Goal: Task Accomplishment & Management: Complete application form

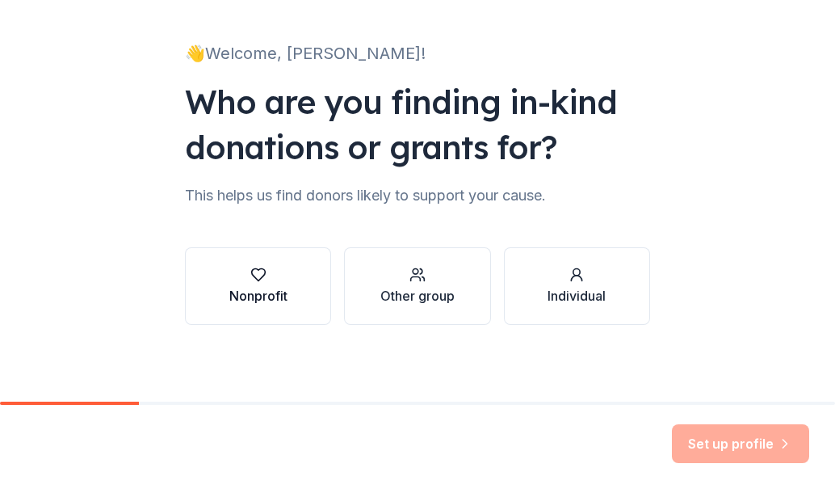
scroll to position [89, 0]
click at [259, 280] on icon "button" at bounding box center [258, 274] width 16 height 16
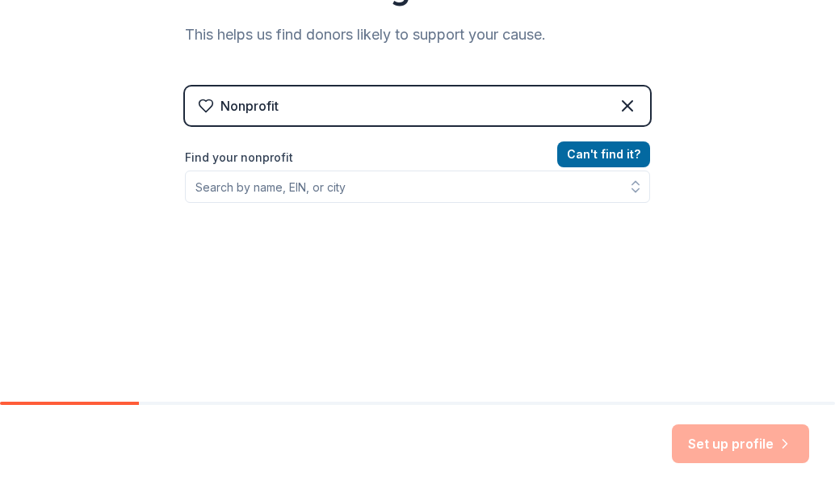
scroll to position [250, 0]
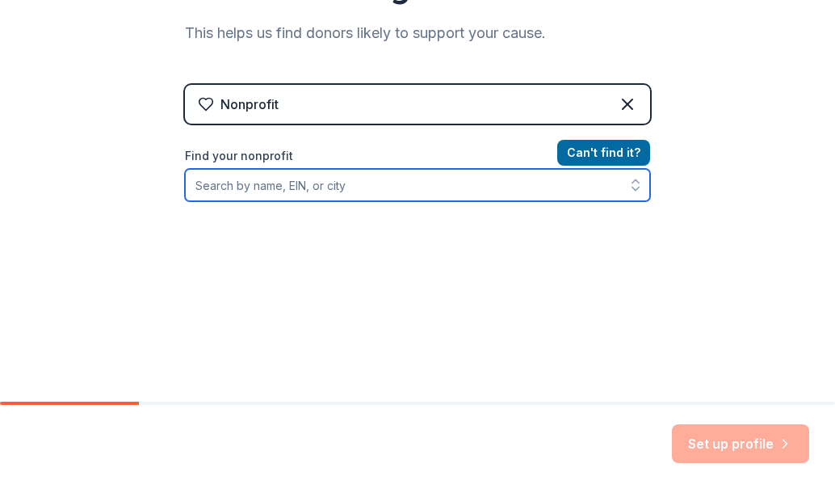
click at [264, 180] on input "Find your nonprofit" at bounding box center [417, 185] width 465 height 32
type input "Prototype Empowerment Initiative, Inc."
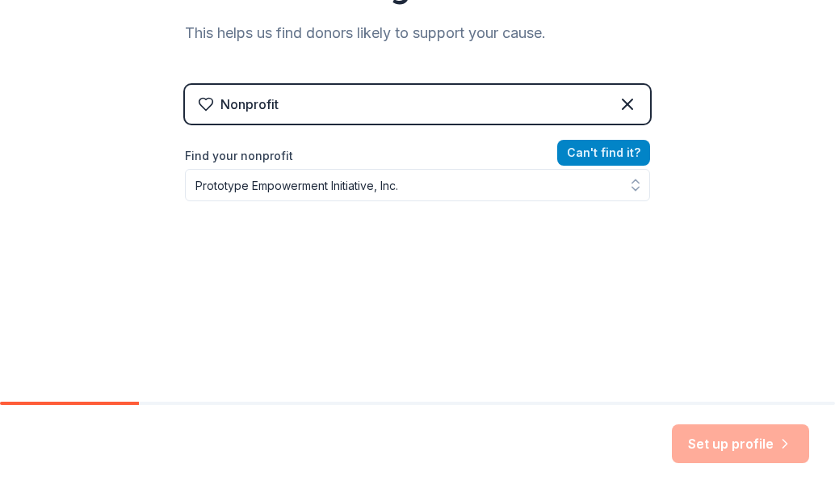
click at [601, 154] on button "Can ' t find it?" at bounding box center [604, 153] width 93 height 26
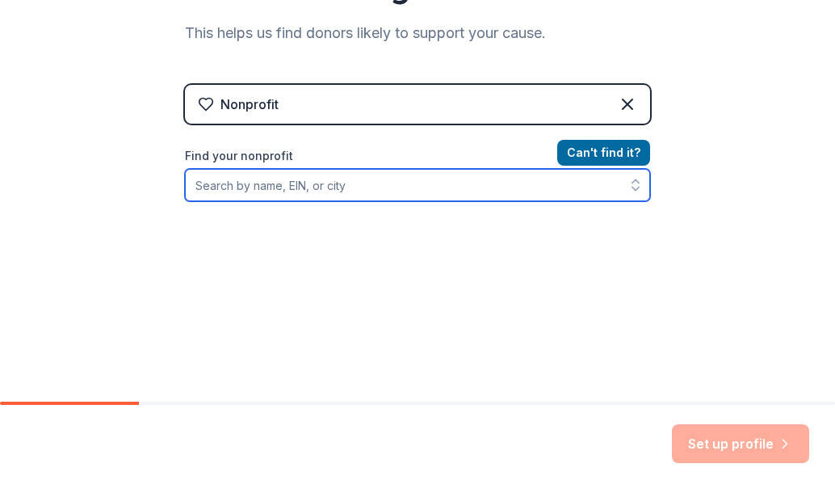
click at [222, 185] on input "Find your nonprofit" at bounding box center [417, 185] width 465 height 32
type input "[US_EMPLOYER_IDENTIFICATION_NUMBER]"
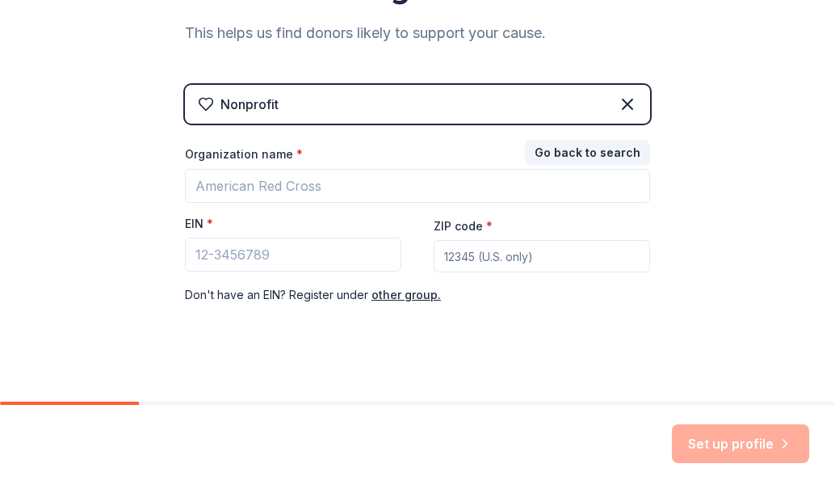
click at [722, 223] on div "👋 Welcome, Jasmine! Who are you finding in-kind donations or grants for? This h…" at bounding box center [417, 82] width 835 height 665
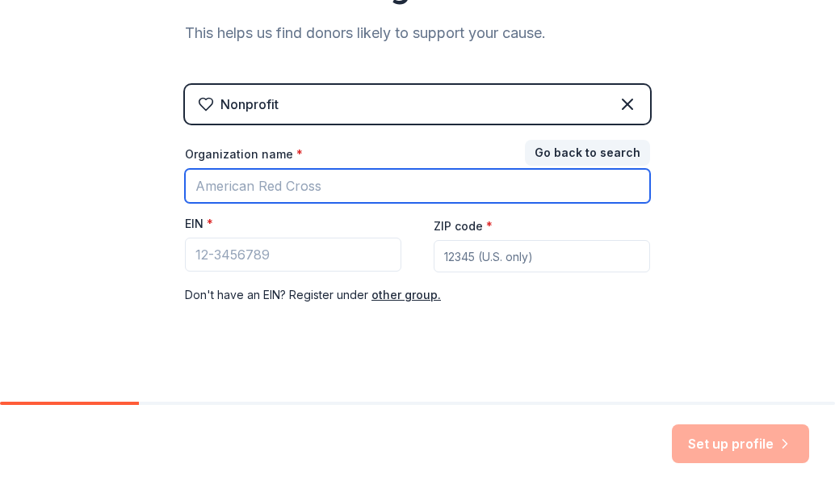
click at [297, 188] on input "Organization name *" at bounding box center [417, 186] width 465 height 34
type input "Prototype Empowerment Initiative, Inc."
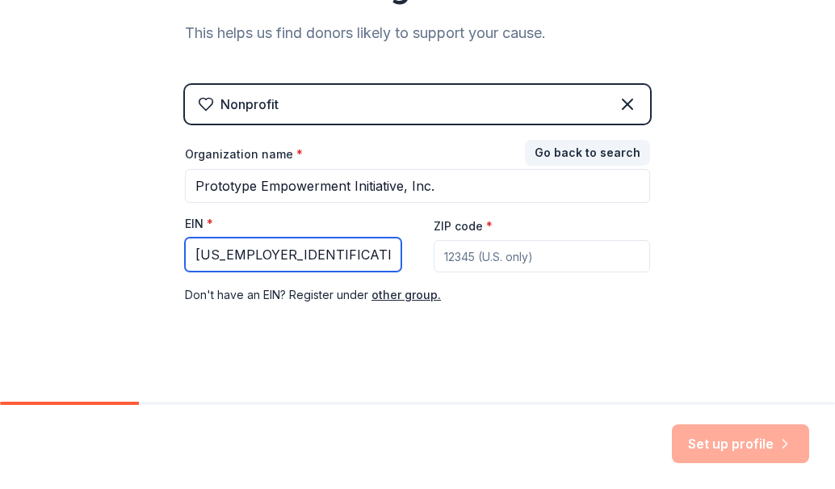
type input "[US_EMPLOYER_IDENTIFICATION_NUMBER]"
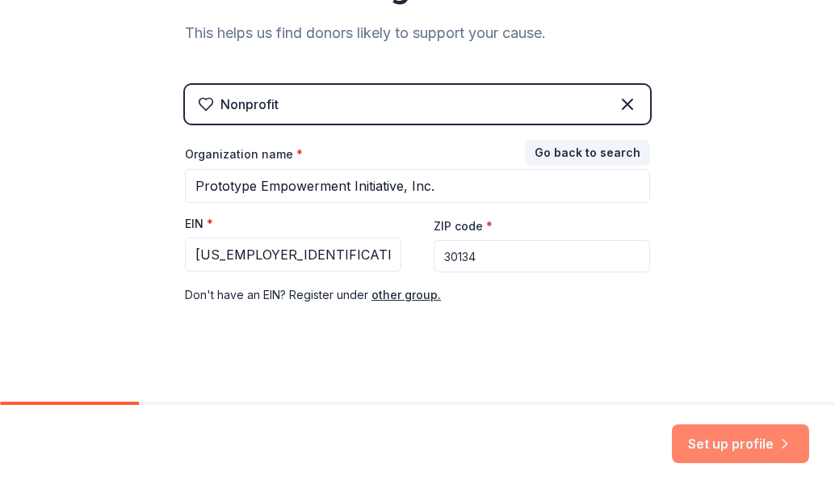
type input "30134"
click at [719, 446] on button "Set up profile" at bounding box center [740, 443] width 137 height 39
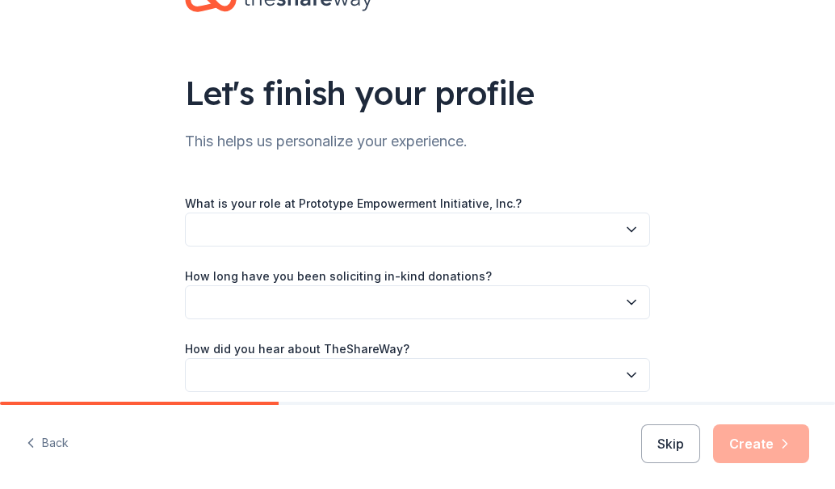
scroll to position [126, 0]
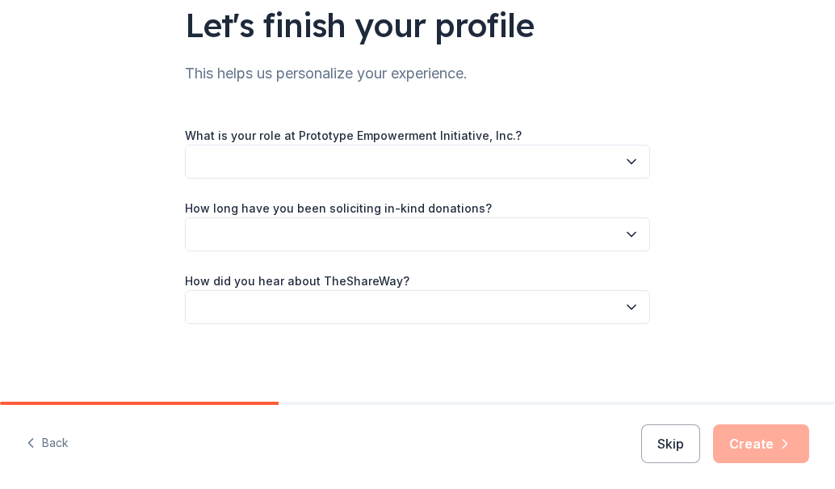
click at [303, 160] on button "button" at bounding box center [417, 162] width 465 height 34
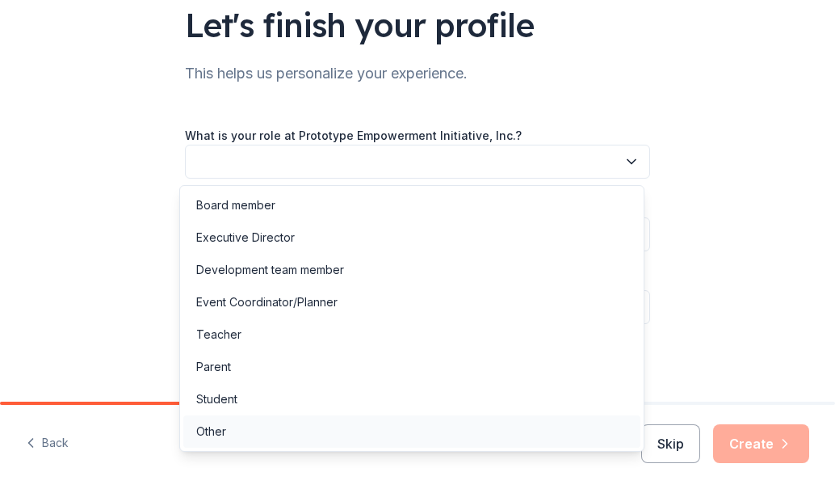
click at [221, 433] on div "Other" at bounding box center [211, 431] width 30 height 19
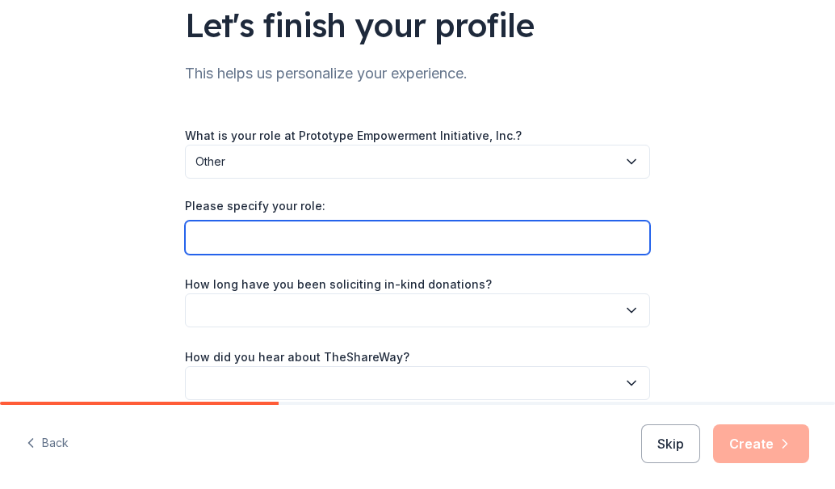
click at [246, 229] on input "Please specify your role:" at bounding box center [417, 238] width 465 height 34
type input "Founder"
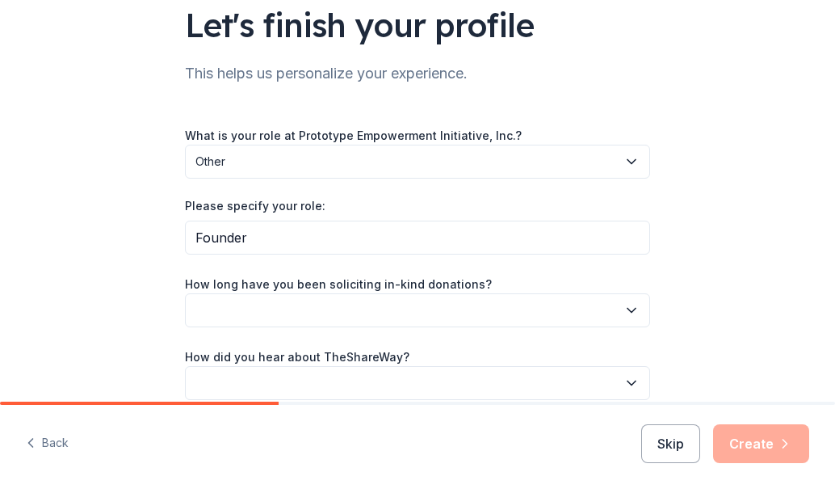
click at [393, 285] on label "How long have you been soliciting in-kind donations?" at bounding box center [338, 284] width 307 height 16
click at [392, 309] on button "button" at bounding box center [417, 310] width 465 height 34
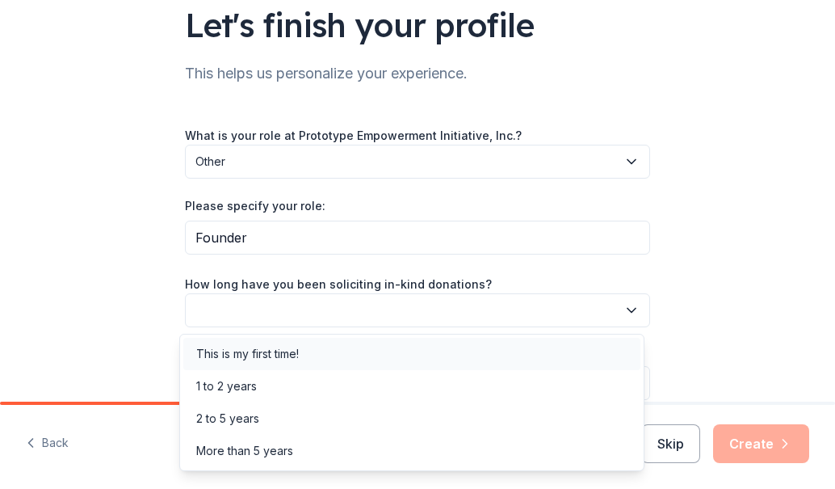
click at [282, 351] on div "This is my first time!" at bounding box center [247, 353] width 103 height 19
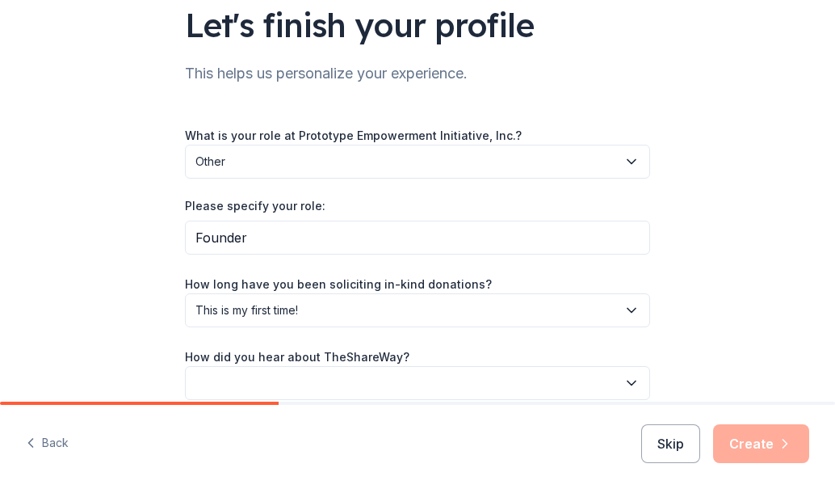
click at [251, 301] on span "This is my first time!" at bounding box center [407, 310] width 422 height 19
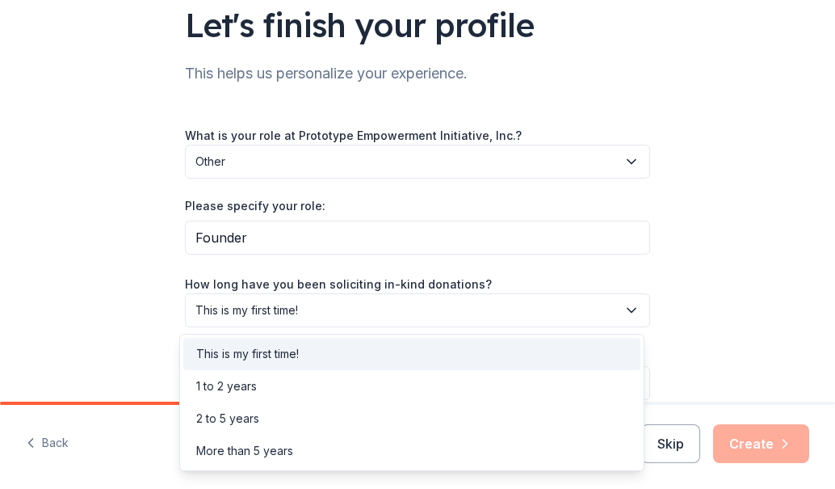
click at [117, 317] on div "Let's finish your profile This helps us personalize your experience. What is yo…" at bounding box center [417, 176] width 835 height 604
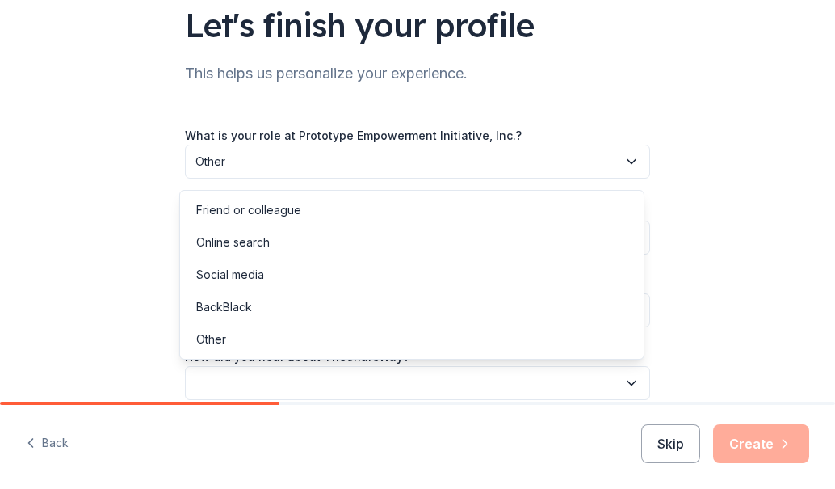
click at [253, 389] on button "button" at bounding box center [417, 383] width 465 height 34
click at [250, 249] on div "Online search" at bounding box center [233, 242] width 74 height 19
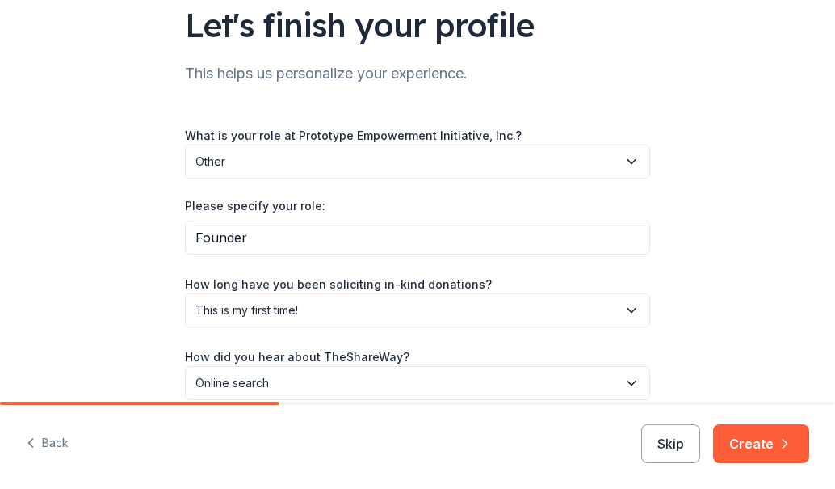
click at [99, 304] on div "Let's finish your profile This helps us personalize your experience. What is yo…" at bounding box center [417, 176] width 835 height 604
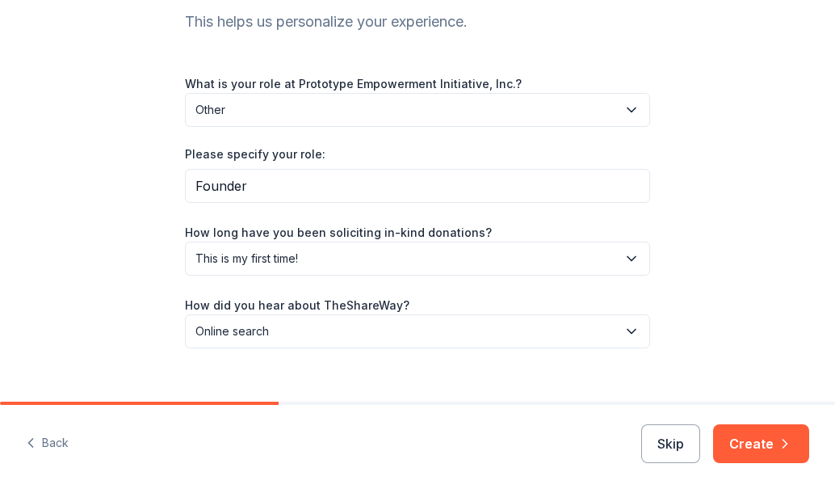
scroll to position [202, 0]
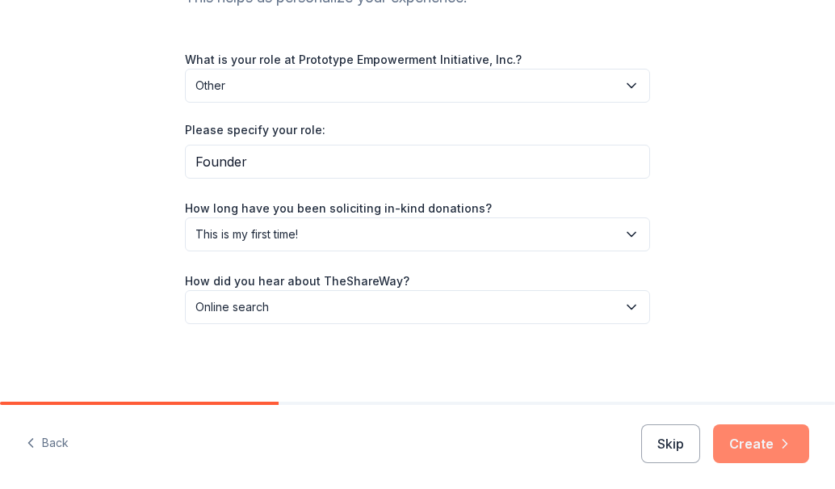
click at [762, 428] on button "Create" at bounding box center [761, 443] width 96 height 39
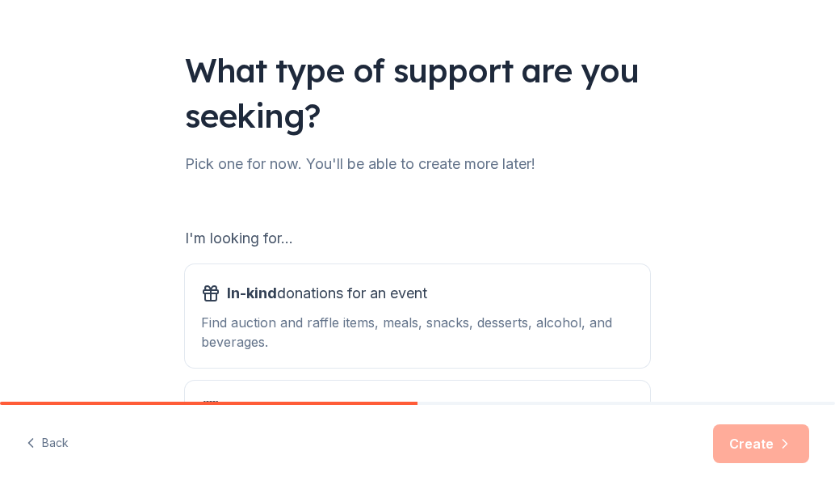
scroll to position [242, 0]
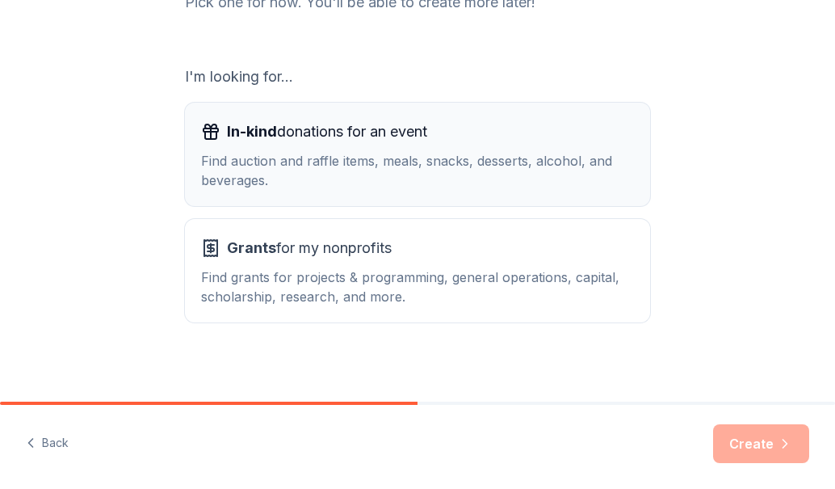
click at [529, 187] on div "Find auction and raffle items, meals, snacks, desserts, alcohol, and beverages." at bounding box center [417, 170] width 433 height 39
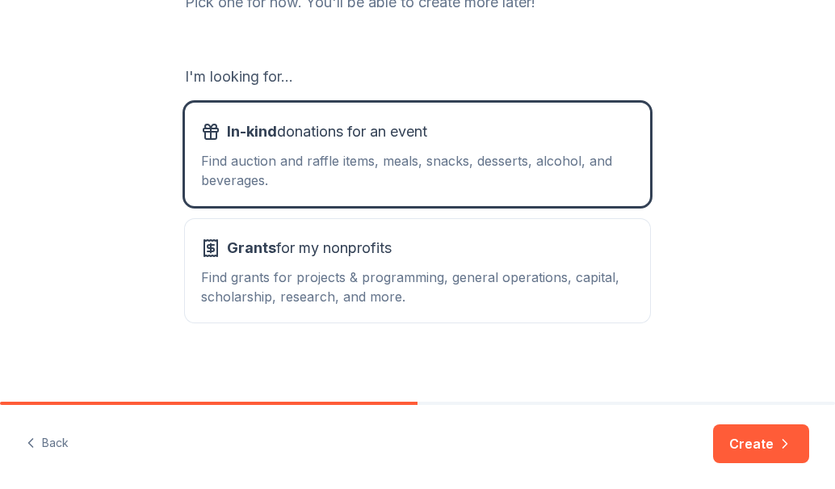
scroll to position [250, 0]
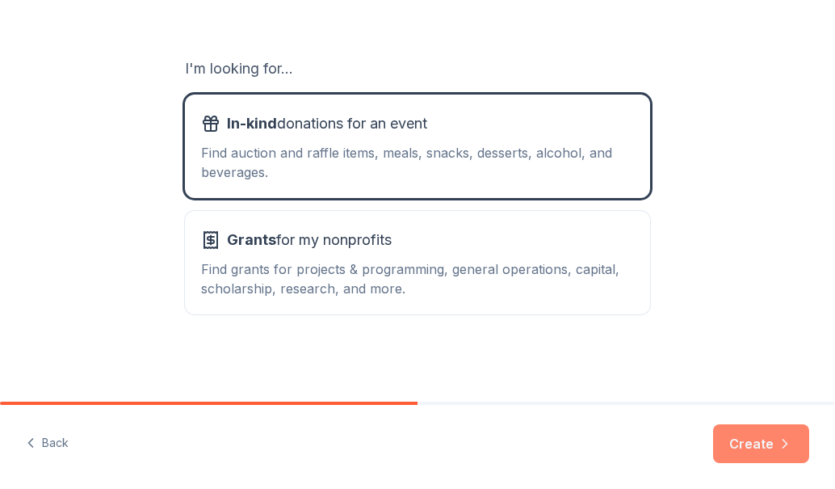
click at [766, 453] on button "Create" at bounding box center [761, 443] width 96 height 39
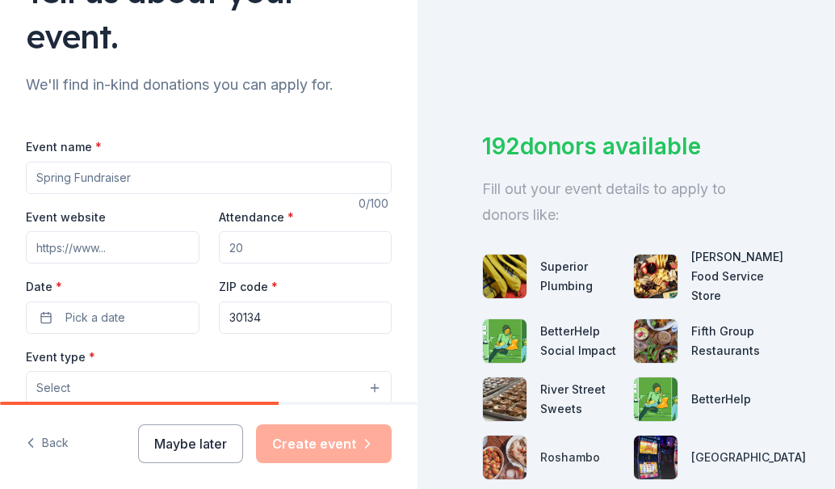
scroll to position [162, 0]
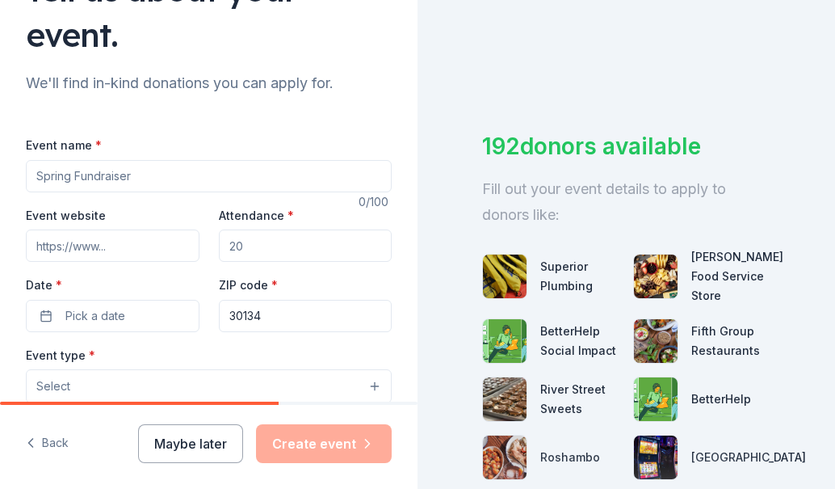
click at [140, 171] on input "Event name *" at bounding box center [209, 176] width 366 height 32
type input "Duffel Drop Initiative"
type input "20"
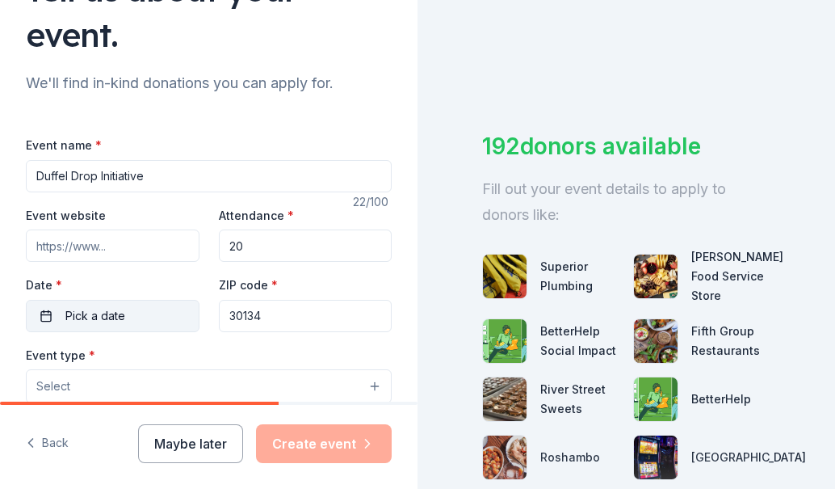
click at [57, 312] on button "Pick a date" at bounding box center [113, 316] width 174 height 32
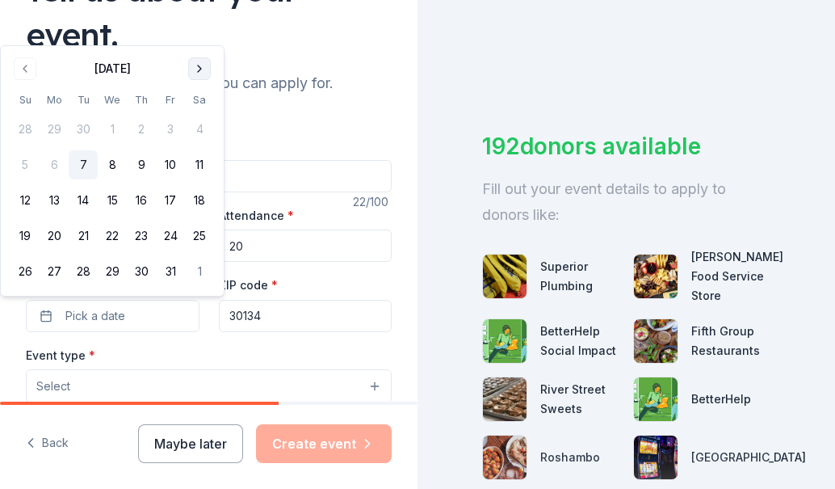
click at [200, 65] on button "Go to next month" at bounding box center [199, 68] width 23 height 23
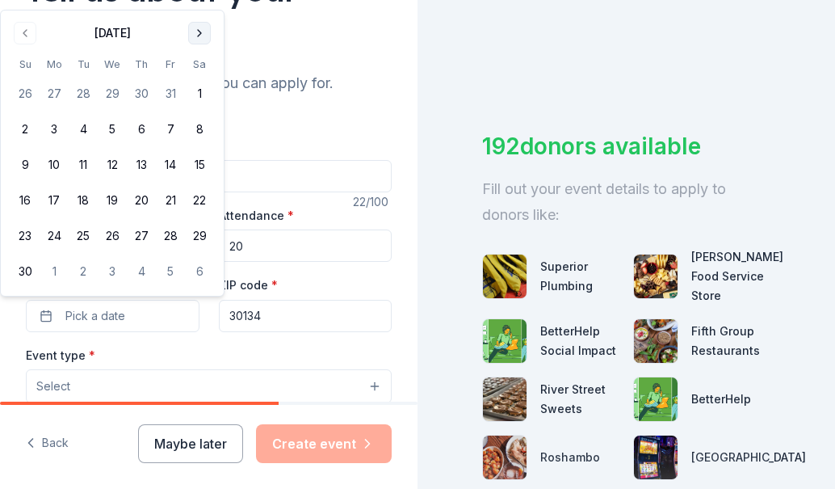
click at [200, 65] on th "Sa" at bounding box center [199, 64] width 29 height 17
click at [200, 33] on button "Go to next month" at bounding box center [199, 33] width 23 height 23
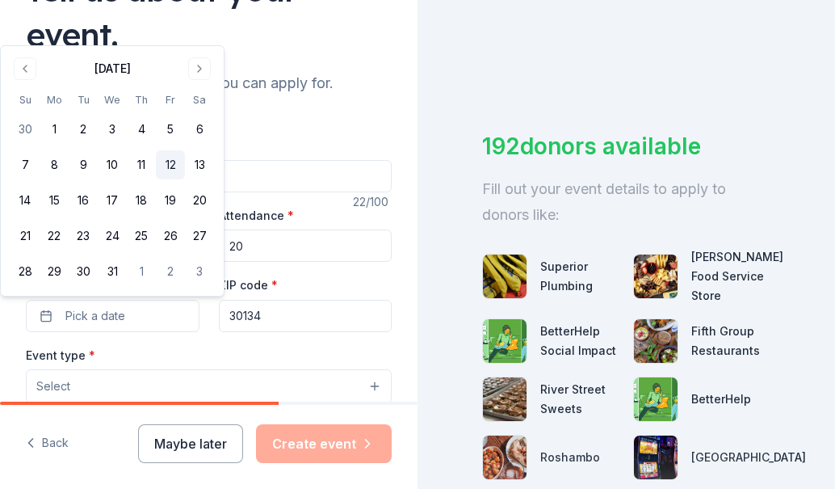
click at [166, 162] on button "12" at bounding box center [170, 164] width 29 height 29
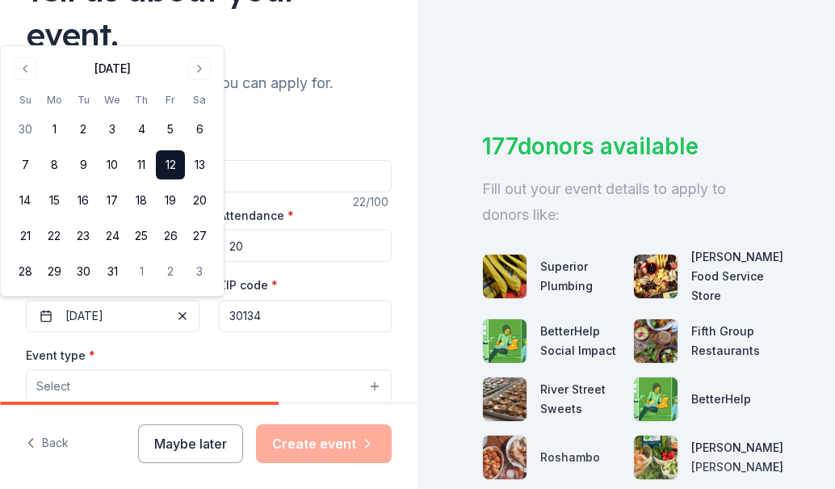
click at [267, 345] on div "Event type * Select" at bounding box center [209, 374] width 366 height 59
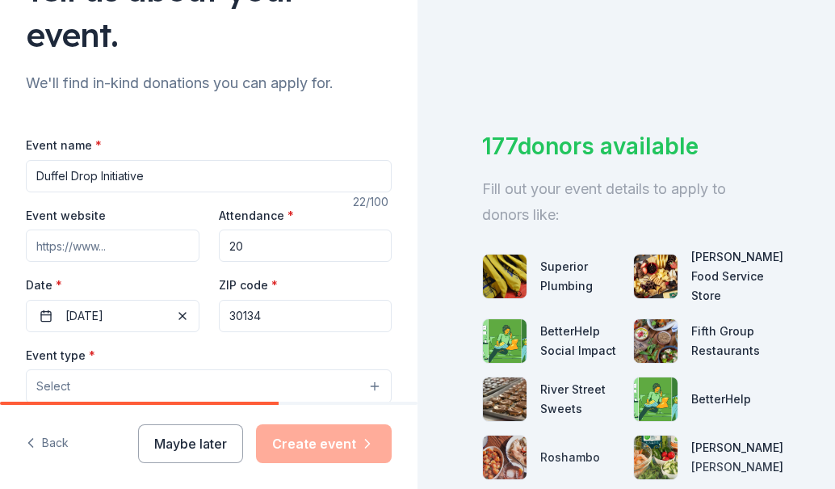
scroll to position [242, 0]
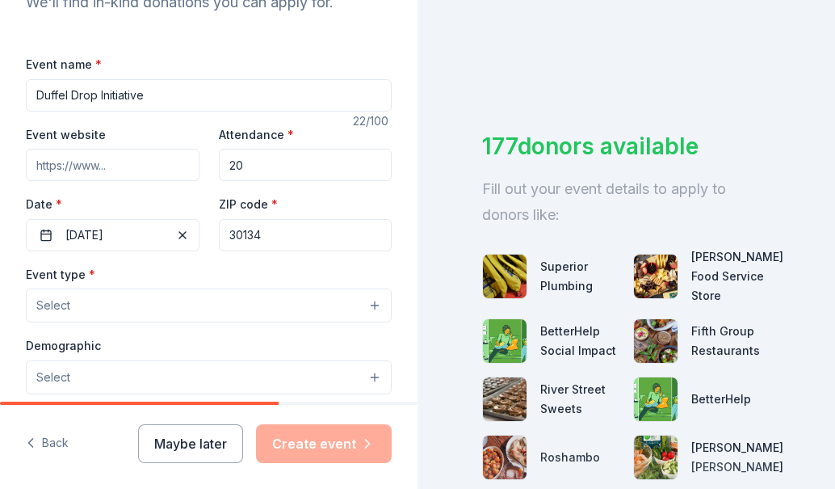
click at [135, 310] on button "Select" at bounding box center [209, 305] width 366 height 34
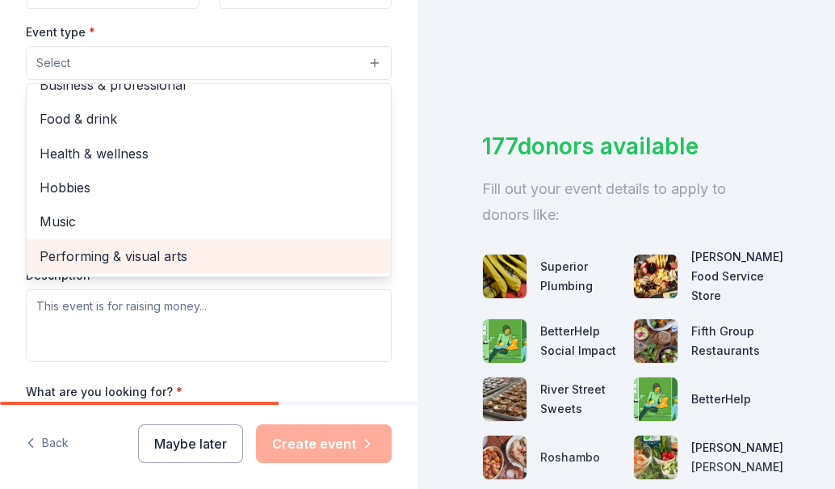
scroll to position [0, 0]
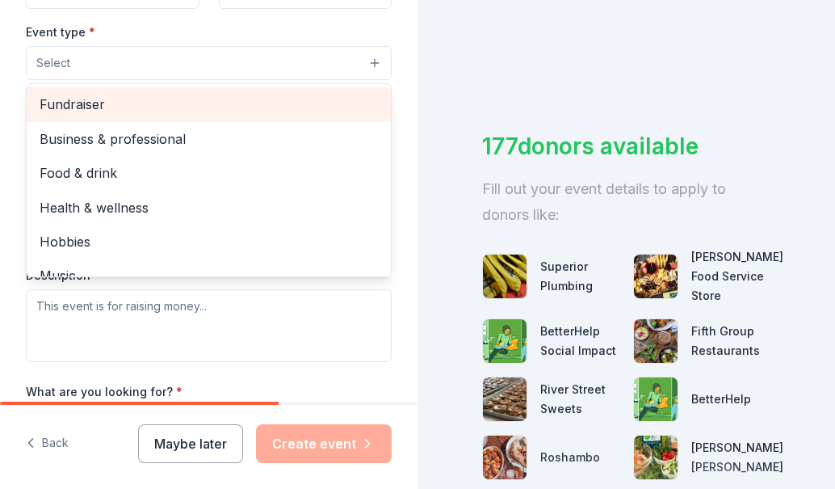
click at [111, 109] on span "Fundraiser" at bounding box center [209, 104] width 339 height 21
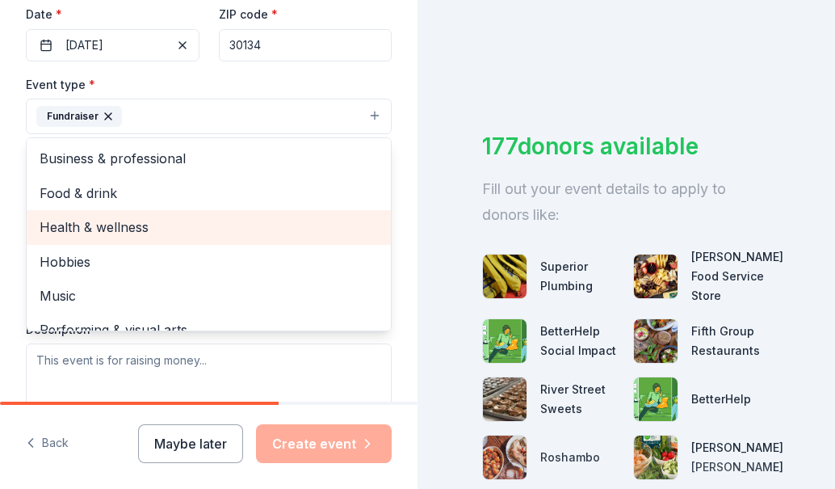
scroll to position [404, 0]
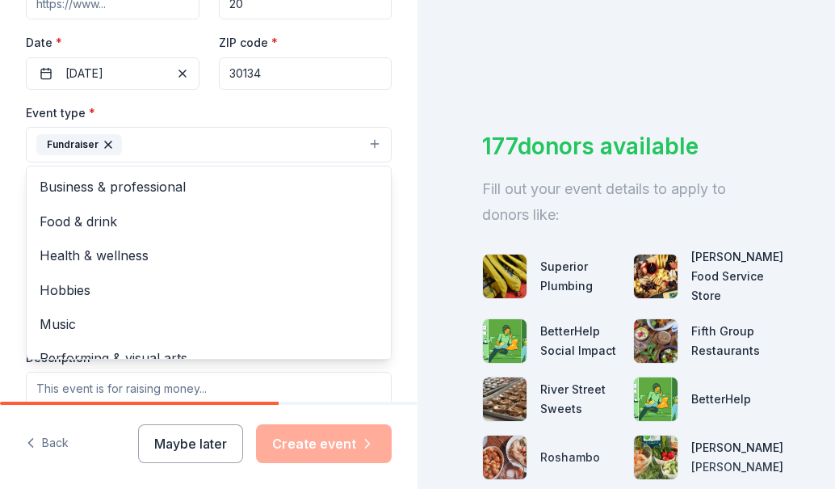
click at [399, 217] on div "Tell us about your event. We'll find in-kind donations you can apply for. Event…" at bounding box center [209, 157] width 418 height 1122
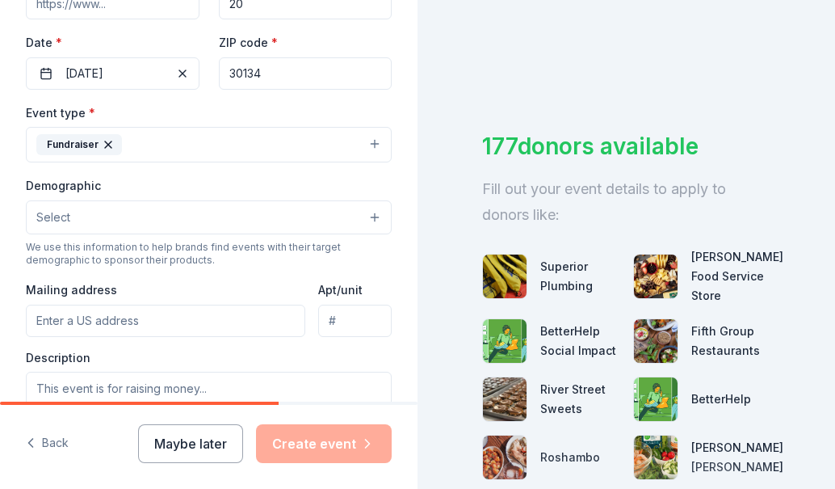
click at [107, 220] on button "Select" at bounding box center [209, 217] width 366 height 34
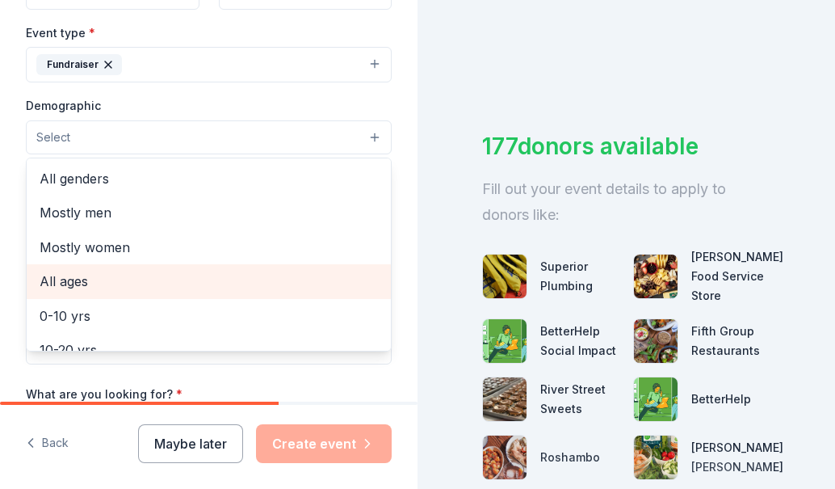
scroll to position [485, 0]
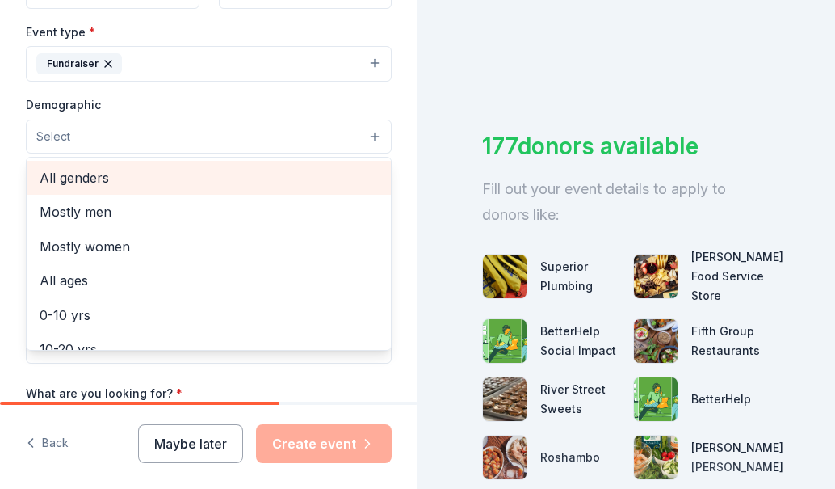
click at [98, 177] on span "All genders" at bounding box center [209, 177] width 339 height 21
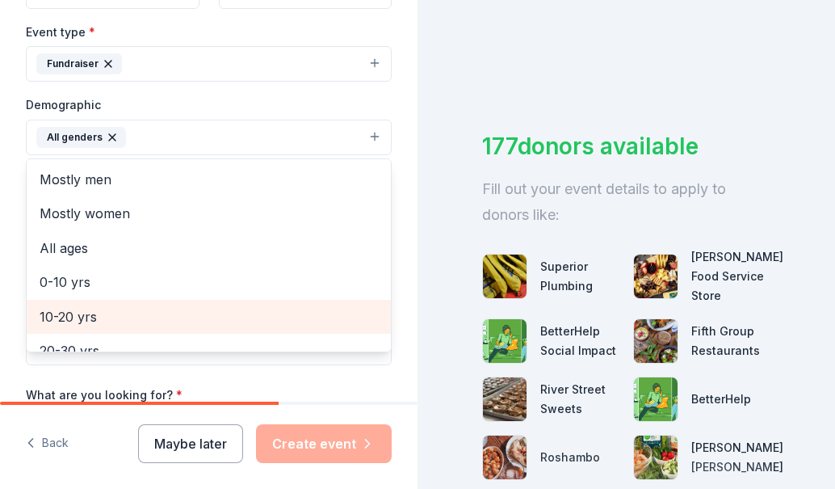
click at [99, 317] on span "10-20 yrs" at bounding box center [209, 316] width 339 height 21
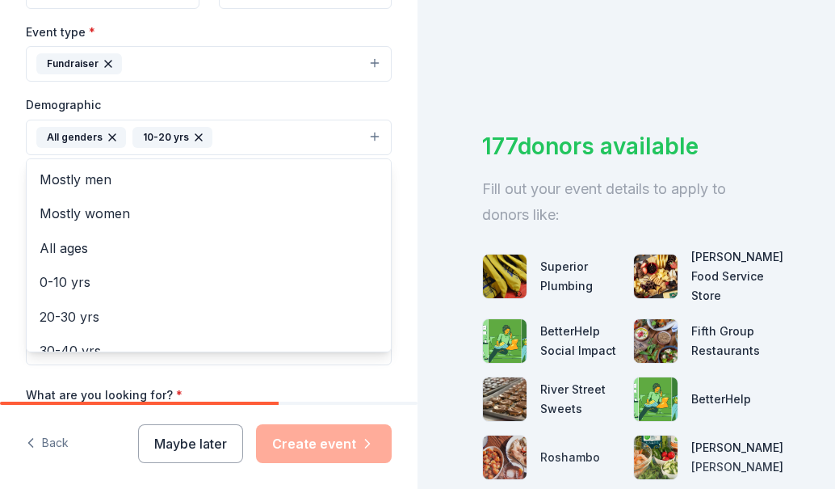
click at [393, 165] on div "Tell us about your event. We'll find in-kind donations you can apply for. Event…" at bounding box center [209, 77] width 418 height 1124
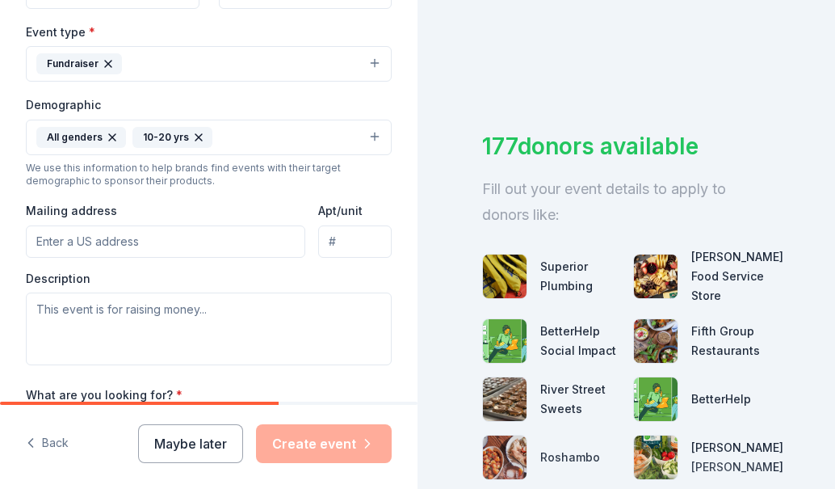
click at [229, 127] on button "All genders 10-20 yrs" at bounding box center [209, 138] width 366 height 36
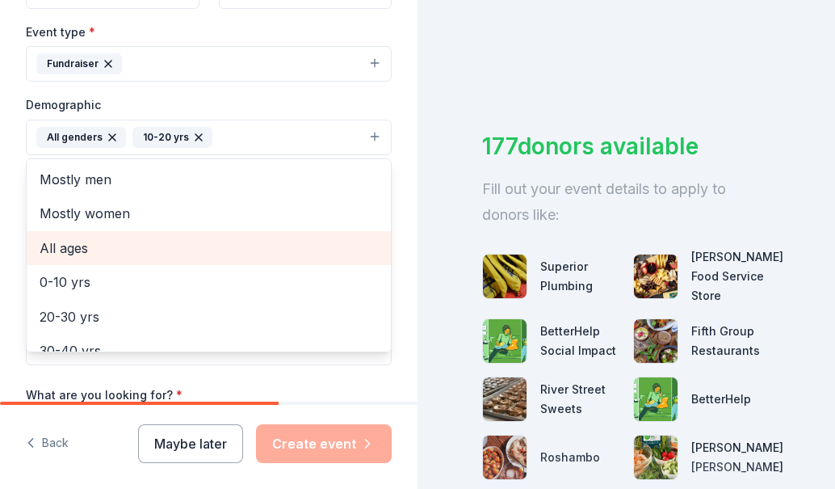
click at [81, 252] on span "All ages" at bounding box center [209, 248] width 339 height 21
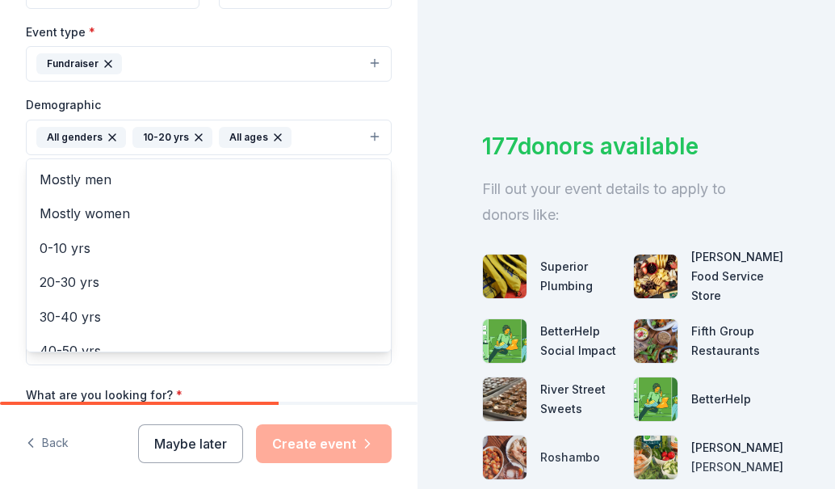
click at [195, 140] on icon "button" at bounding box center [198, 137] width 13 height 13
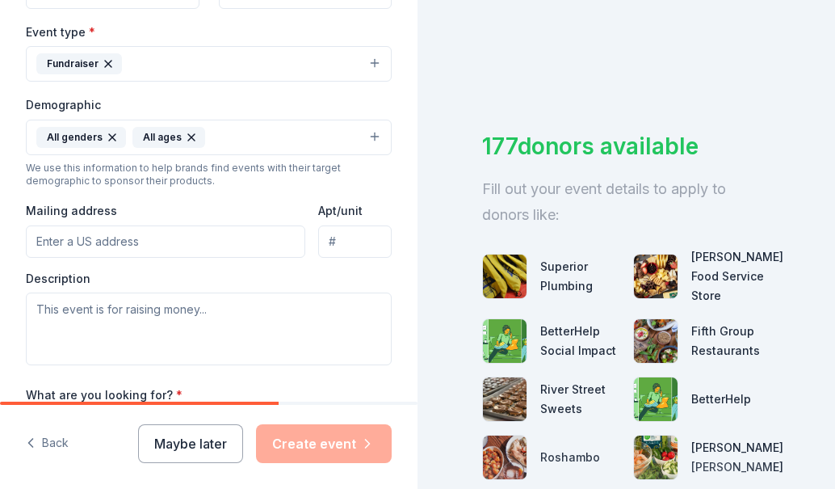
click at [99, 250] on input "Mailing address" at bounding box center [166, 241] width 280 height 32
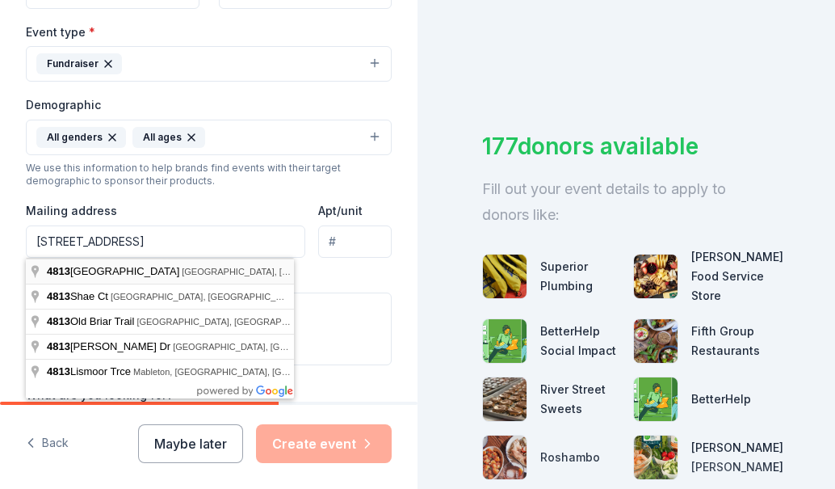
type input "4813 Ridge Road, Douglasville, GA, 30134"
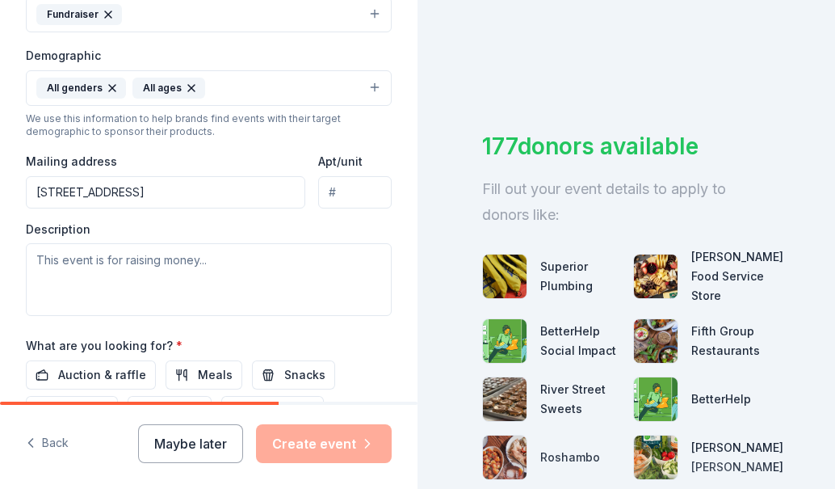
scroll to position [541, 0]
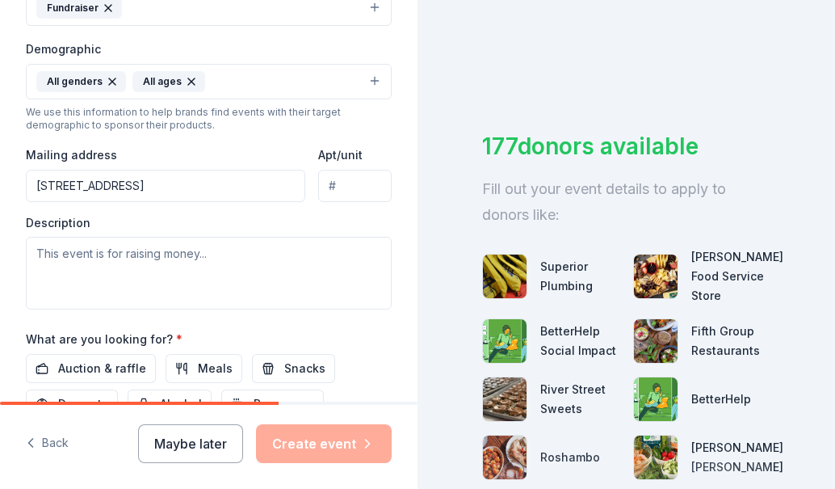
click at [322, 176] on input "Apt/unit" at bounding box center [355, 186] width 74 height 32
type input "Ste 113"
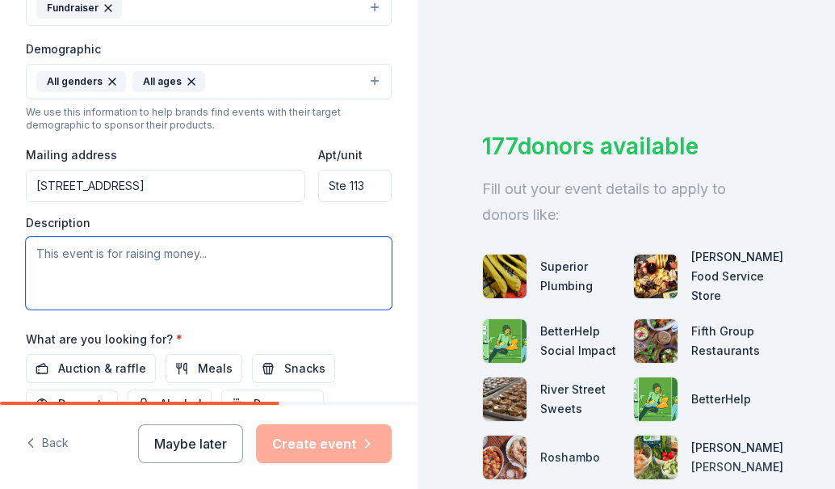
click at [113, 255] on textarea at bounding box center [209, 273] width 366 height 73
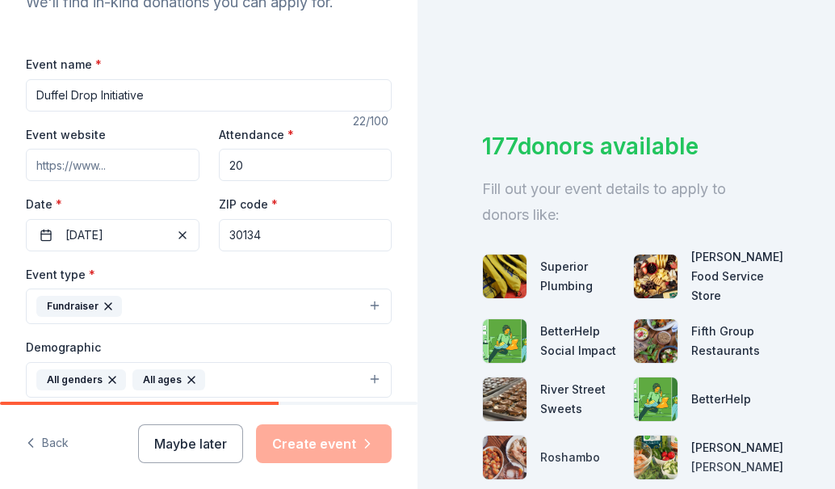
scroll to position [217, 0]
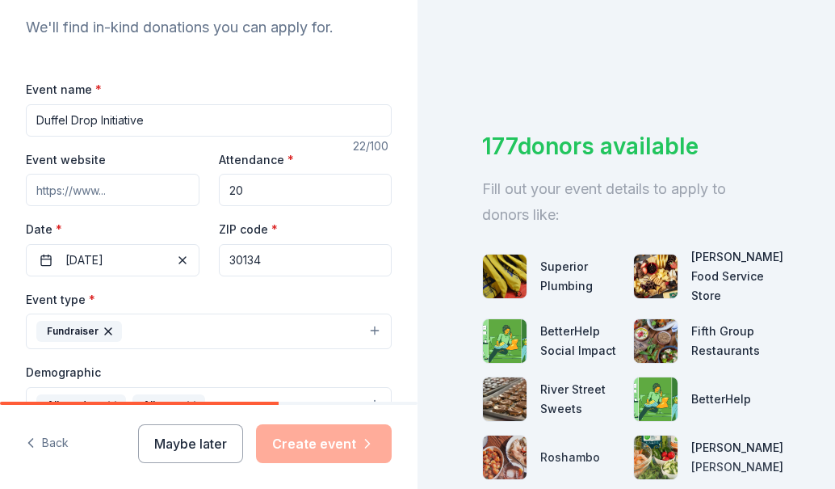
drag, startPoint x: 176, startPoint y: 124, endPoint x: -100, endPoint y: 90, distance: 278.3
click at [0, 90] on html "Tell us about your event. We'll find in-kind donations you can apply for. Event…" at bounding box center [417, 244] width 835 height 489
paste input "Prototype Duffel Drop Holiday Distribution 2025"
type input "Prototype Duffel Drop Holiday Distribution 2025"
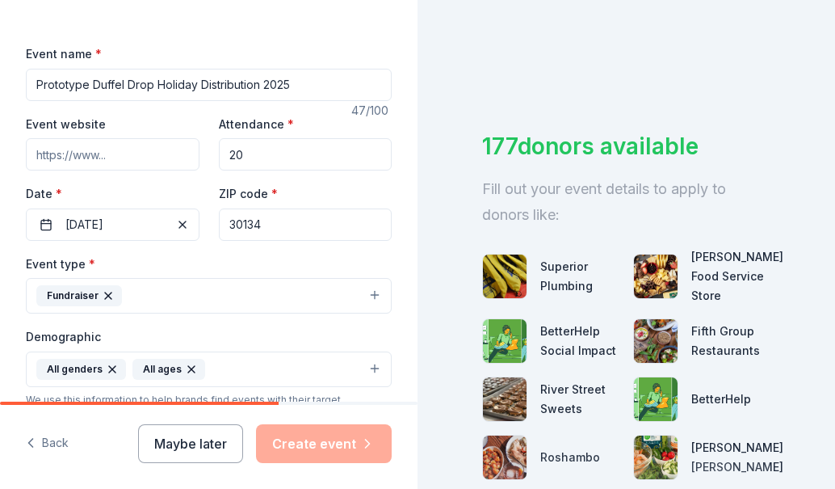
scroll to position [298, 0]
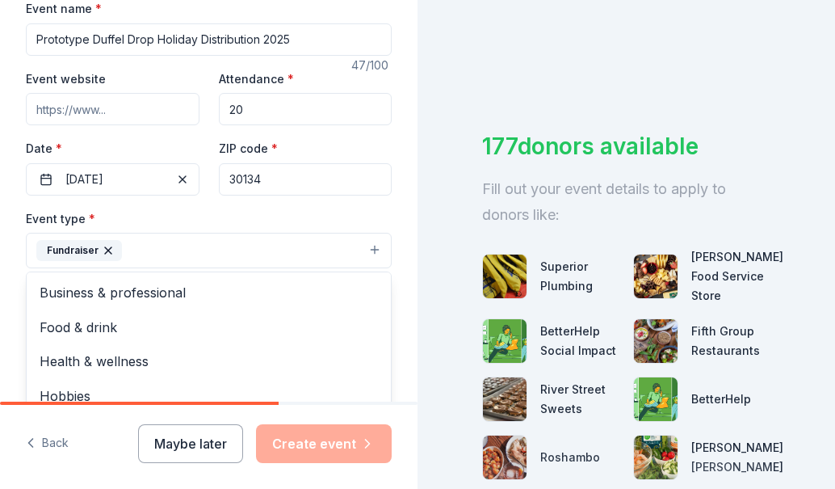
click at [203, 251] on button "Fundraiser" at bounding box center [209, 251] width 366 height 36
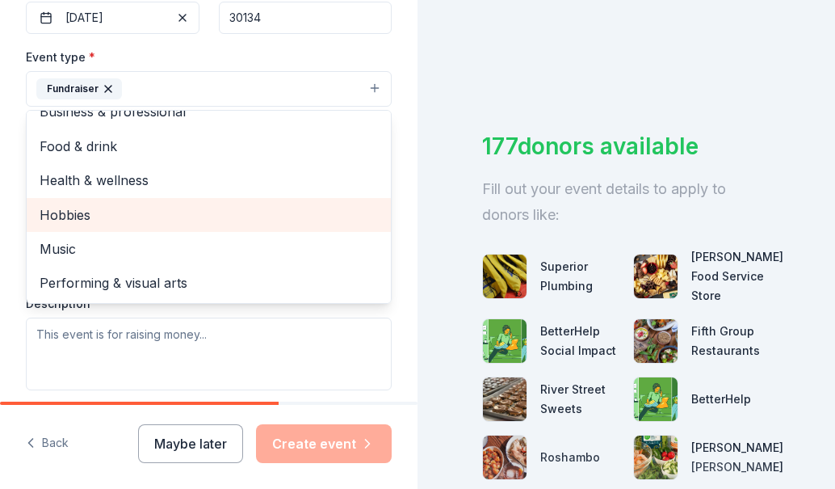
scroll to position [379, 0]
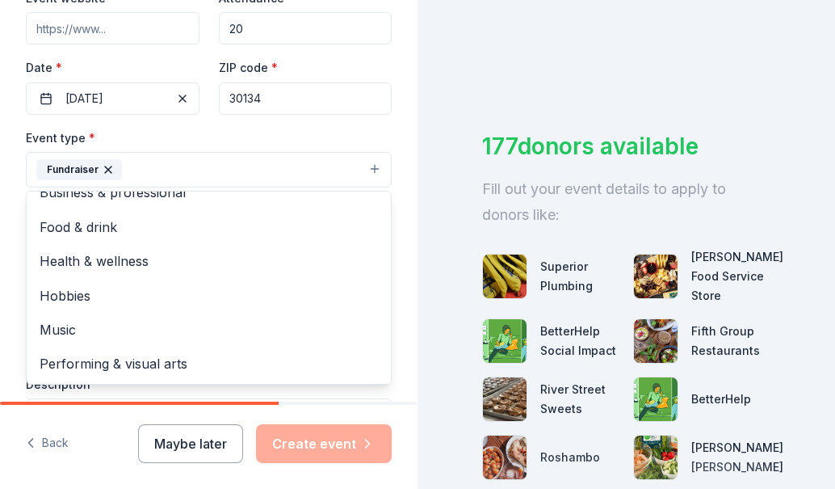
click at [391, 129] on div "Tell us about your event. We'll find in-kind donations you can apply for. Event…" at bounding box center [209, 183] width 418 height 1124
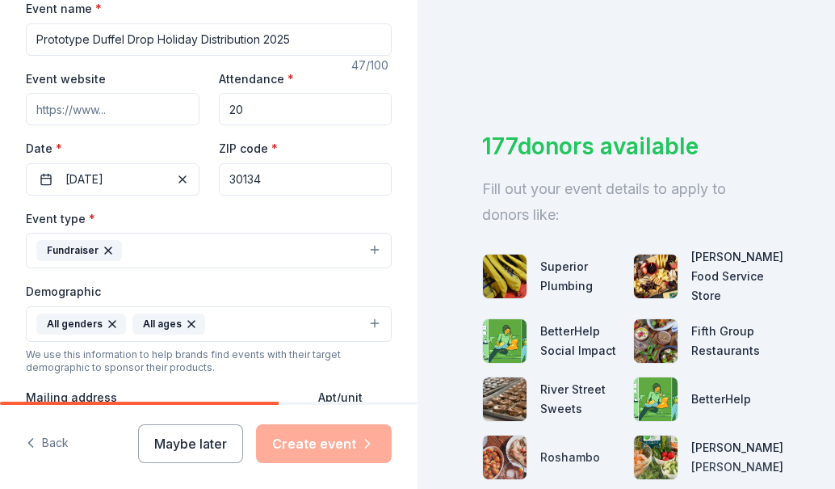
scroll to position [217, 0]
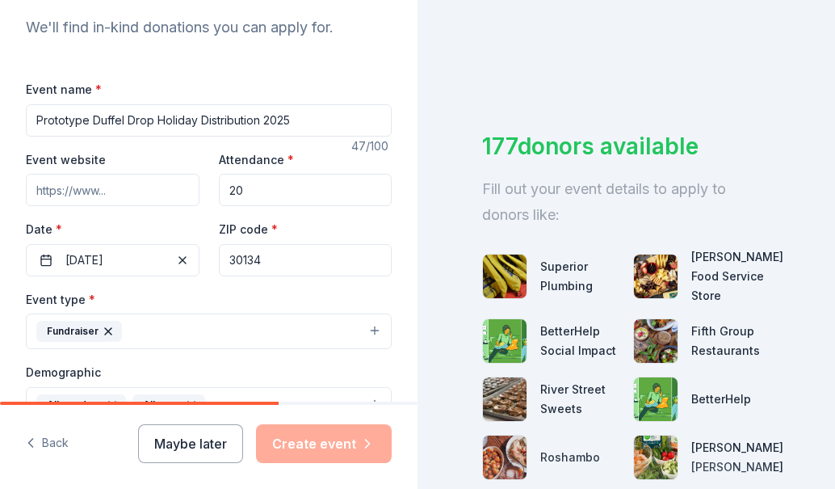
click at [280, 187] on input "20" at bounding box center [306, 190] width 174 height 32
type input "2"
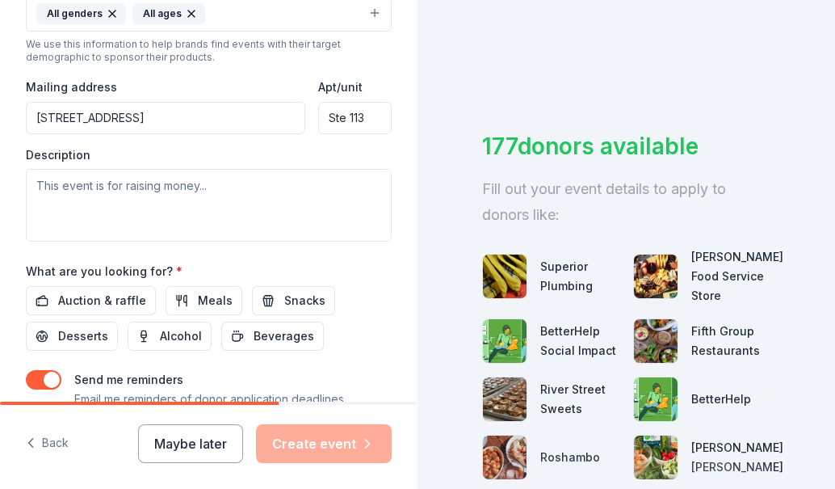
scroll to position [621, 0]
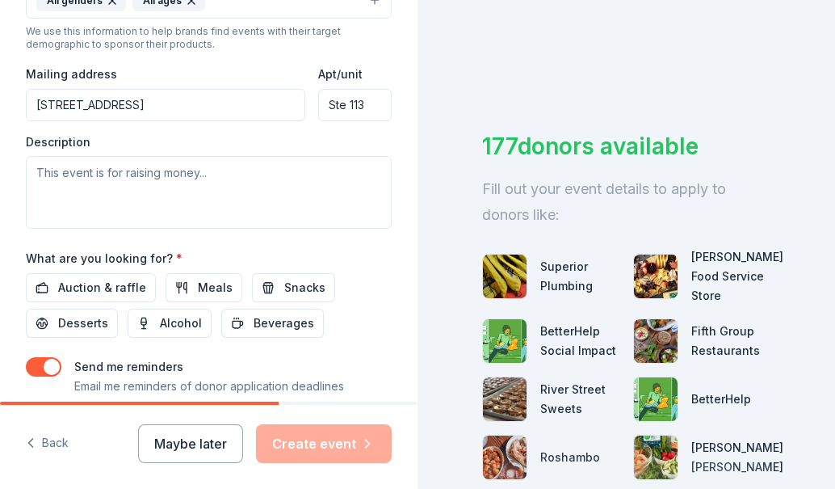
type input "50"
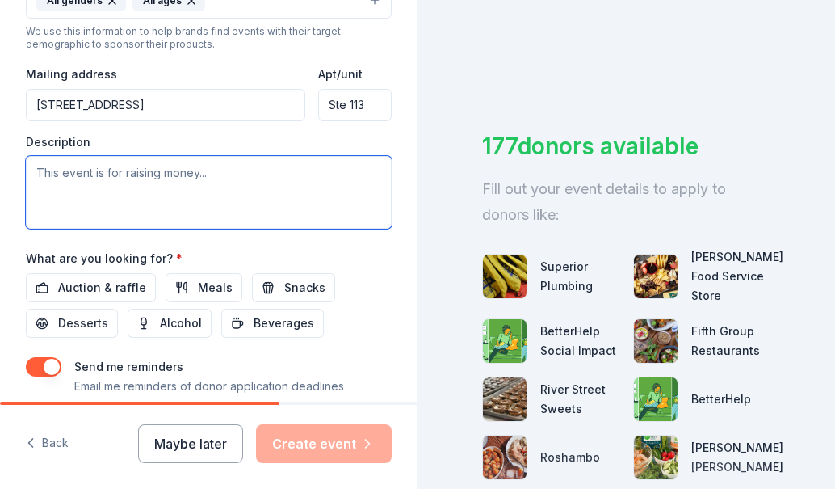
click at [147, 194] on textarea at bounding box center [209, 192] width 366 height 73
paste textarea "The Prototype Duffel Drop Holiday Distribution provides essential items and enc…"
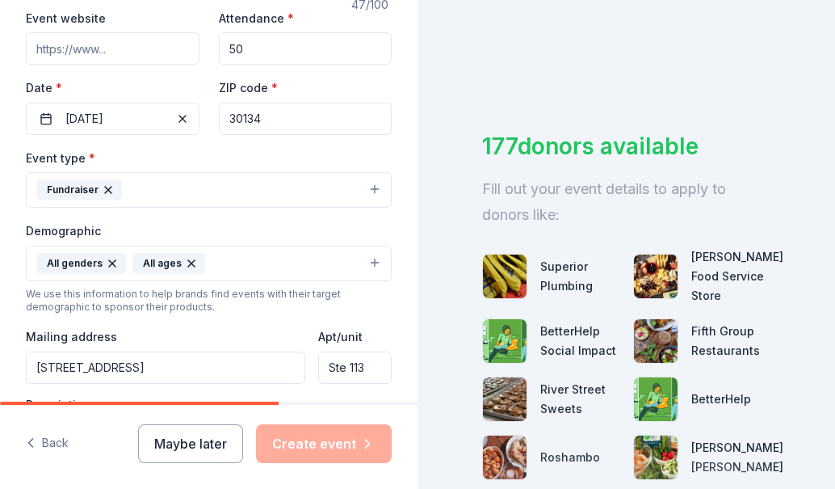
scroll to position [702, 0]
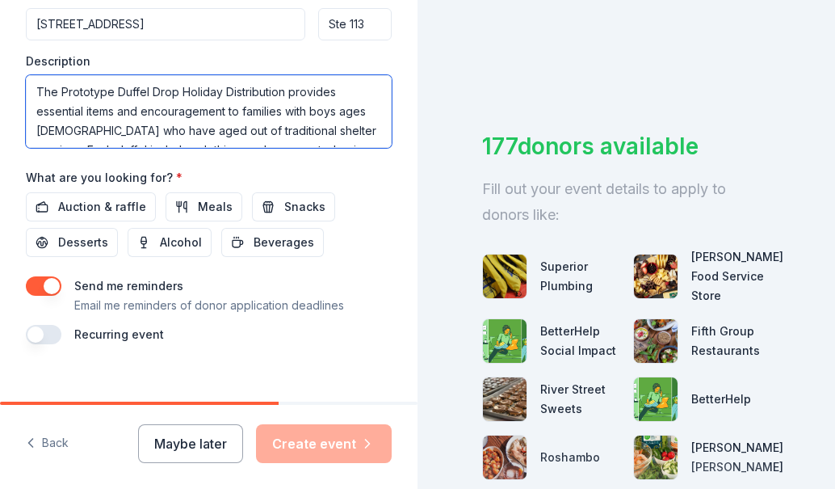
drag, startPoint x: 66, startPoint y: 130, endPoint x: 88, endPoint y: 127, distance: 22.1
click at [88, 127] on textarea "The Prototype Duffel Drop Holiday Distribution provides essential items and enc…" at bounding box center [209, 111] width 366 height 73
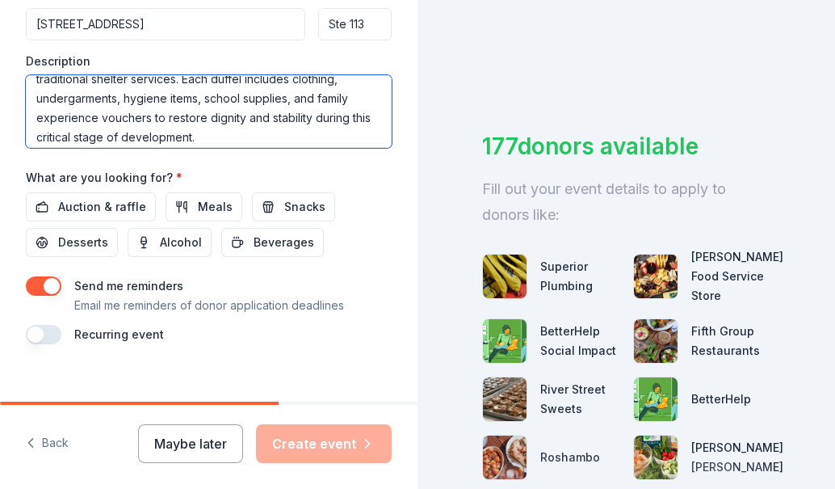
scroll to position [0, 0]
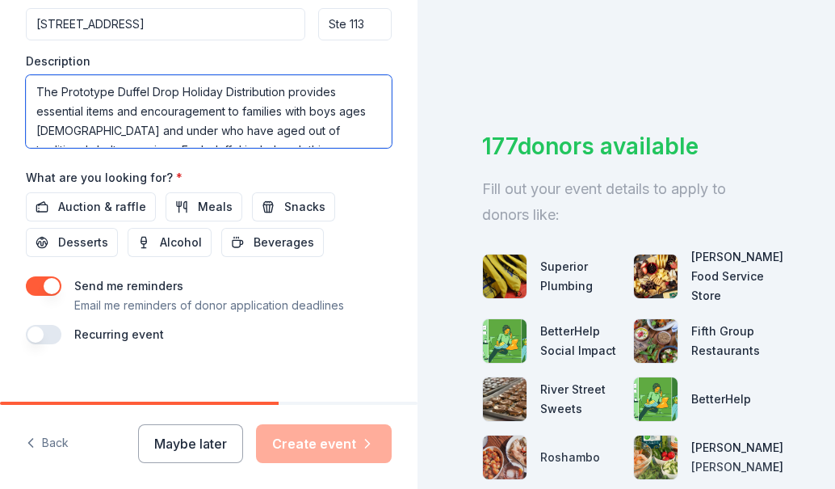
drag, startPoint x: 248, startPoint y: 81, endPoint x: 290, endPoint y: 110, distance: 51.1
click at [290, 110] on textarea "The Prototype Duffel Drop Holiday Distribution provides essential items and enc…" at bounding box center [209, 111] width 366 height 73
click at [268, 128] on textarea "The Prototype Duffel Drop Holiday Distribution provides essential items and enc…" at bounding box center [209, 111] width 366 height 73
drag, startPoint x: 249, startPoint y: 80, endPoint x: 278, endPoint y: 107, distance: 40.0
click at [278, 107] on textarea "The Prototype Duffel Drop Holiday Distribution provides essential items and enc…" at bounding box center [209, 111] width 366 height 73
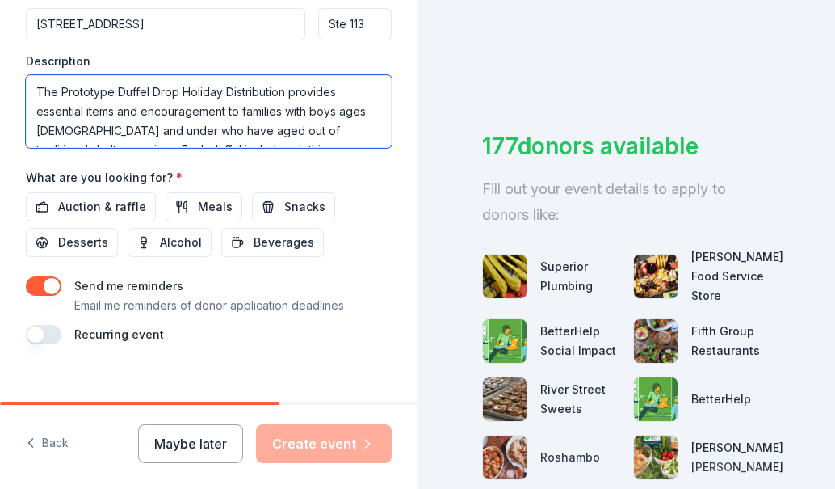
click at [342, 146] on textarea "The Prototype Duffel Drop Holiday Distribution provides essential items and enc…" at bounding box center [209, 111] width 366 height 73
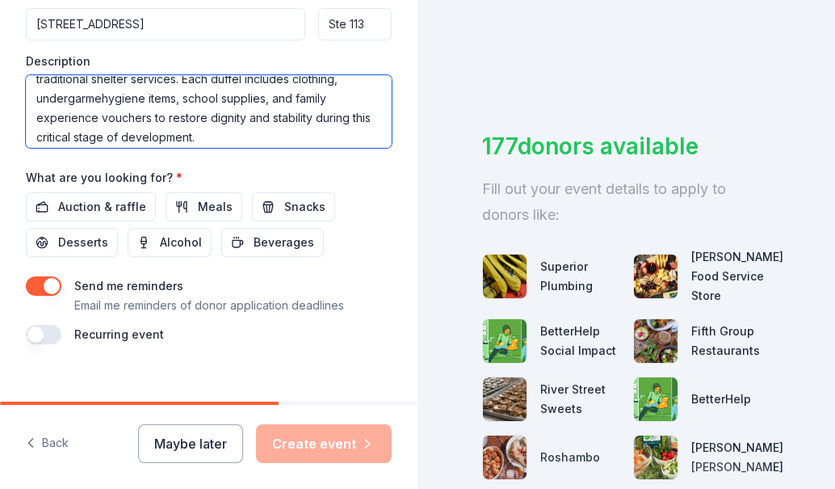
scroll to position [67, 0]
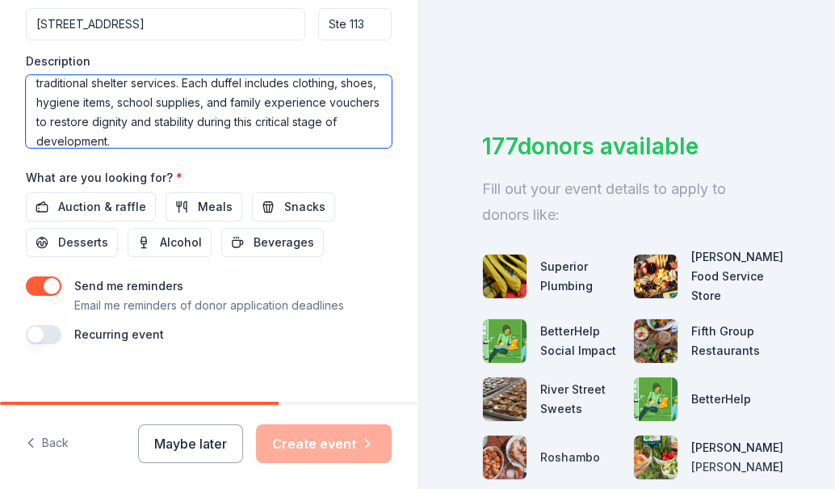
click at [159, 103] on textarea "The Prototype Duffel Drop Holiday Distribution provides essential items and enc…" at bounding box center [209, 111] width 366 height 73
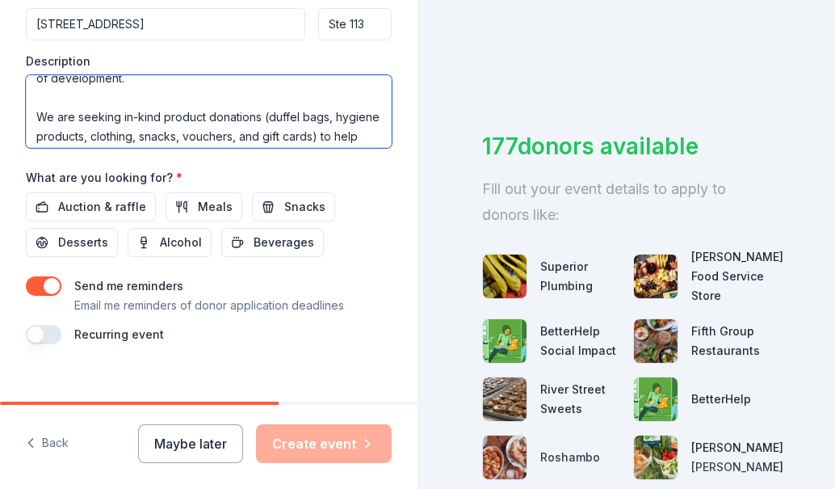
scroll to position [175, 0]
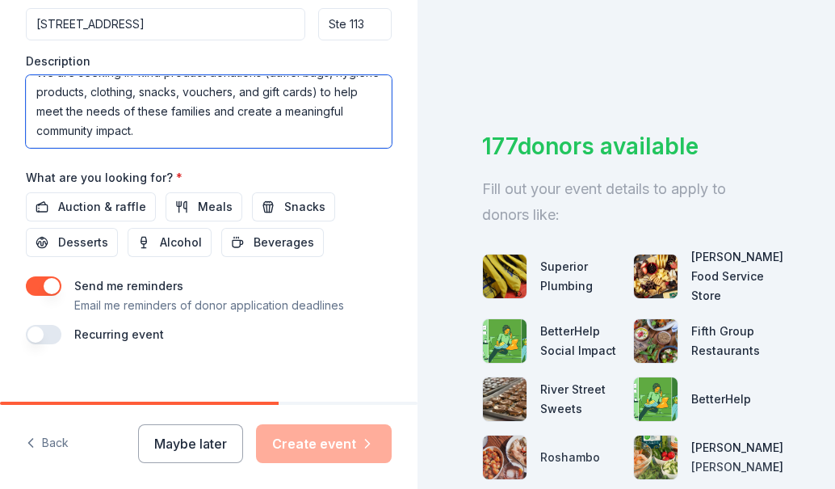
drag, startPoint x: 175, startPoint y: 141, endPoint x: 86, endPoint y: 92, distance: 101.2
click at [86, 92] on textarea "The Prototype Duffel Drop Holiday Distribution provides essential items and enc…" at bounding box center [209, 111] width 366 height 73
click at [167, 102] on textarea "The Prototype Duffel Drop Holiday Distribution provides essential items and enc…" at bounding box center [209, 111] width 366 height 73
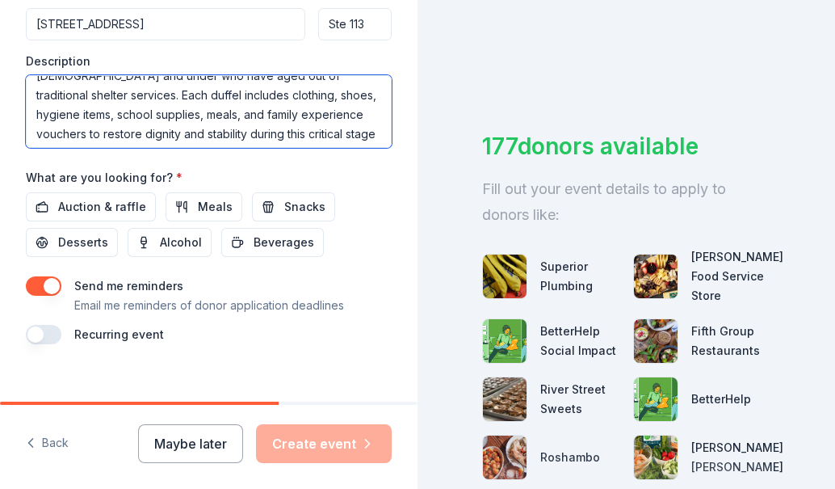
scroll to position [87, 0]
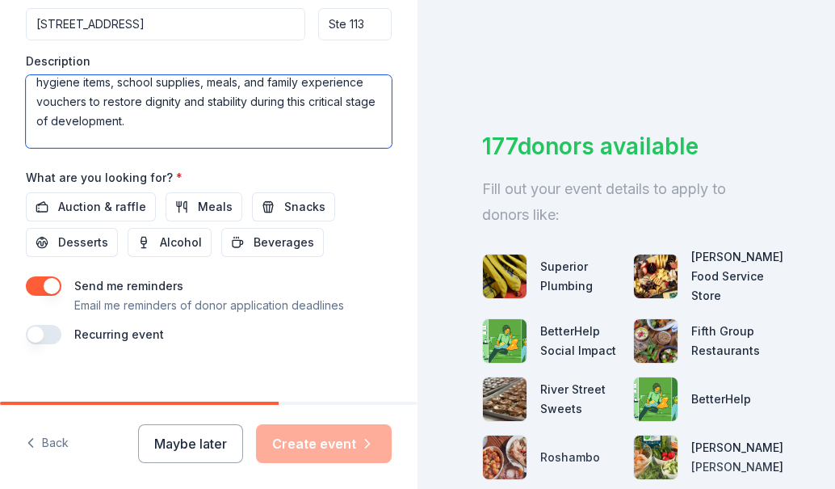
click at [154, 124] on textarea "The Prototype Duffel Drop Holiday Distribution provides essential items and enc…" at bounding box center [209, 111] width 366 height 73
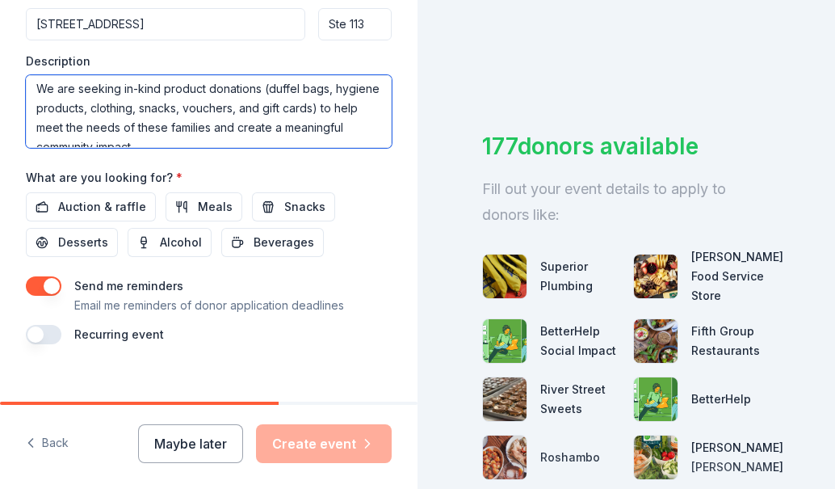
scroll to position [175, 0]
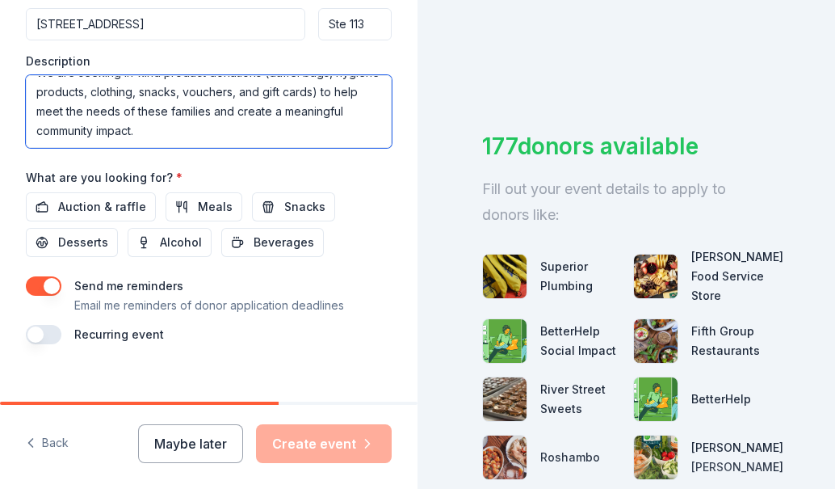
type textarea "The Prototype Duffel Drop Holiday Distribution provides essential items and enc…"
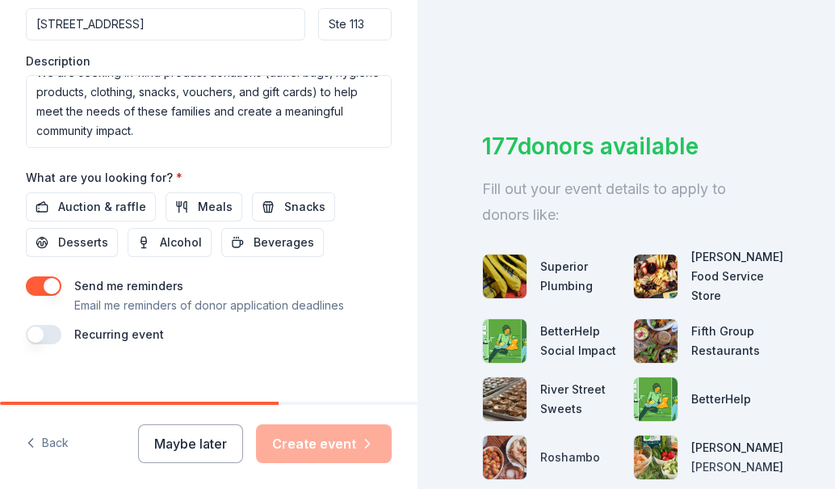
click at [289, 170] on div "What are you looking for? * Auction & raffle Meals Snacks Desserts Alcohol Beve…" at bounding box center [209, 212] width 366 height 90
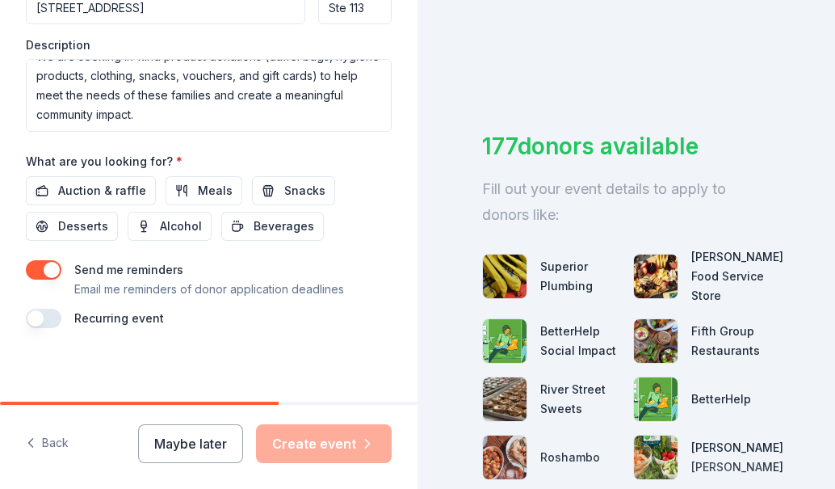
scroll to position [722, 0]
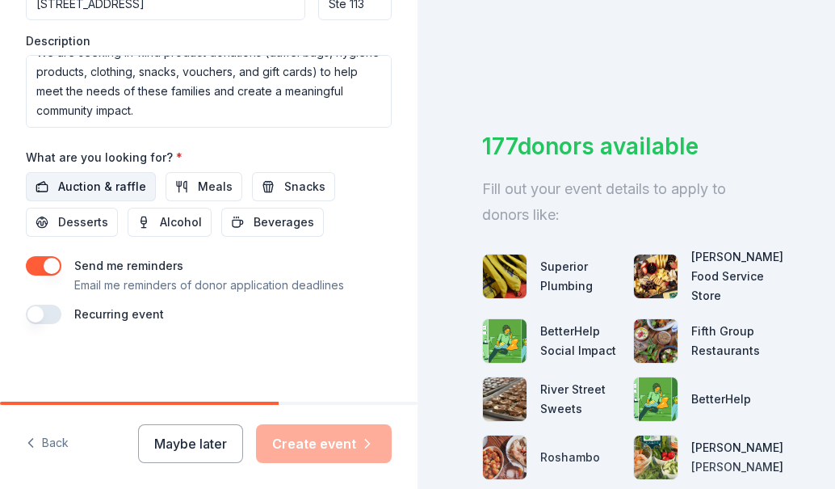
click at [120, 184] on span "Auction & raffle" at bounding box center [102, 186] width 88 height 19
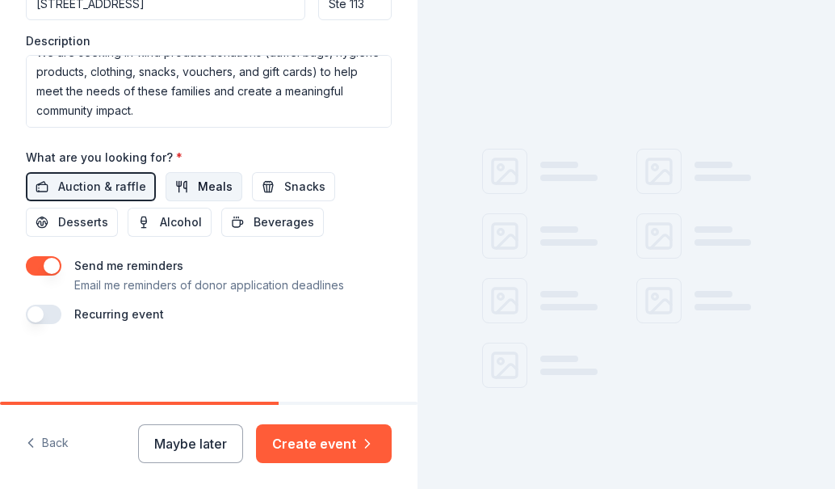
click at [202, 183] on span "Meals" at bounding box center [215, 186] width 35 height 19
click at [295, 174] on button "Snacks" at bounding box center [293, 186] width 83 height 29
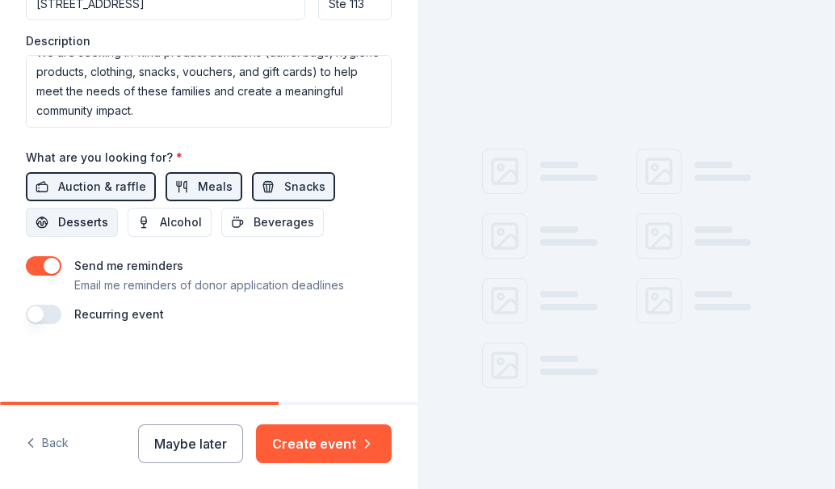
click at [66, 221] on span "Desserts" at bounding box center [83, 221] width 50 height 19
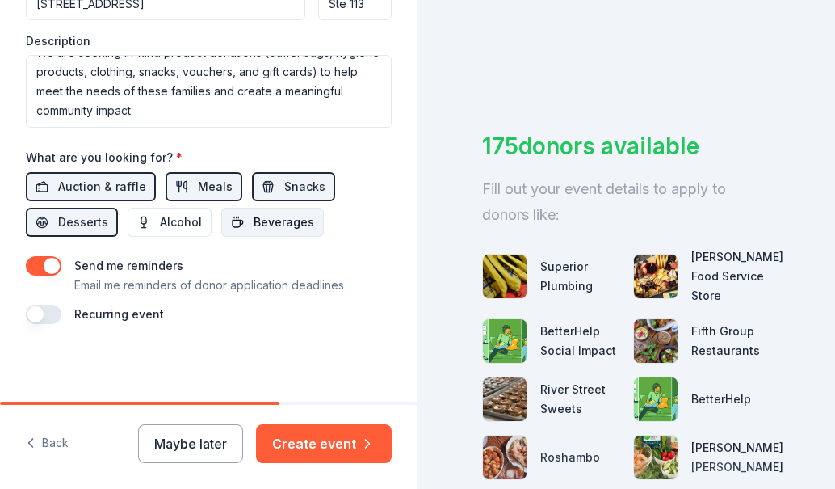
click at [301, 226] on span "Beverages" at bounding box center [284, 221] width 61 height 19
click at [42, 313] on button "button" at bounding box center [44, 314] width 36 height 19
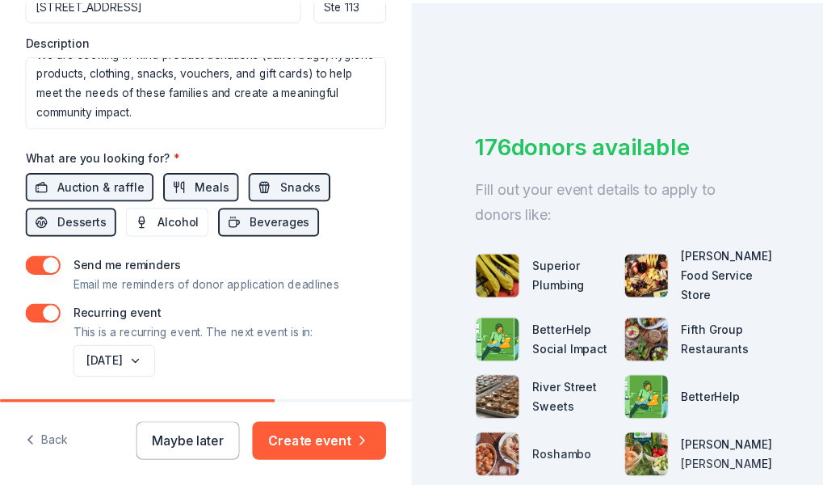
scroll to position [781, 0]
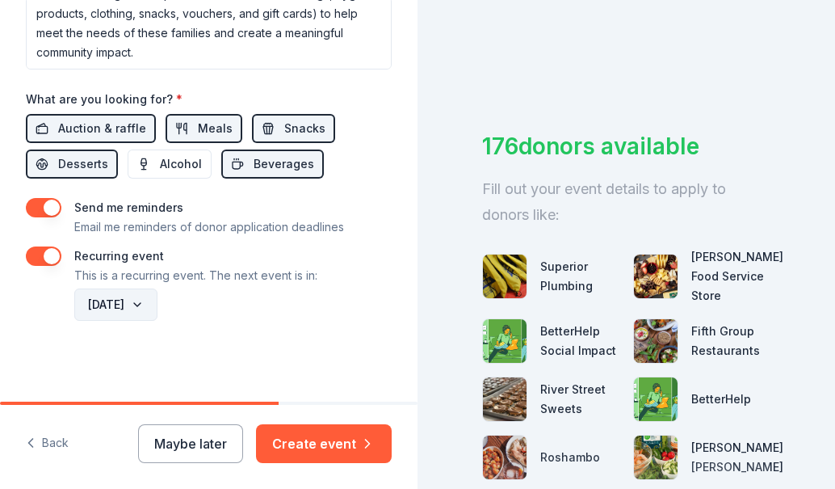
click at [158, 306] on button "December 2026" at bounding box center [115, 304] width 83 height 32
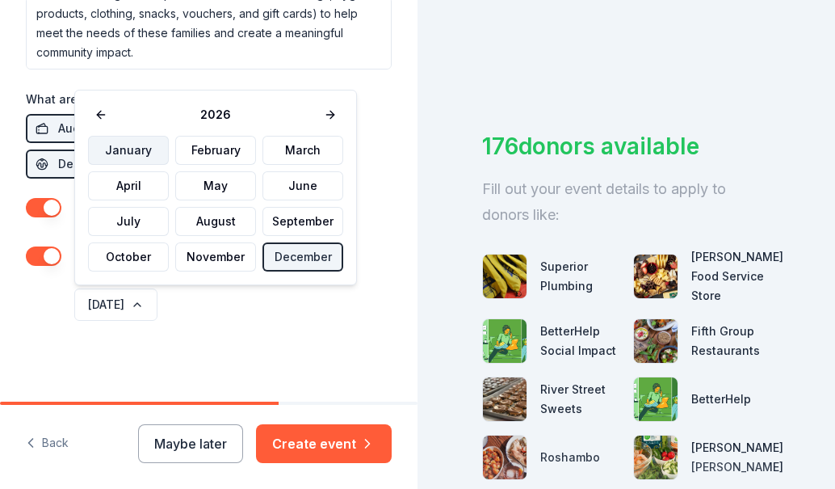
click at [137, 154] on button "January" at bounding box center [128, 150] width 81 height 29
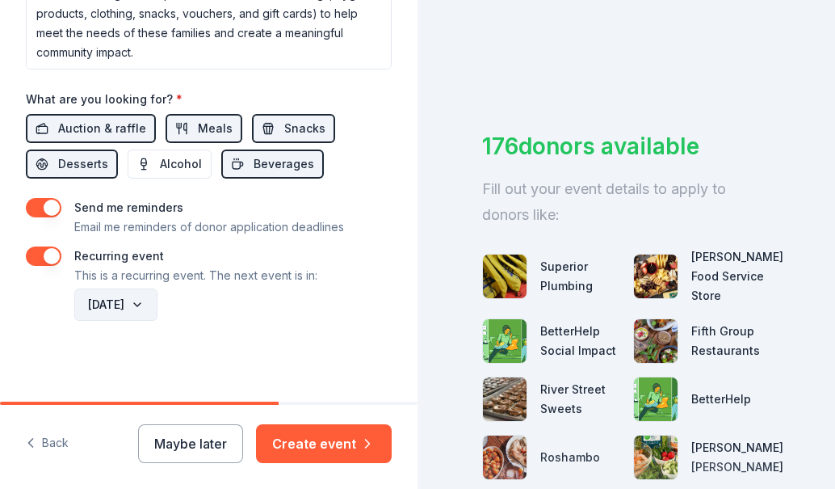
click at [158, 305] on button "January 2026" at bounding box center [115, 304] width 83 height 32
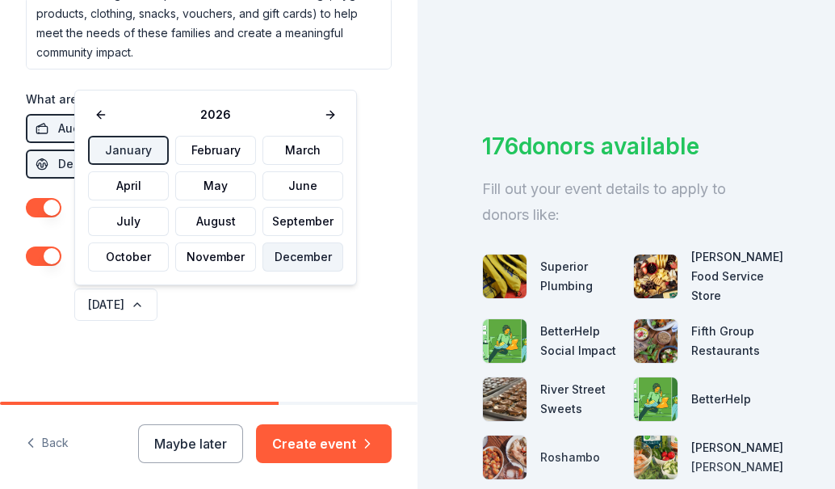
click at [309, 259] on button "December" at bounding box center [303, 256] width 81 height 29
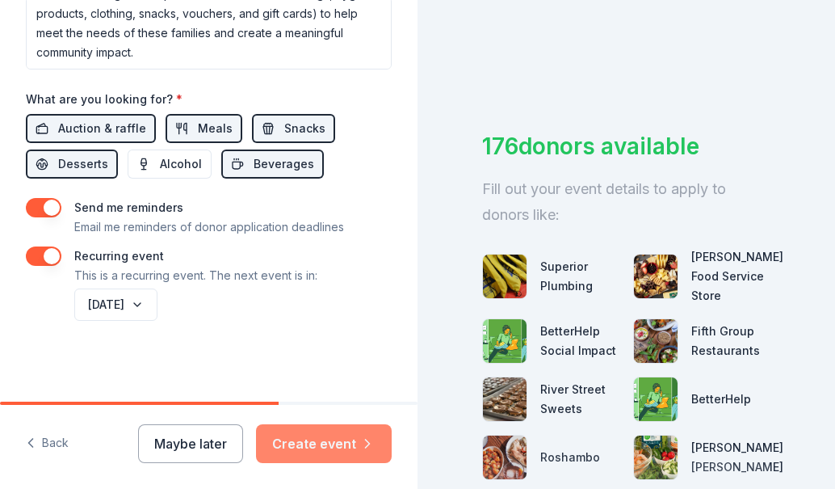
click at [327, 448] on button "Create event" at bounding box center [324, 443] width 136 height 39
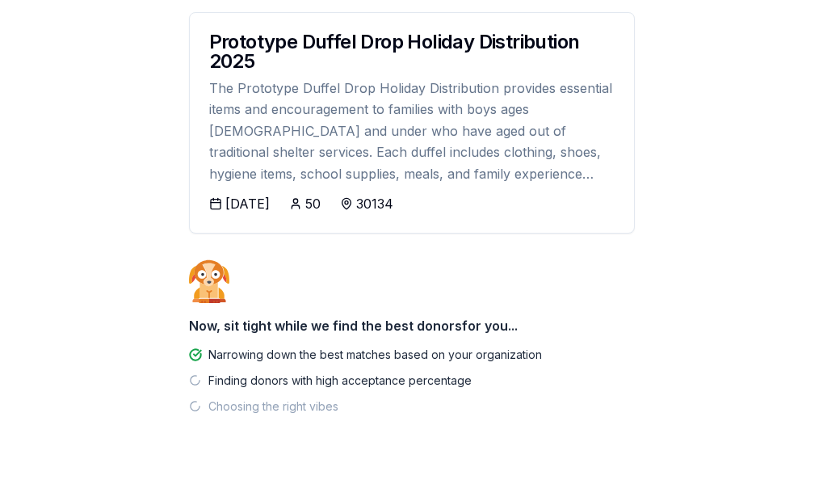
scroll to position [280, 0]
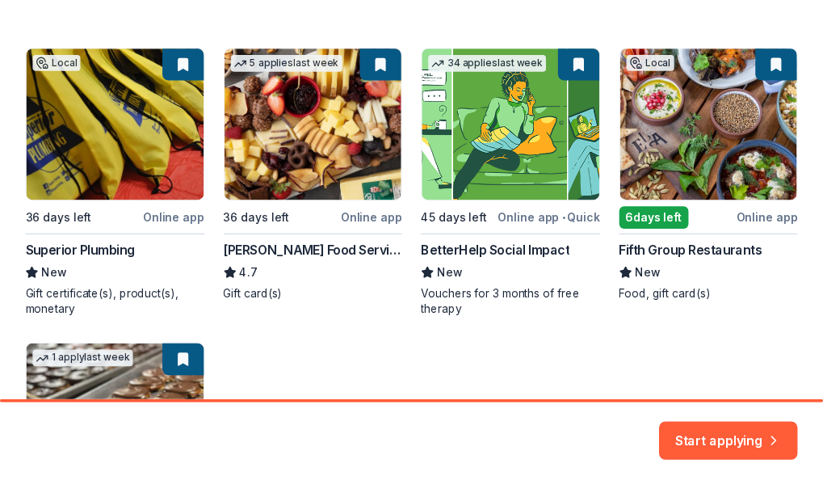
scroll to position [323, 0]
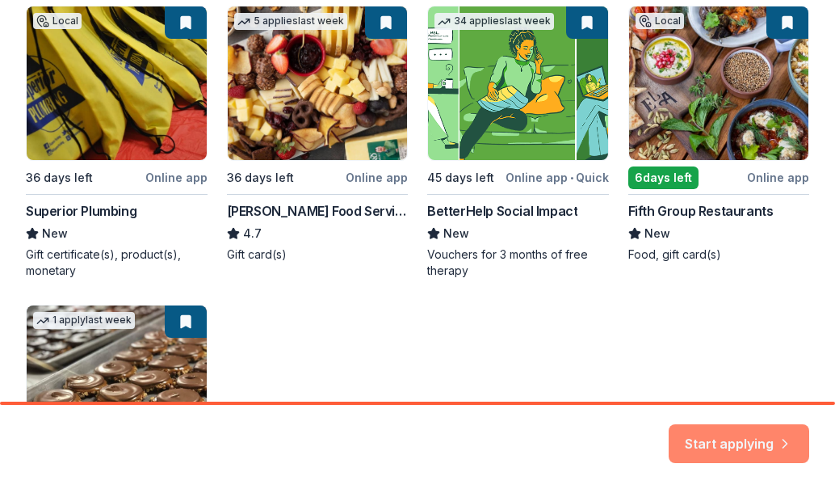
click at [730, 440] on button "Start applying" at bounding box center [739, 433] width 141 height 39
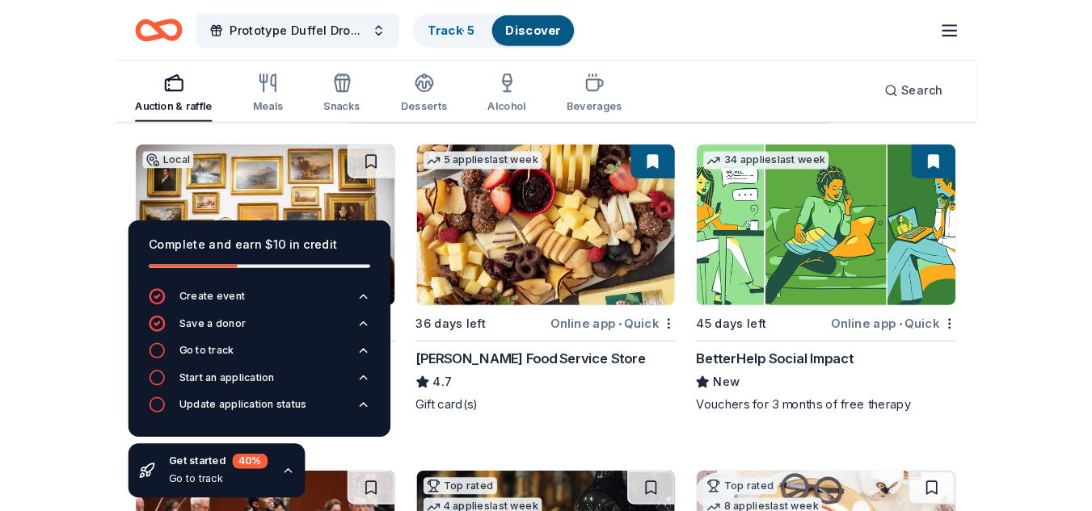
scroll to position [162, 0]
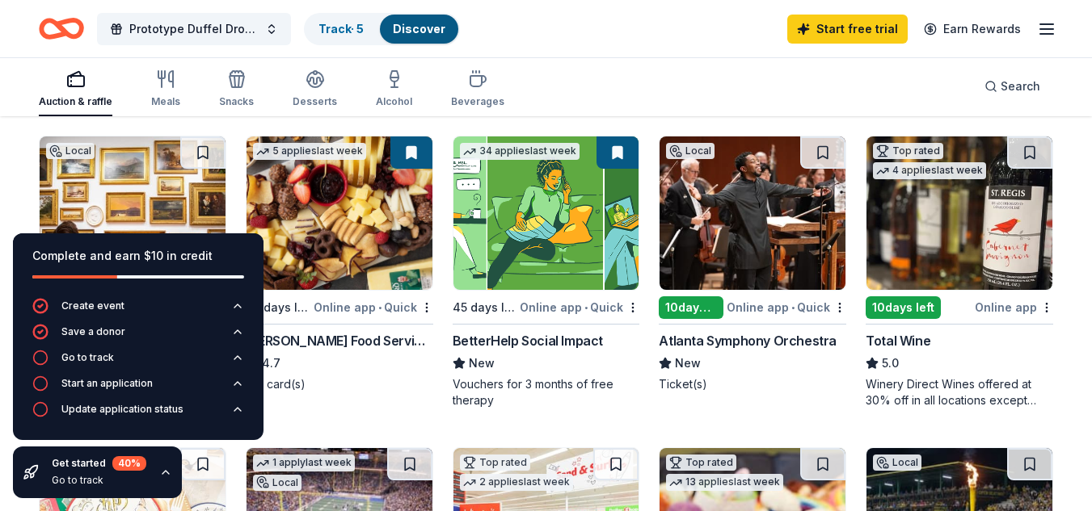
click at [572, 82] on div "Auction & raffle Meals Snacks Desserts Alcohol Beverages Search" at bounding box center [546, 87] width 1014 height 60
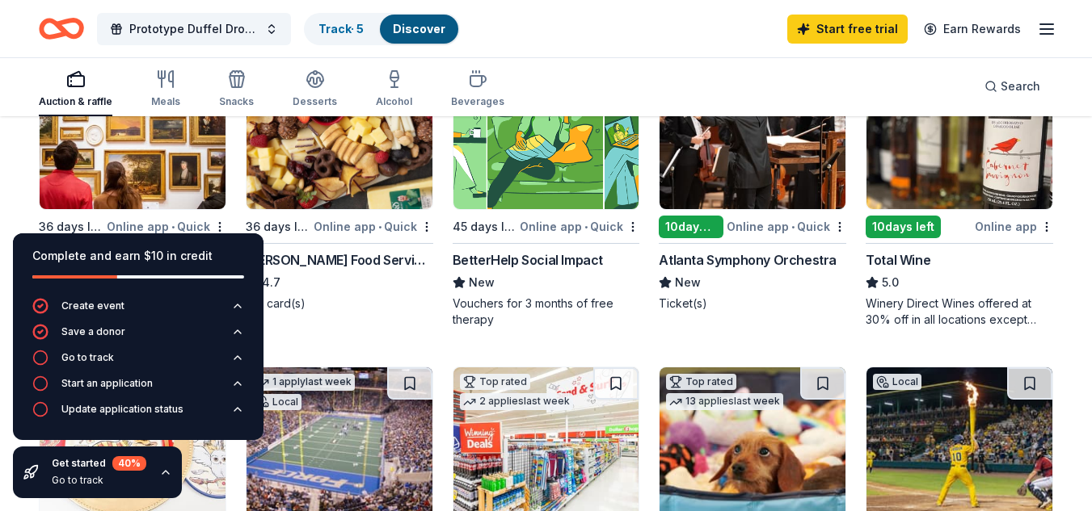
scroll to position [323, 0]
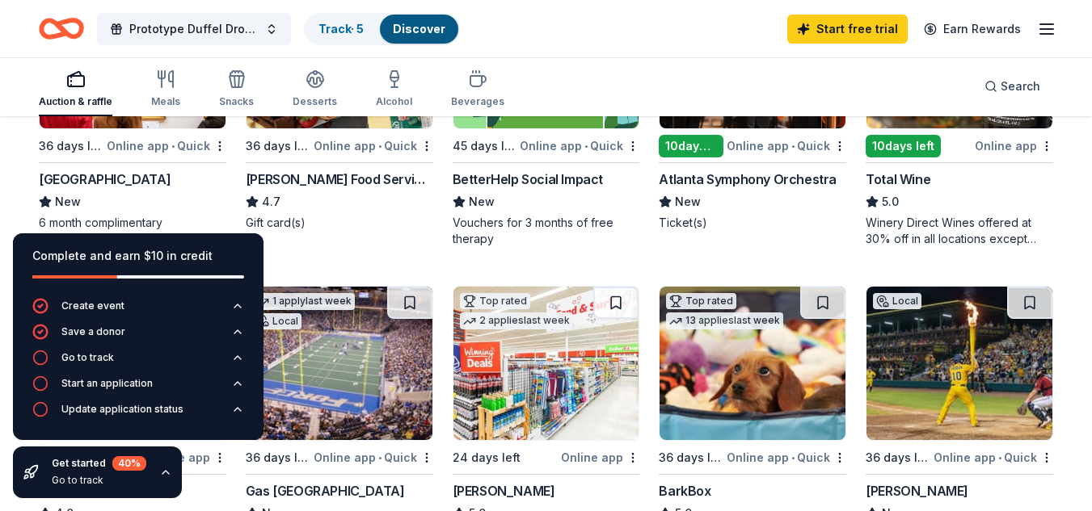
click at [163, 470] on icon "button" at bounding box center [165, 472] width 13 height 13
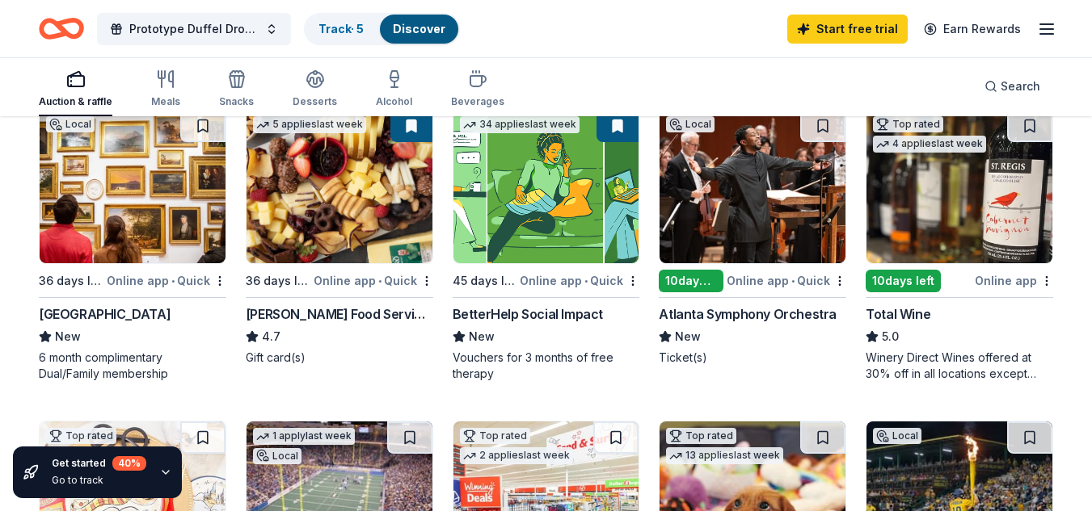
scroll to position [162, 0]
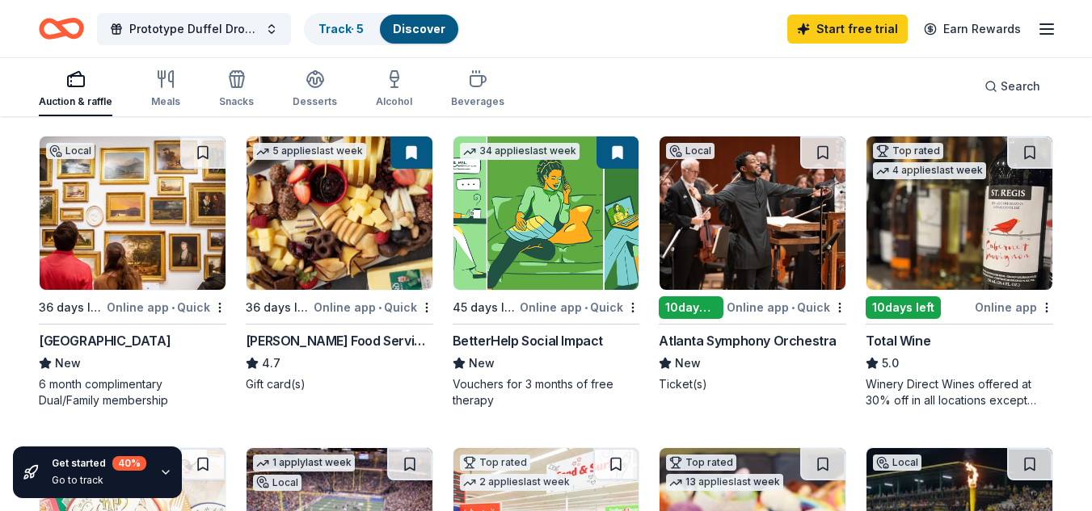
click at [149, 255] on img at bounding box center [133, 214] width 186 height 154
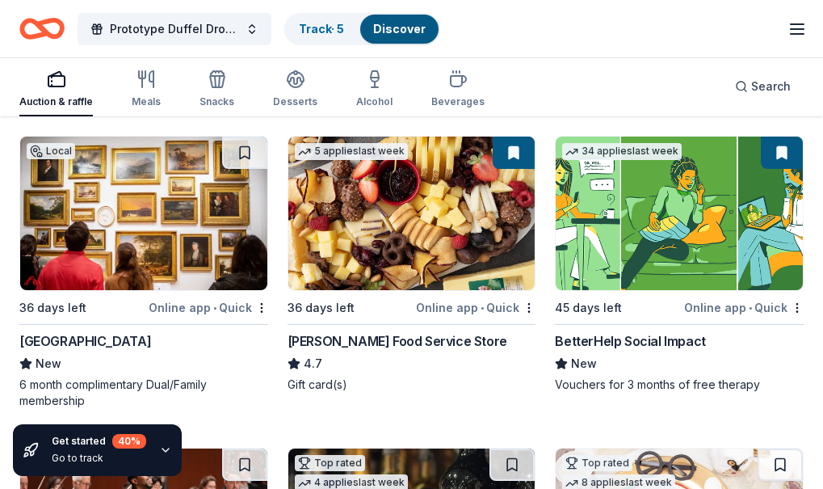
click at [345, 337] on div "Gordon Food Service Store" at bounding box center [398, 340] width 220 height 19
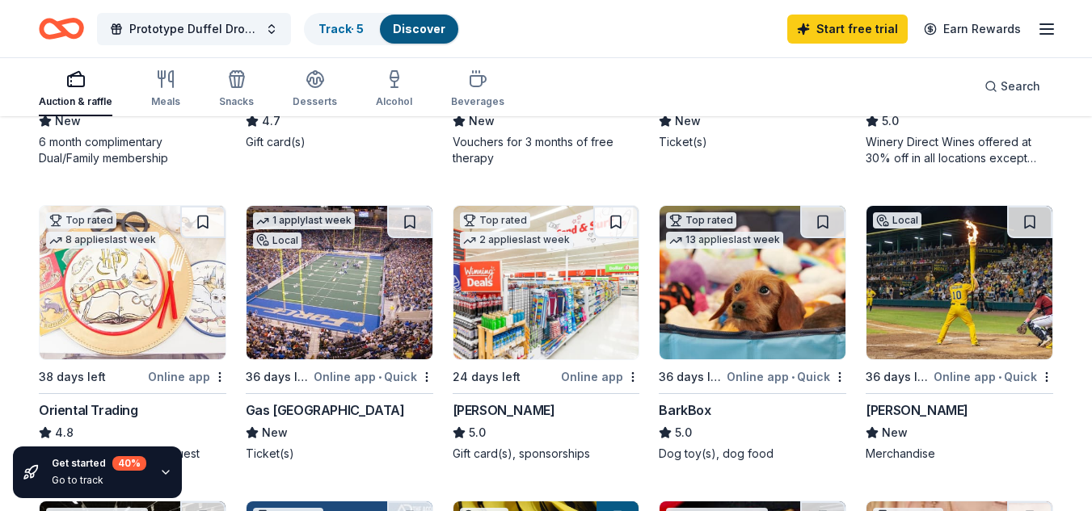
scroll to position [485, 0]
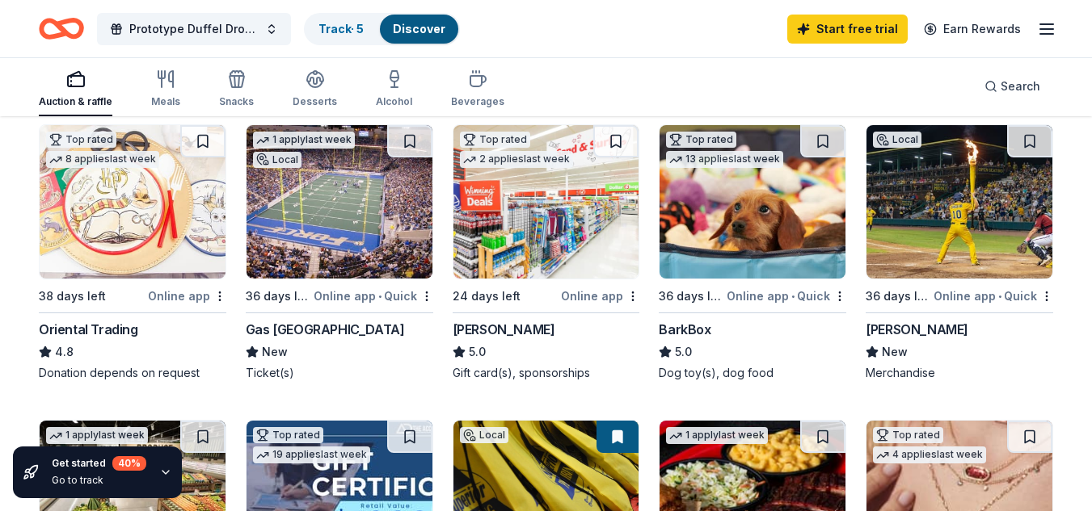
click at [331, 330] on div "Gas South District" at bounding box center [325, 329] width 159 height 19
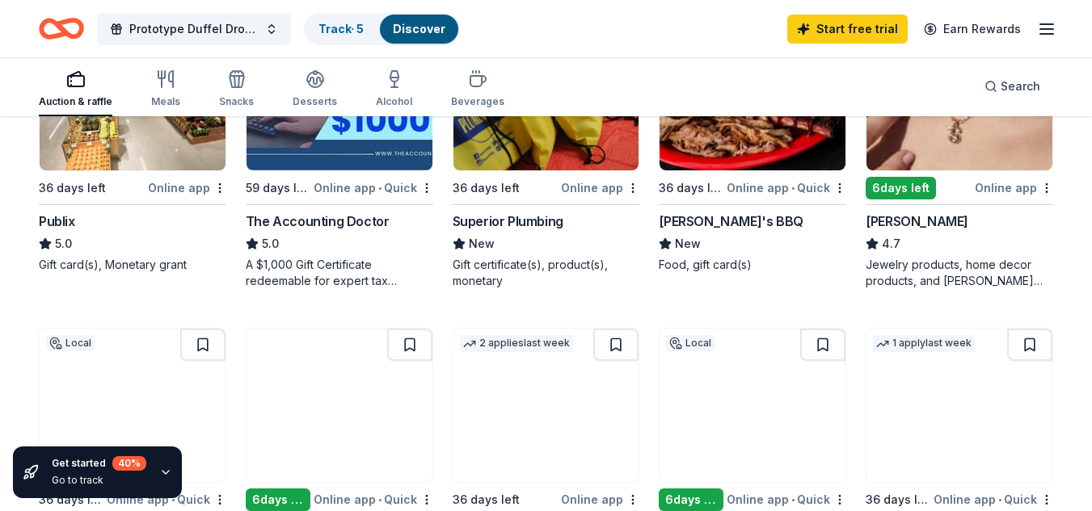
scroll to position [808, 0]
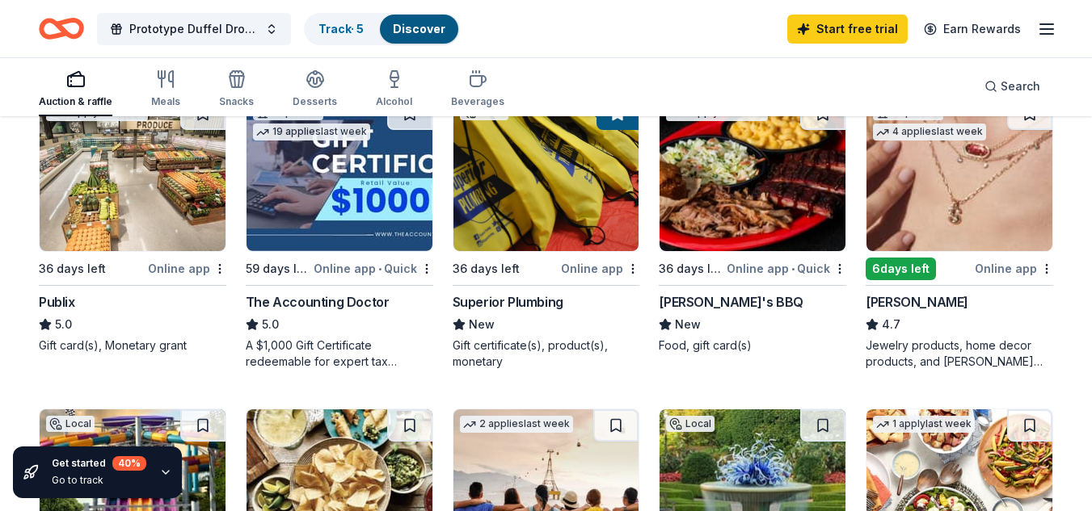
click at [110, 234] on img at bounding box center [133, 175] width 186 height 154
click at [734, 271] on div "Online app • Quick" at bounding box center [786, 269] width 120 height 20
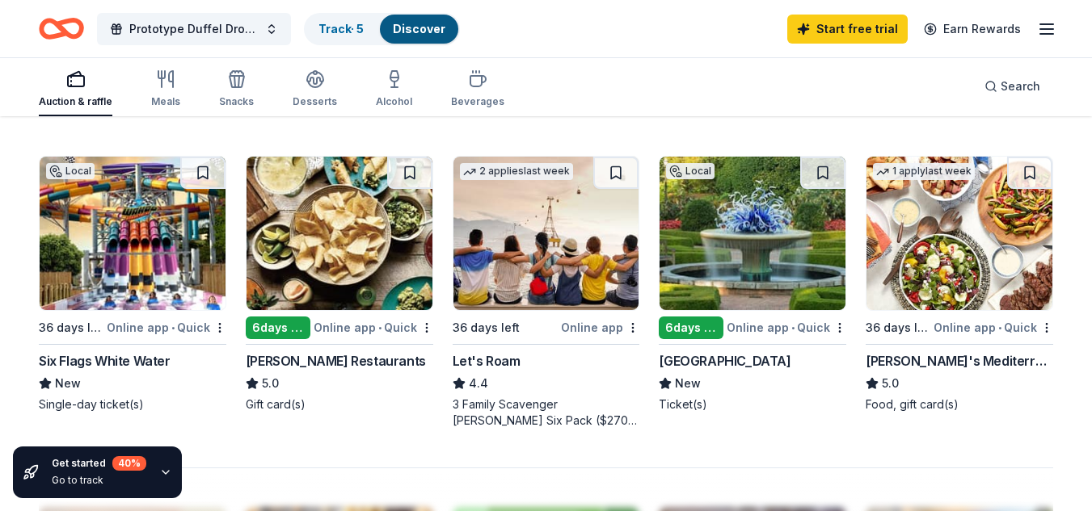
scroll to position [1050, 0]
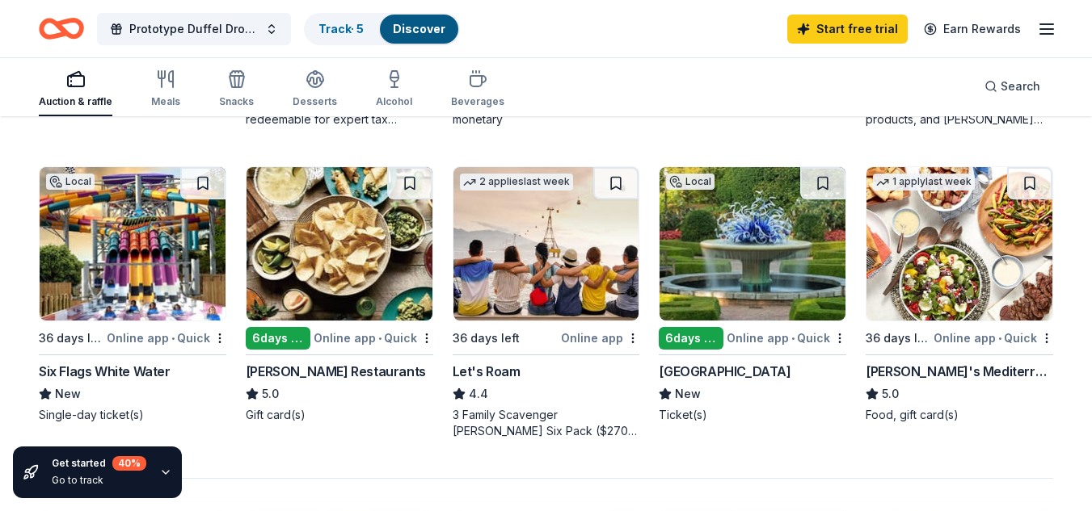
click at [133, 209] on img at bounding box center [133, 244] width 186 height 154
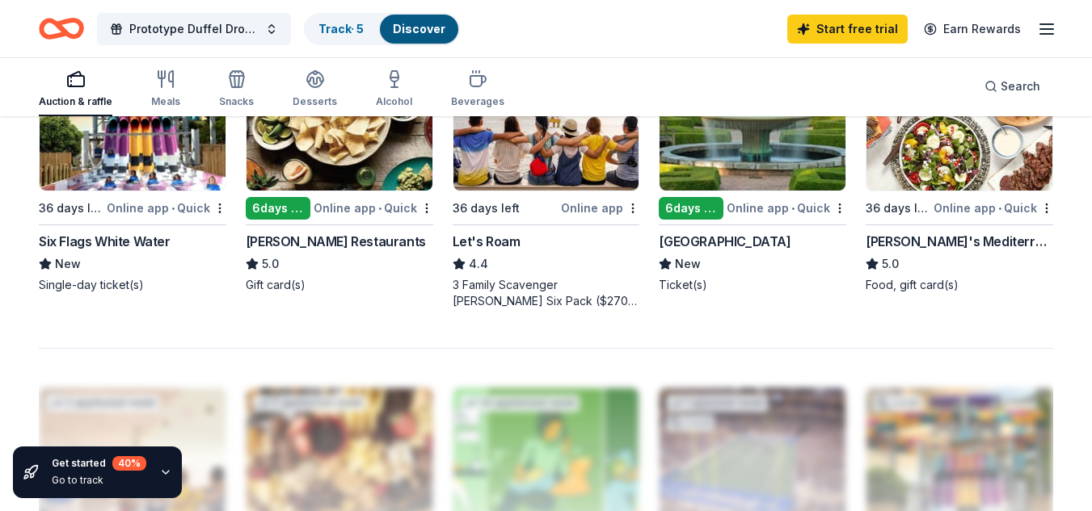
scroll to position [1100, 0]
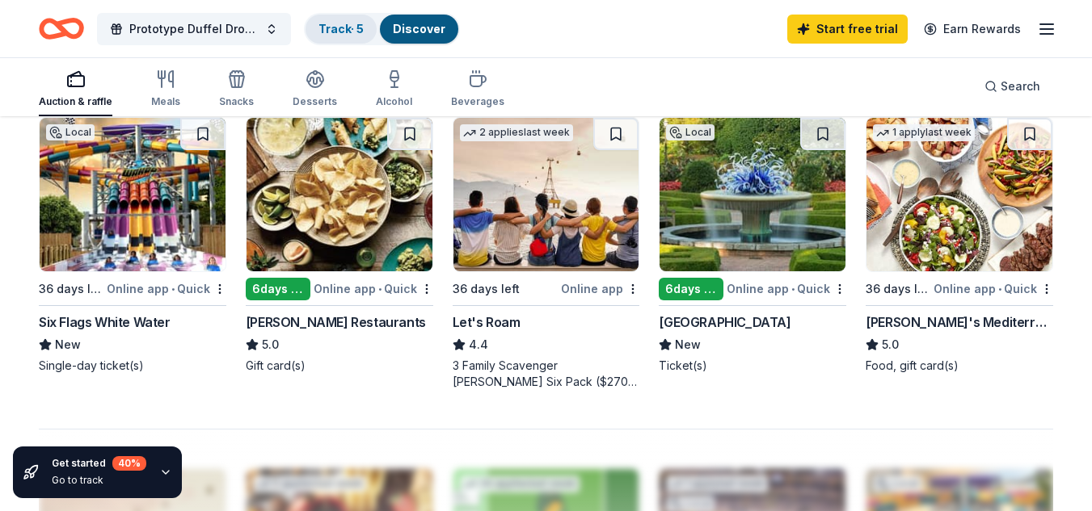
click at [343, 35] on link "Track · 5" at bounding box center [340, 29] width 45 height 14
click at [167, 473] on icon "button" at bounding box center [165, 472] width 13 height 13
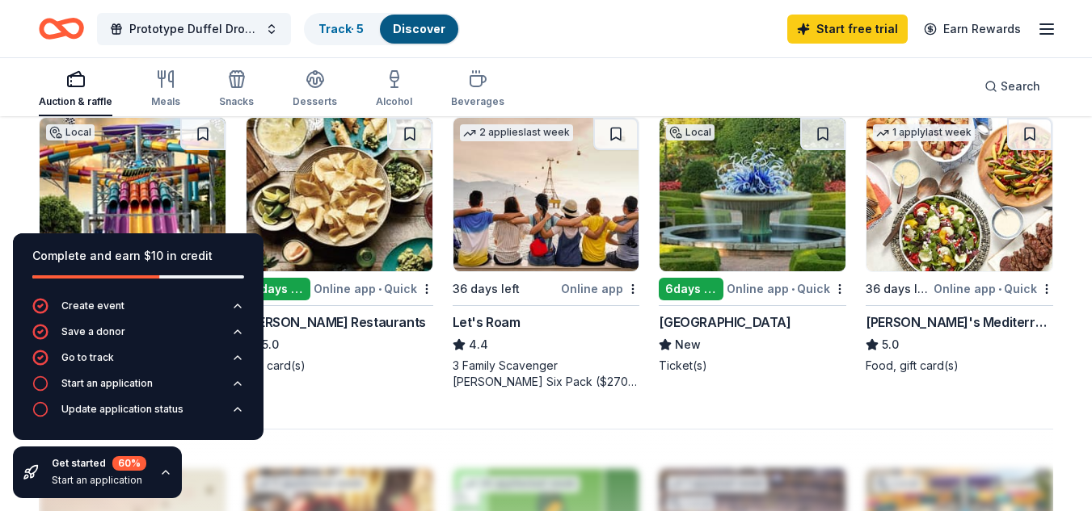
scroll to position [1, 0]
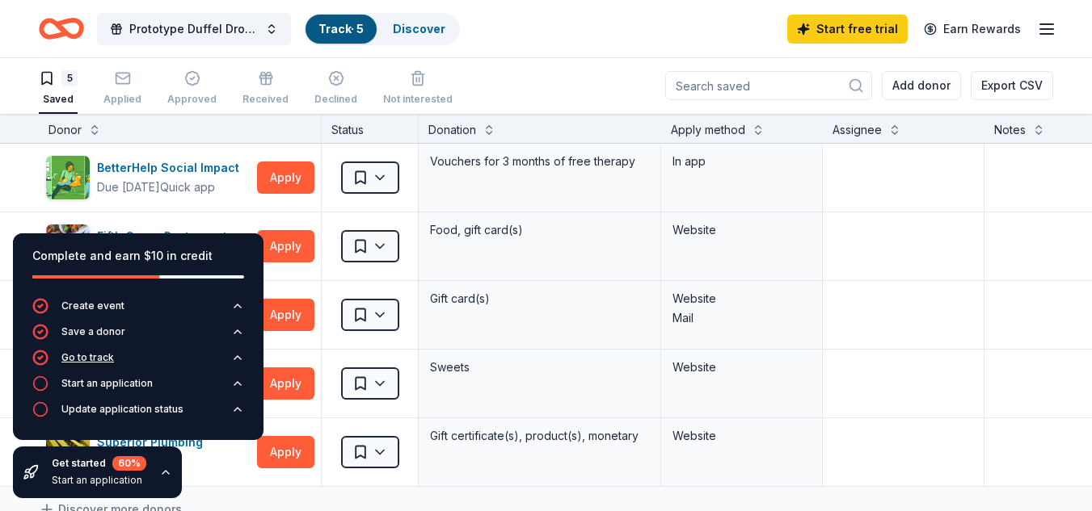
click at [97, 360] on div "Go to track" at bounding box center [87, 357] width 53 height 13
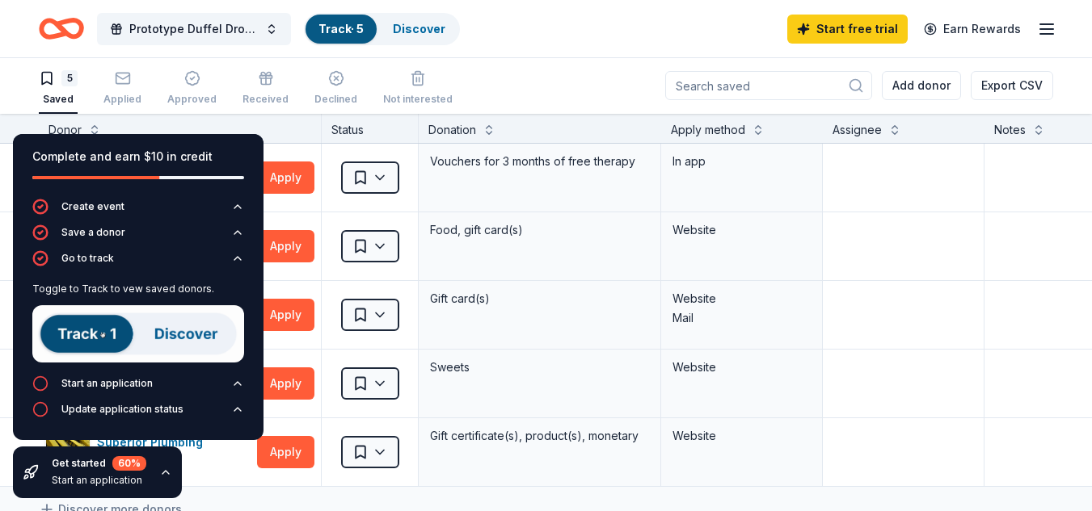
click at [97, 339] on img at bounding box center [138, 333] width 212 height 57
click at [97, 383] on div "Start an application" at bounding box center [106, 383] width 91 height 13
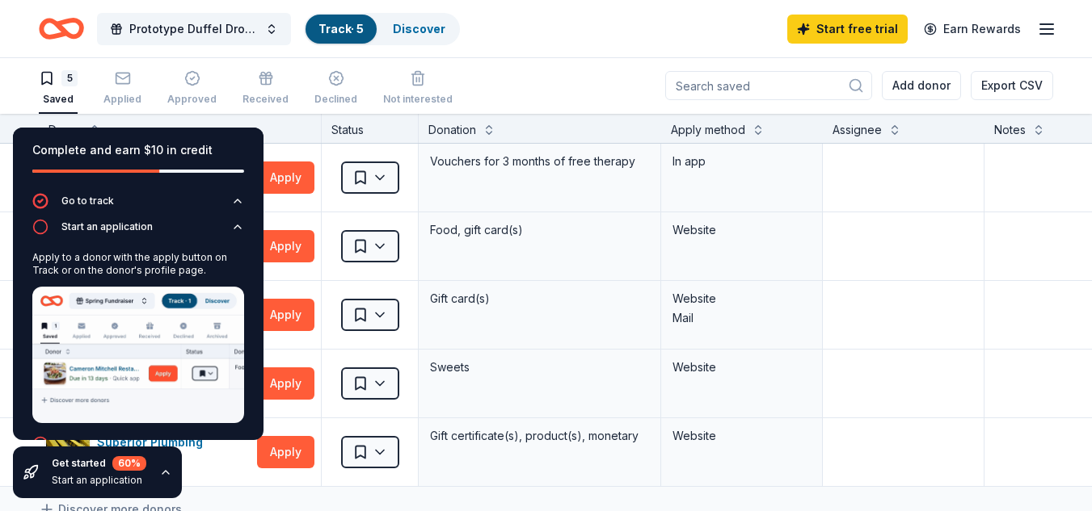
scroll to position [78, 0]
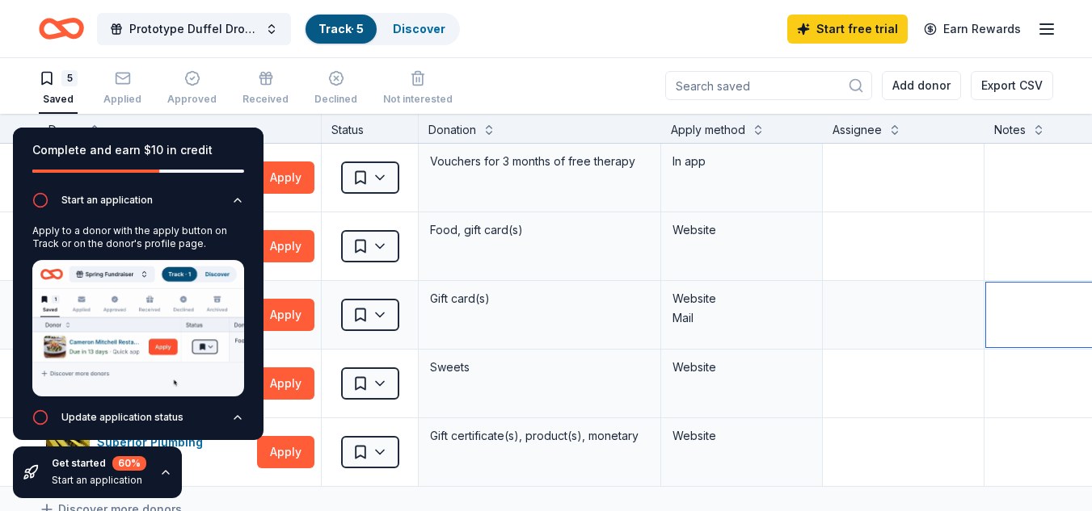
click at [835, 325] on textarea at bounding box center [1105, 315] width 238 height 65
click at [231, 412] on icon "button" at bounding box center [237, 417] width 13 height 13
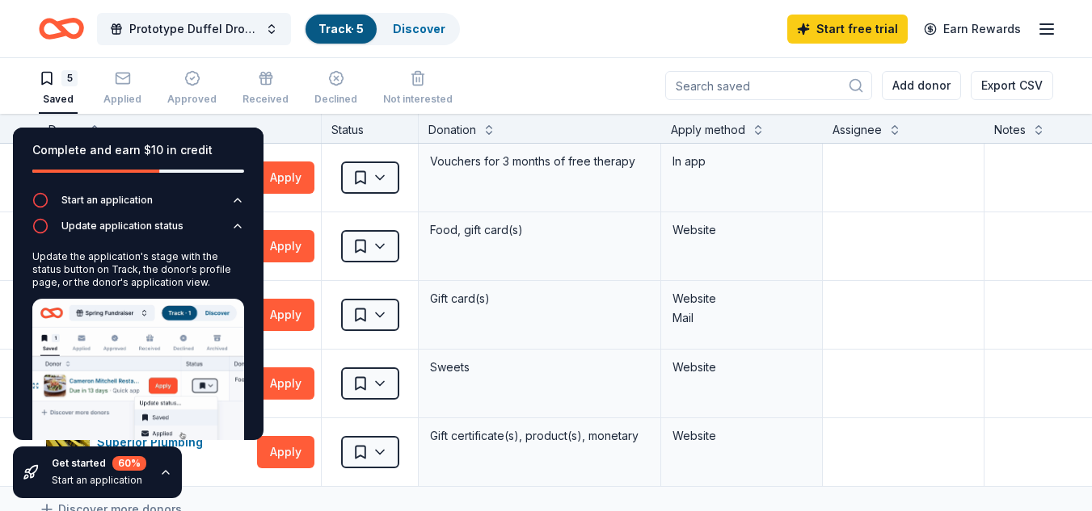
click at [165, 468] on icon "button" at bounding box center [165, 472] width 13 height 13
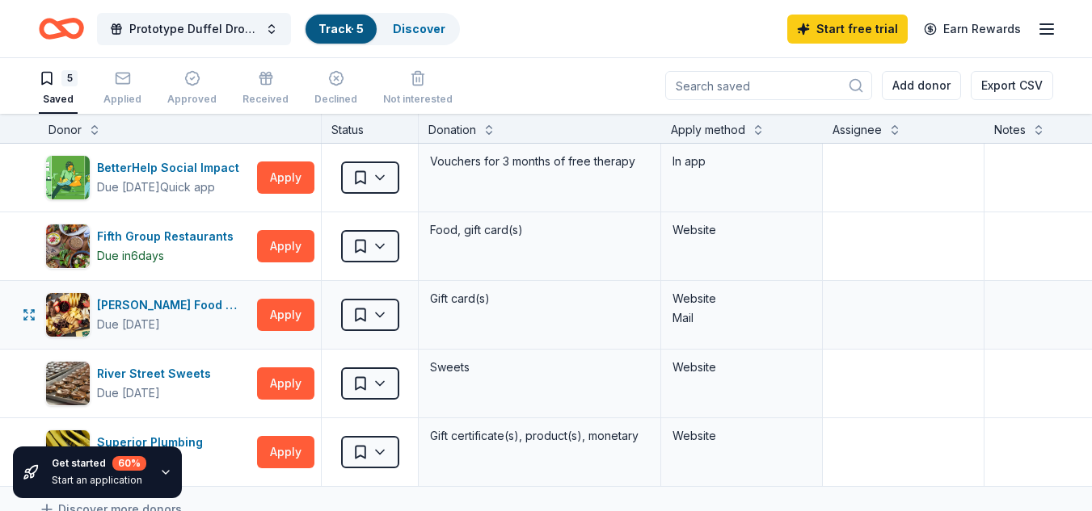
scroll to position [0, 0]
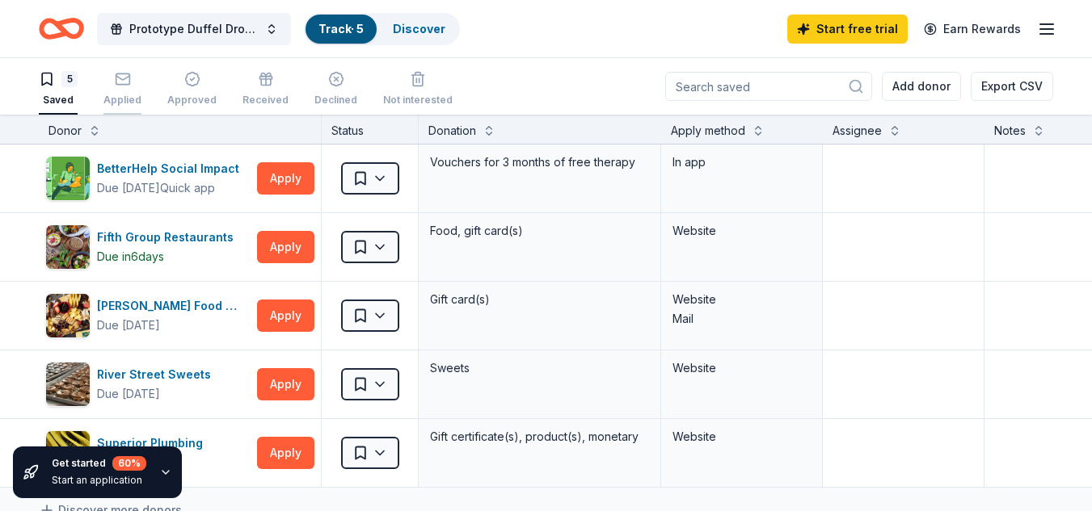
click at [116, 84] on rect "button" at bounding box center [123, 79] width 14 height 11
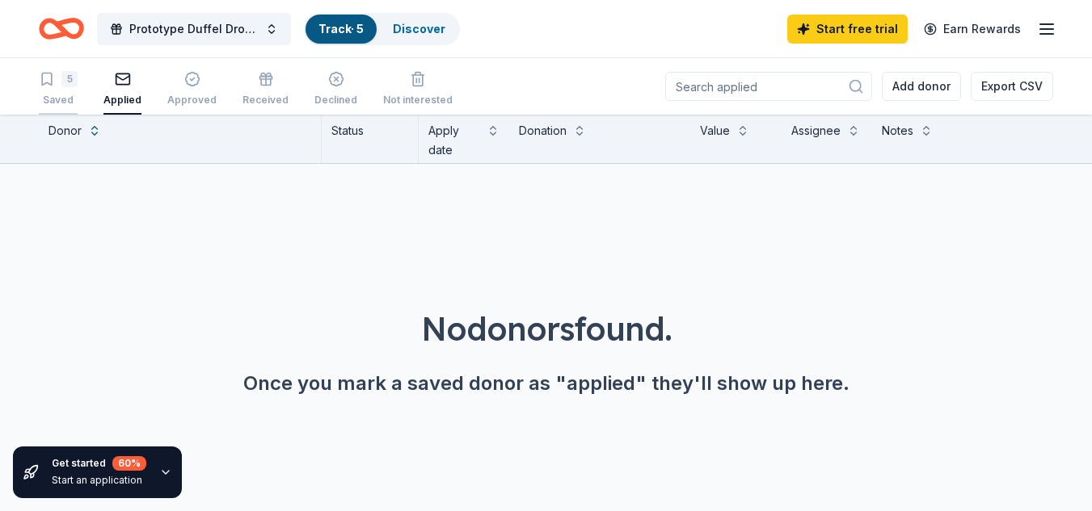
click at [52, 85] on icon "button" at bounding box center [47, 80] width 10 height 12
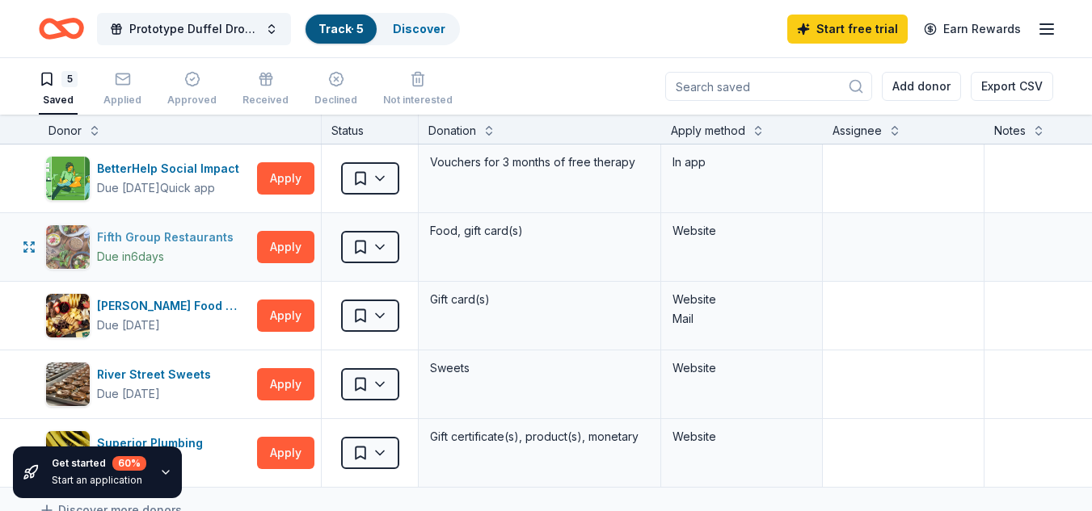
click at [190, 231] on div "Fifth Group Restaurants" at bounding box center [168, 237] width 143 height 19
click at [119, 90] on div "Applied" at bounding box center [122, 89] width 38 height 36
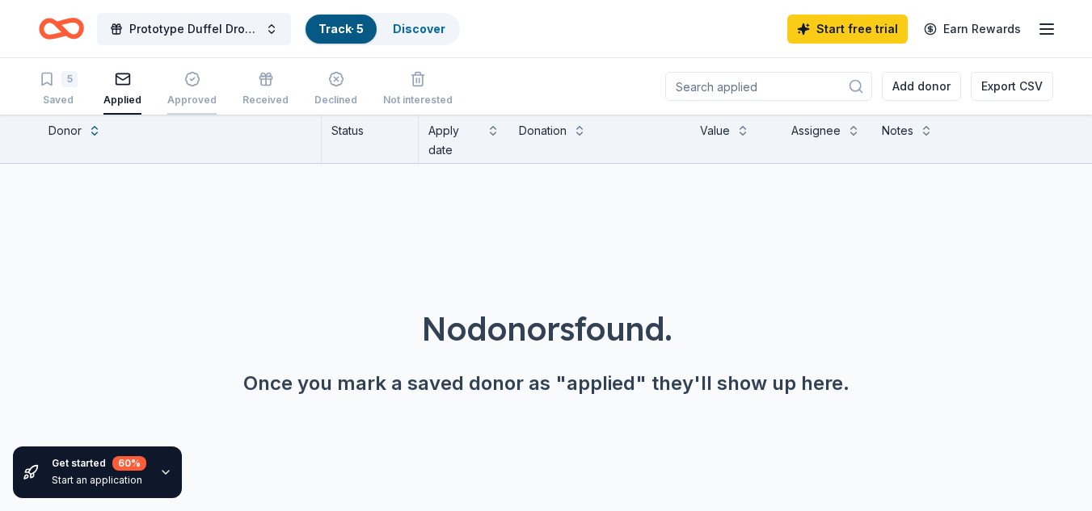
click at [178, 84] on div "button" at bounding box center [191, 79] width 49 height 16
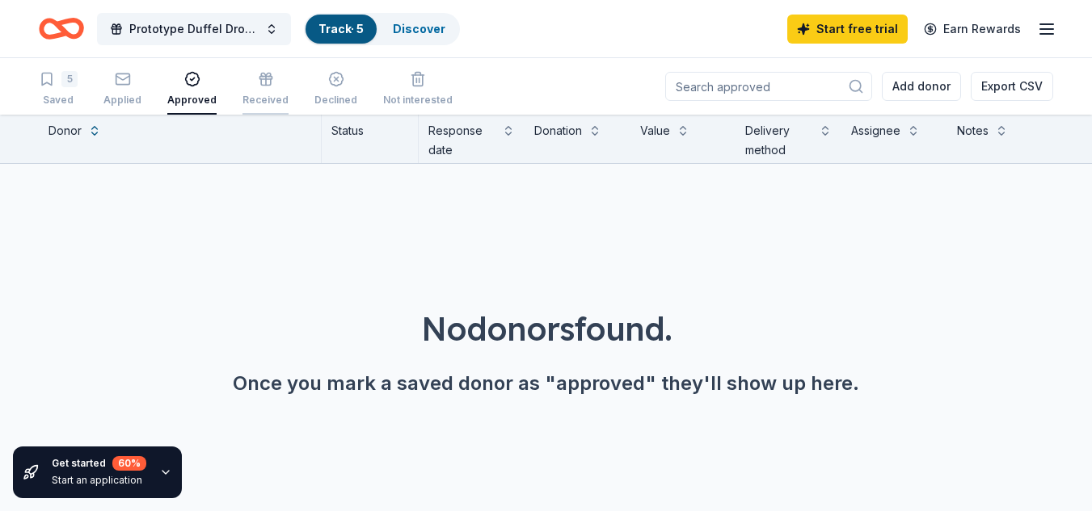
click at [257, 90] on div "Received" at bounding box center [265, 89] width 46 height 36
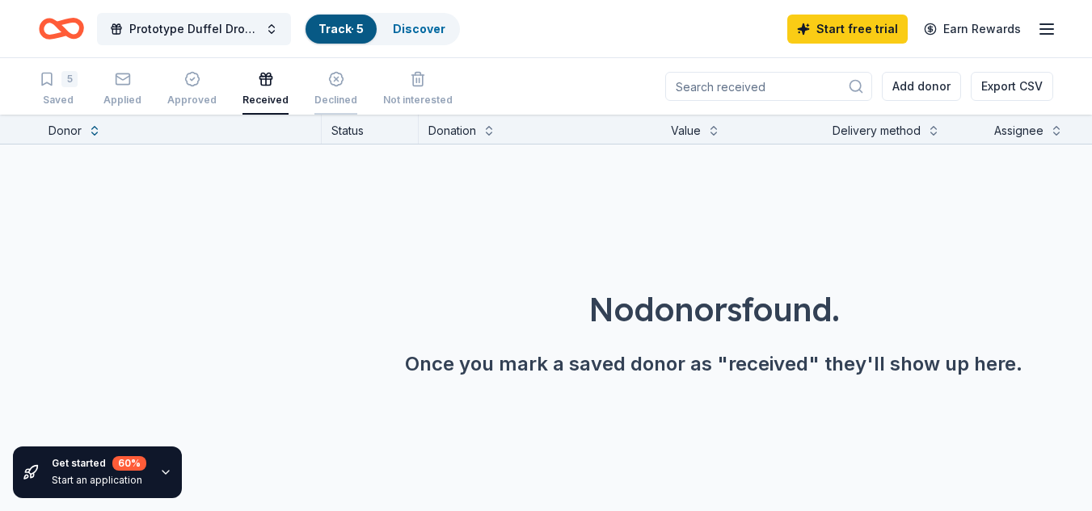
click at [314, 86] on div "button" at bounding box center [335, 79] width 43 height 16
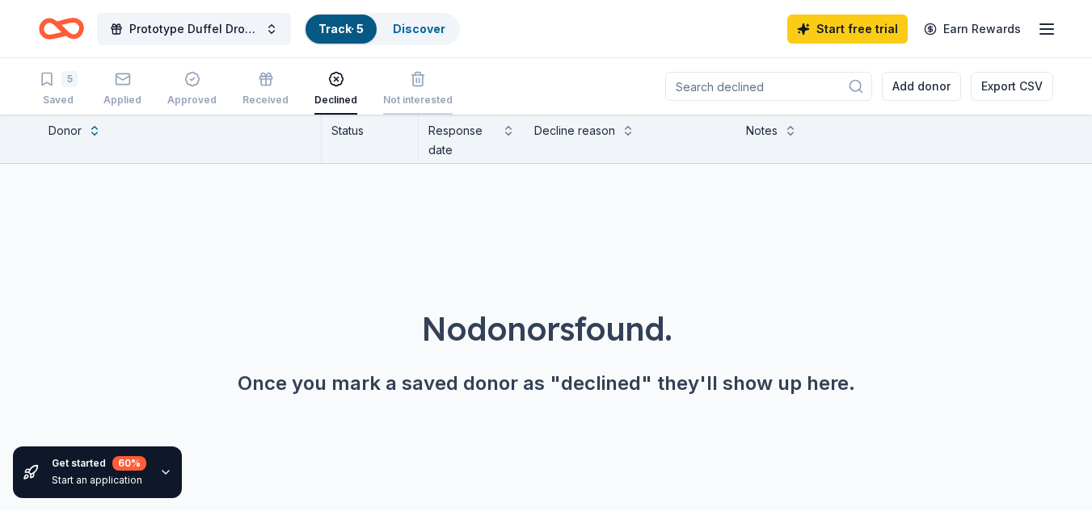
click at [401, 93] on div "Not interested" at bounding box center [417, 89] width 69 height 36
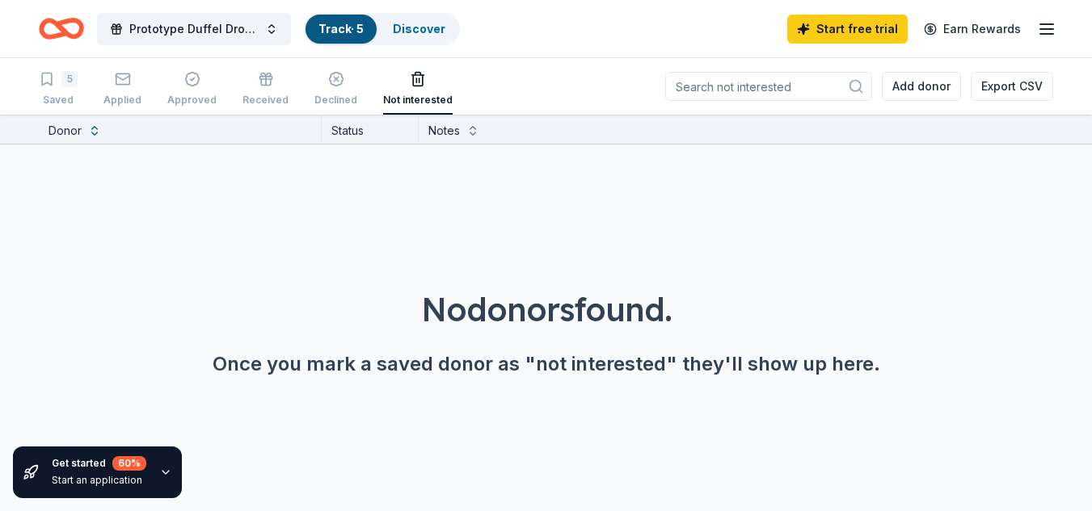
click at [58, 27] on icon "Home" at bounding box center [69, 28] width 25 height 16
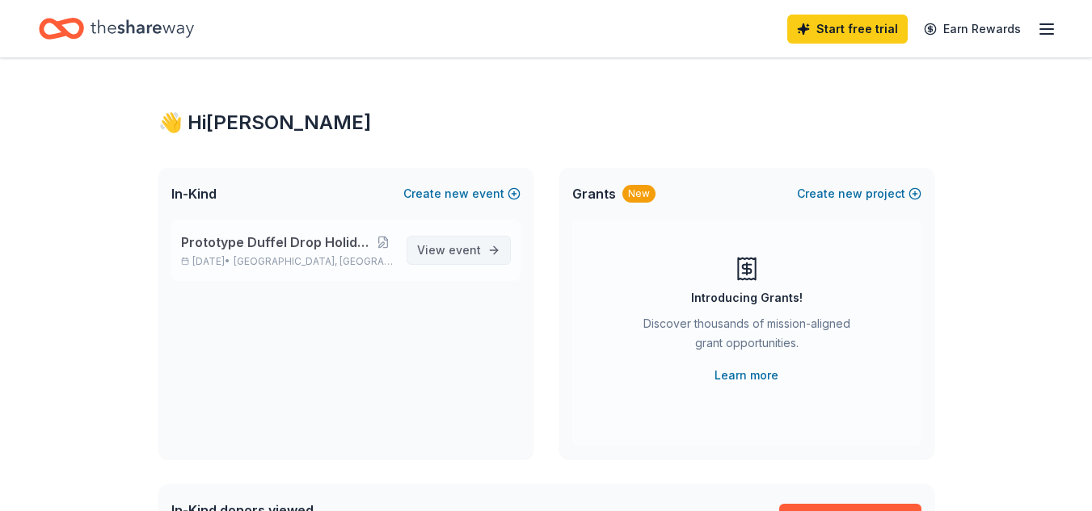
click at [455, 250] on span "event" at bounding box center [464, 250] width 32 height 14
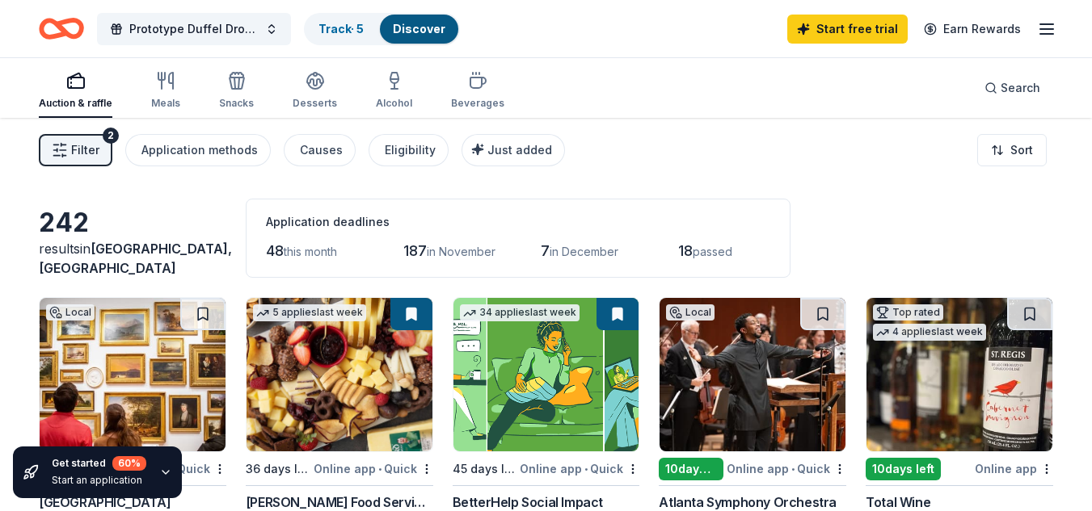
scroll to position [162, 0]
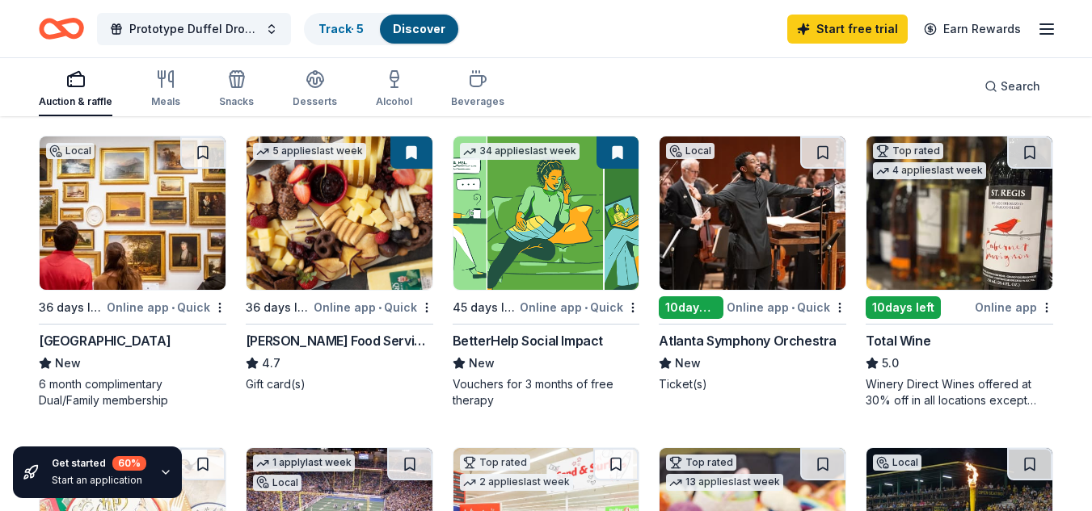
click at [154, 262] on img at bounding box center [133, 214] width 186 height 154
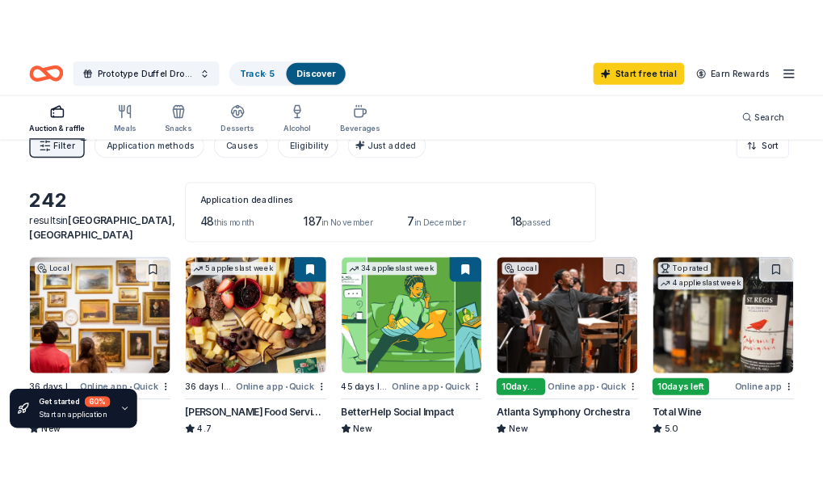
scroll to position [0, 0]
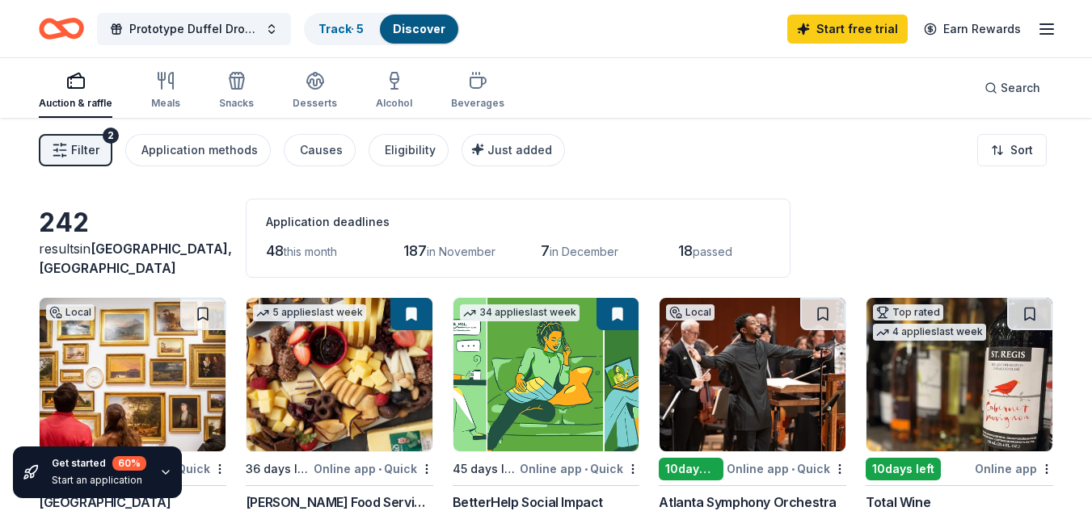
click at [835, 18] on div "Start free trial Earn Rewards" at bounding box center [921, 29] width 269 height 38
click at [835, 31] on icon "button" at bounding box center [1046, 28] width 19 height 19
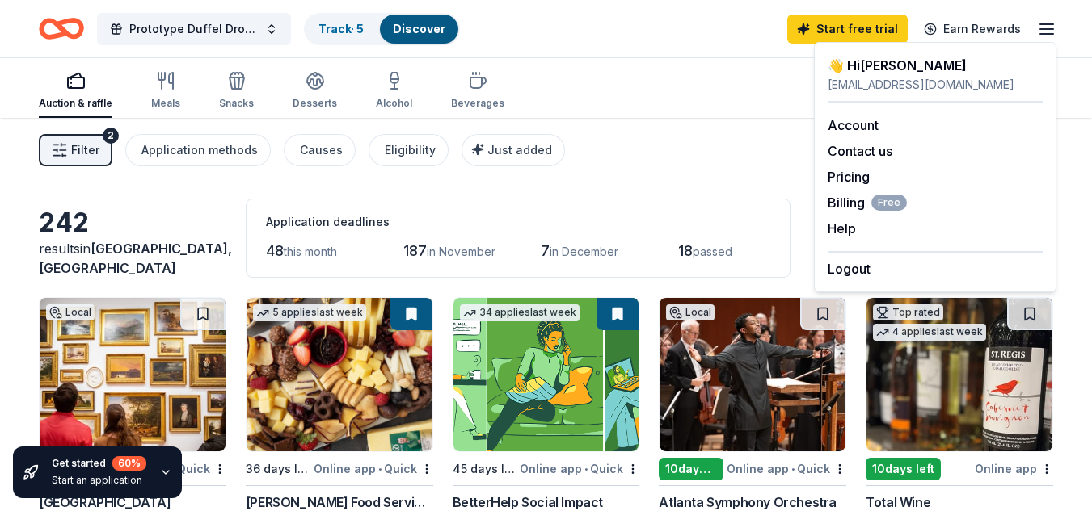
click at [718, 168] on div "Filter 2 Application methods Causes Eligibility Just added Sort" at bounding box center [546, 150] width 1092 height 65
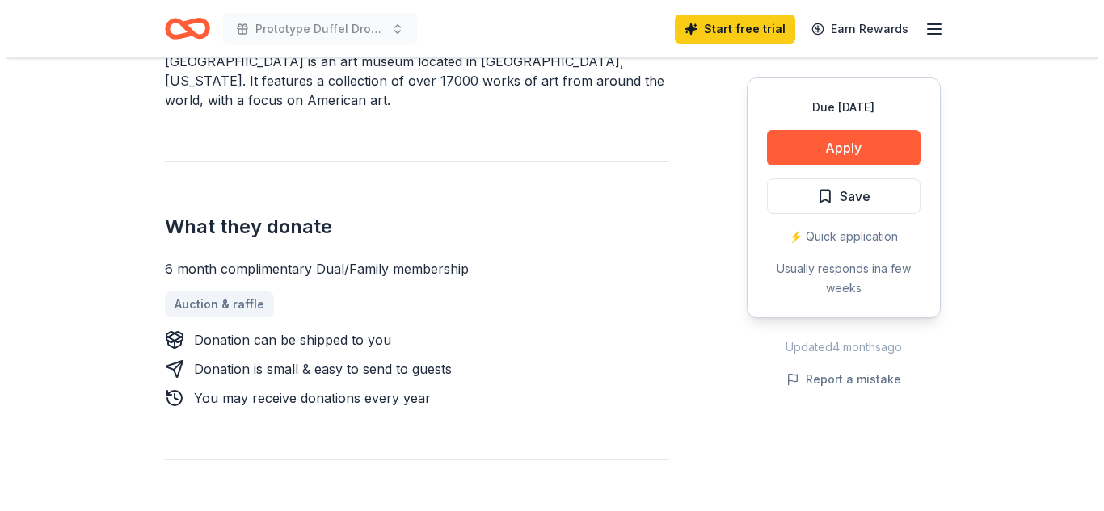
scroll to position [566, 0]
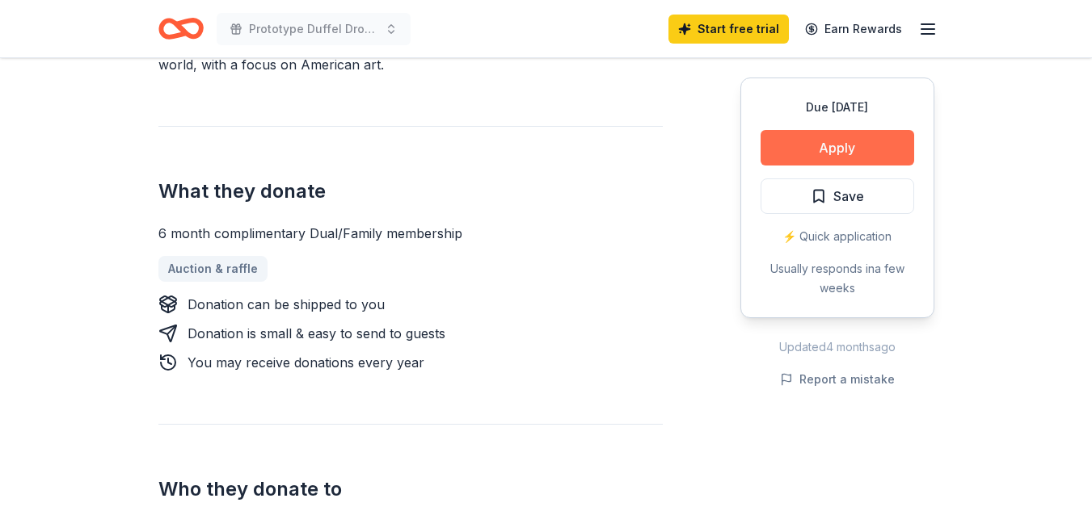
click at [818, 147] on button "Apply" at bounding box center [837, 148] width 154 height 36
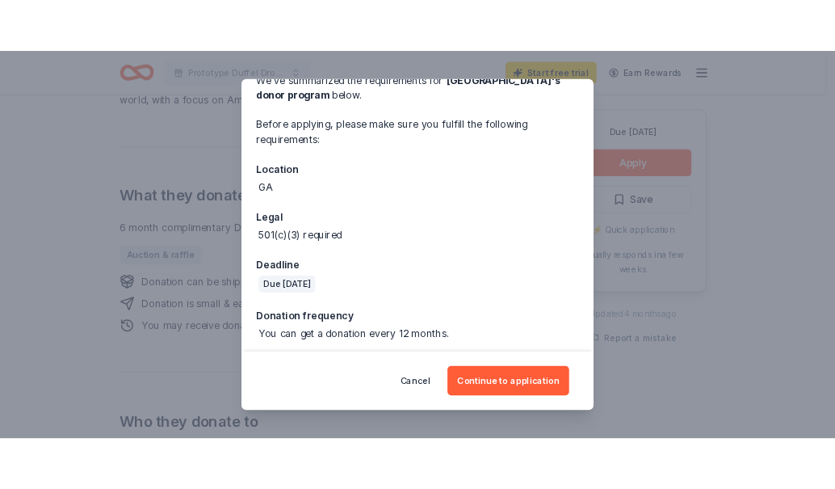
scroll to position [92, 0]
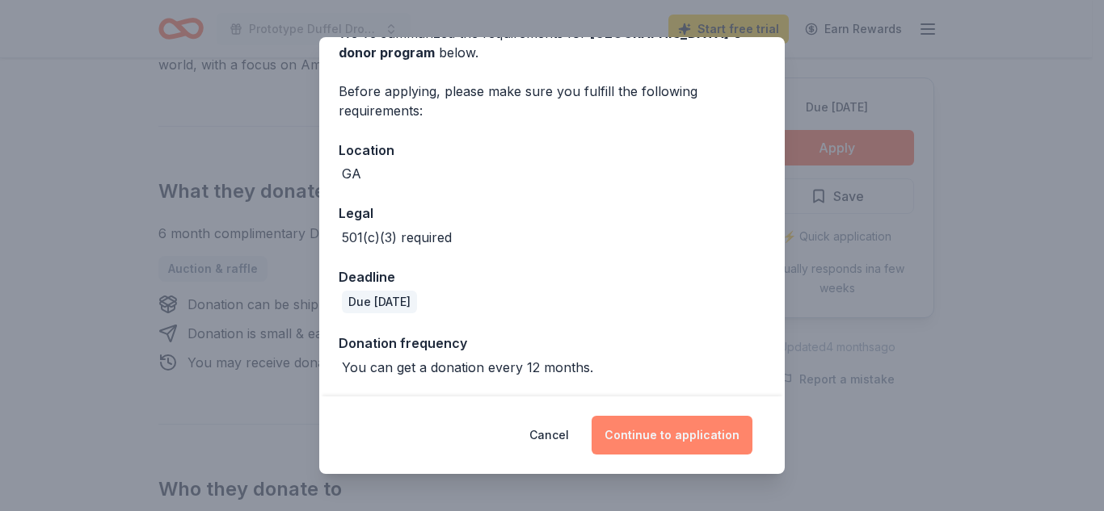
click at [722, 445] on button "Continue to application" at bounding box center [671, 435] width 161 height 39
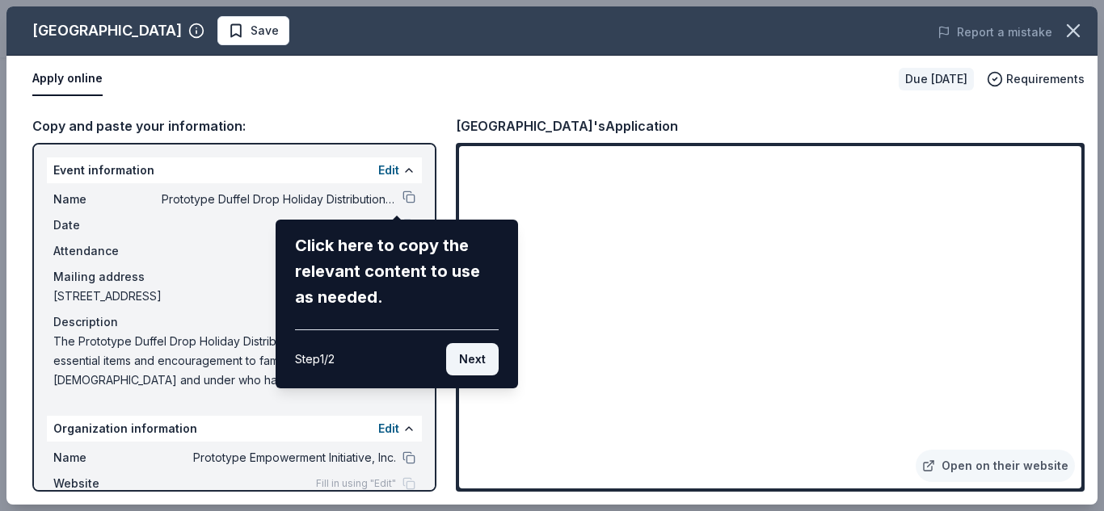
click at [472, 364] on button "Next" at bounding box center [472, 359] width 53 height 32
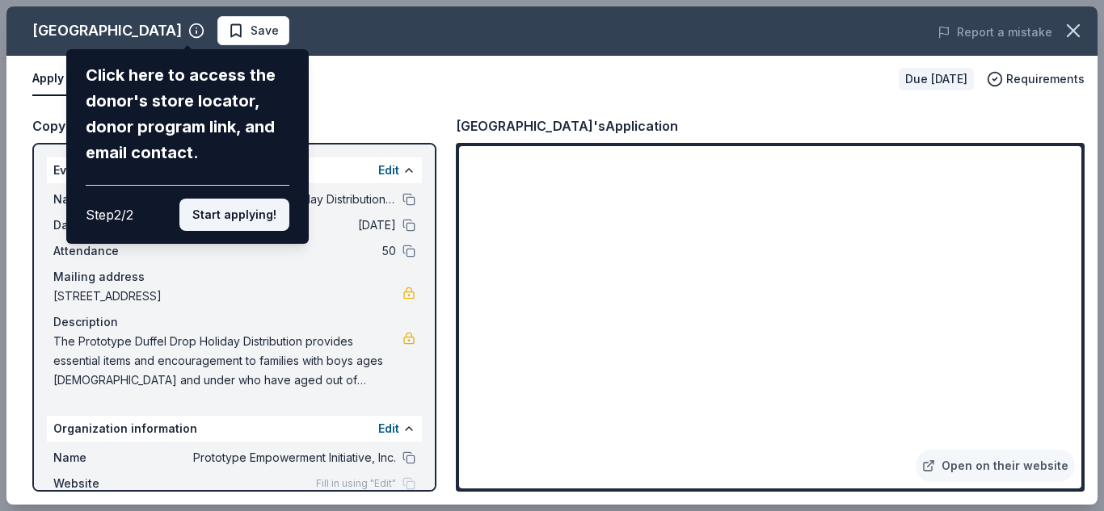
click at [254, 226] on button "Start applying!" at bounding box center [234, 215] width 110 height 32
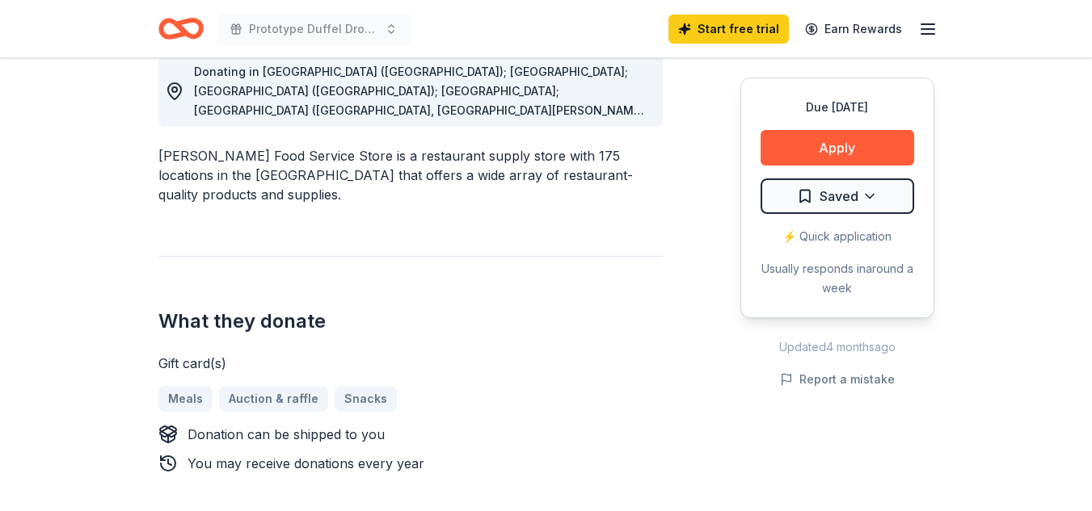
scroll to position [727, 0]
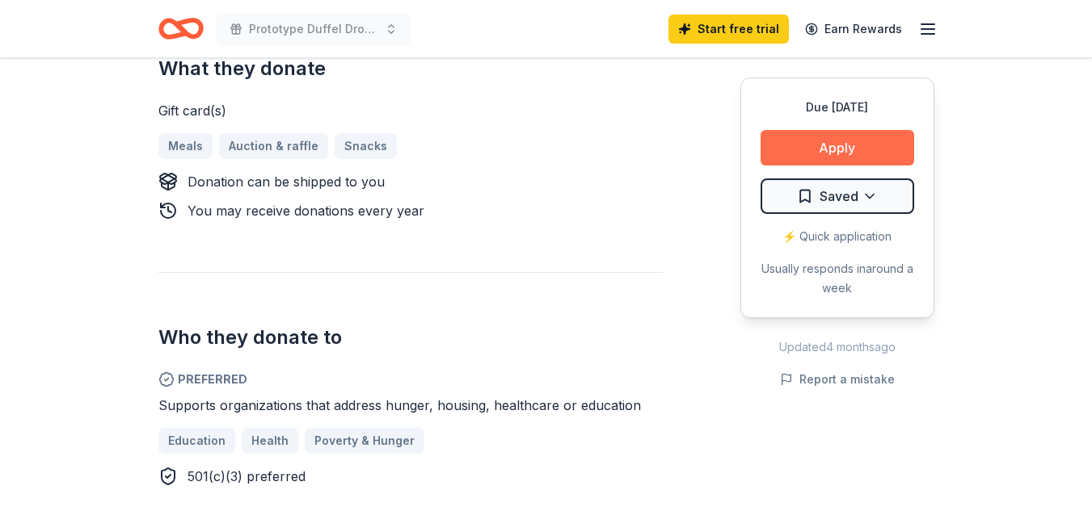
click at [847, 137] on button "Apply" at bounding box center [837, 148] width 154 height 36
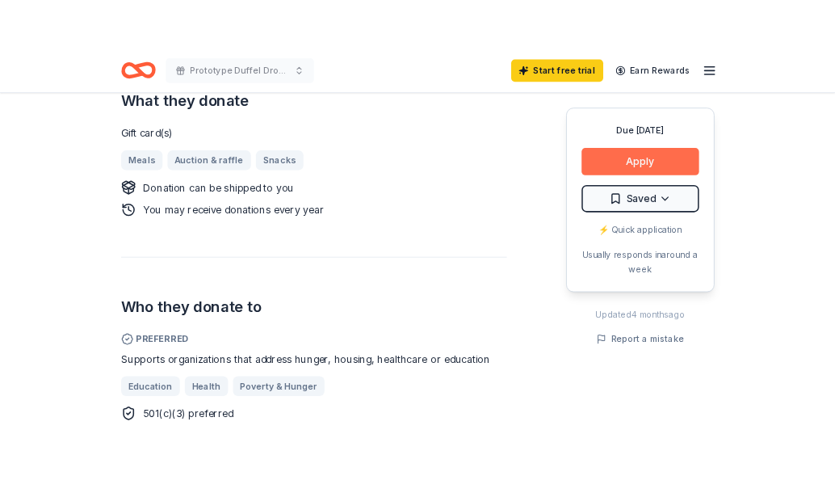
scroll to position [750, 0]
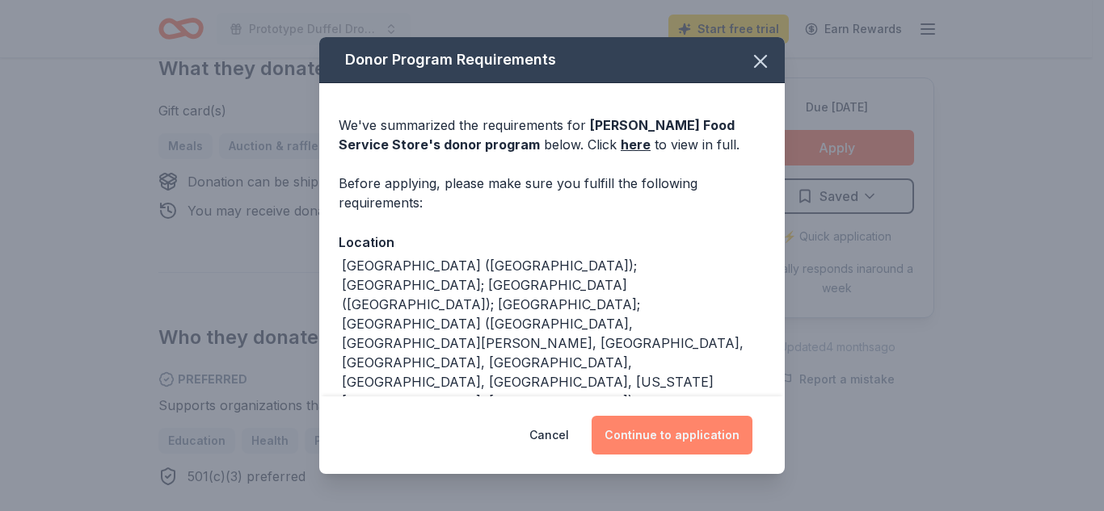
click at [685, 439] on button "Continue to application" at bounding box center [671, 435] width 161 height 39
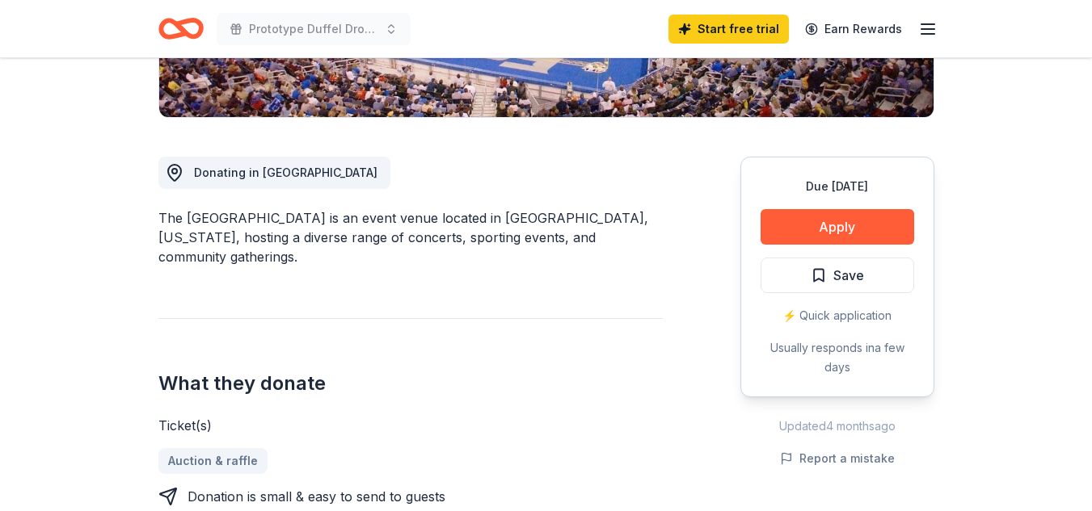
scroll to position [404, 0]
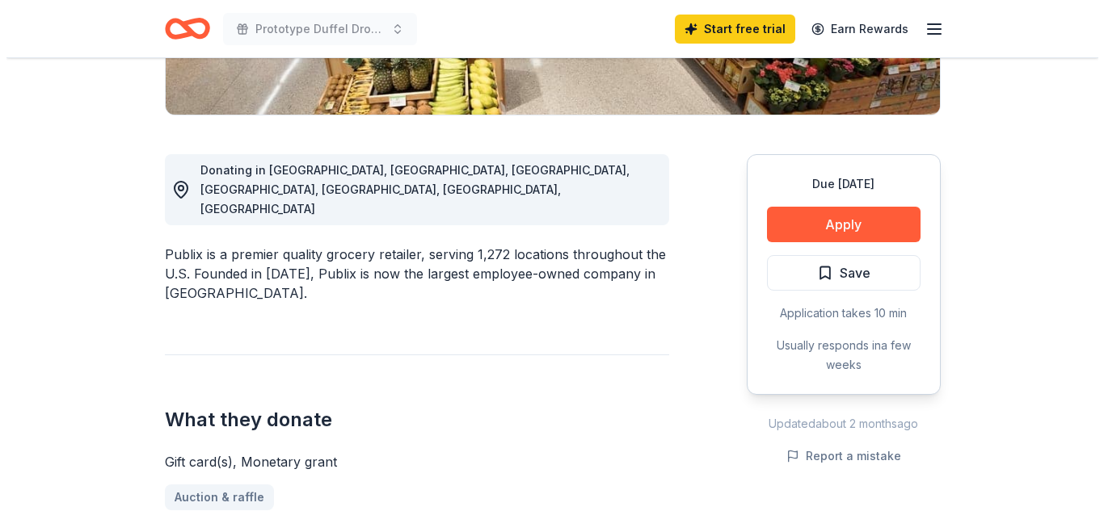
scroll to position [404, 0]
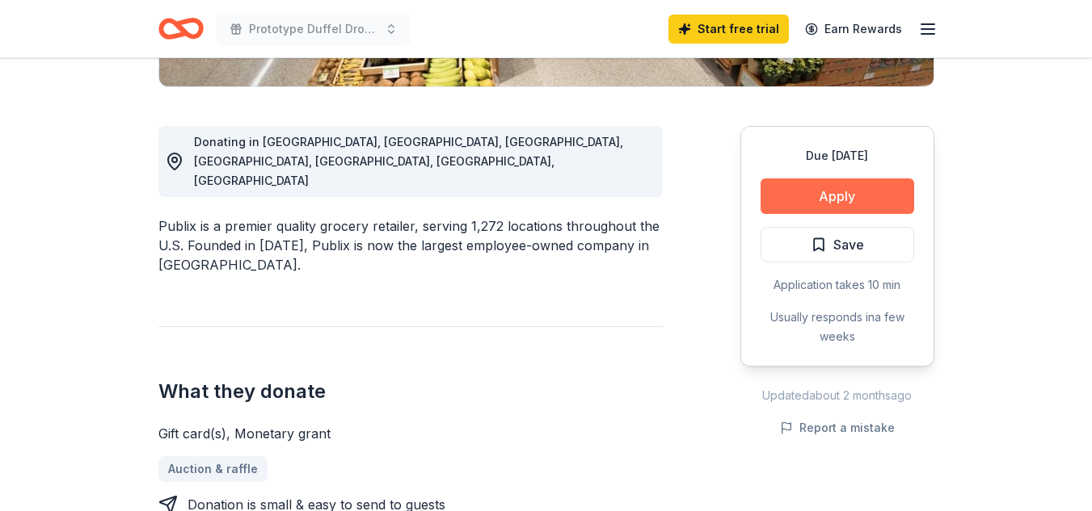
click at [847, 196] on button "Apply" at bounding box center [837, 197] width 154 height 36
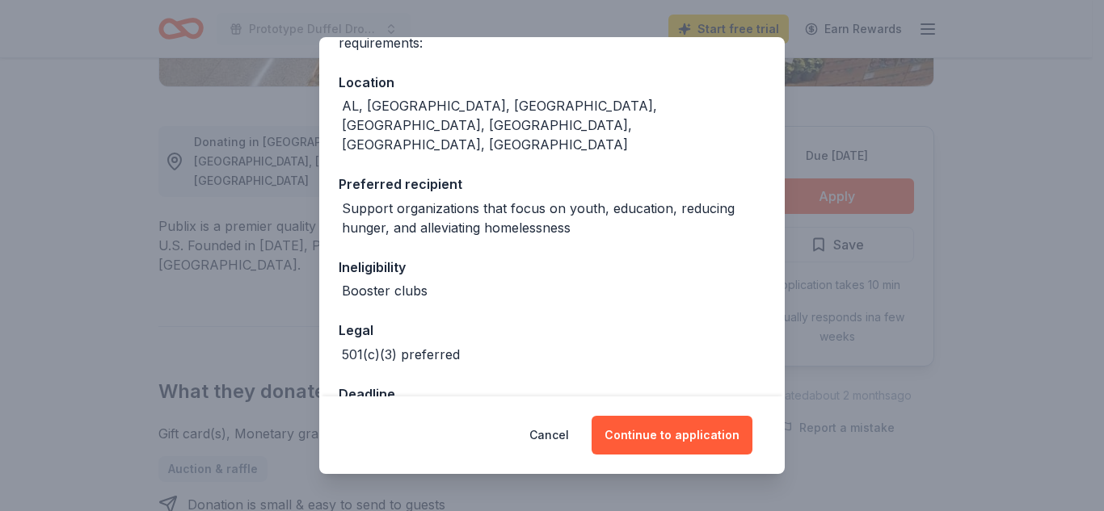
scroll to position [175, 0]
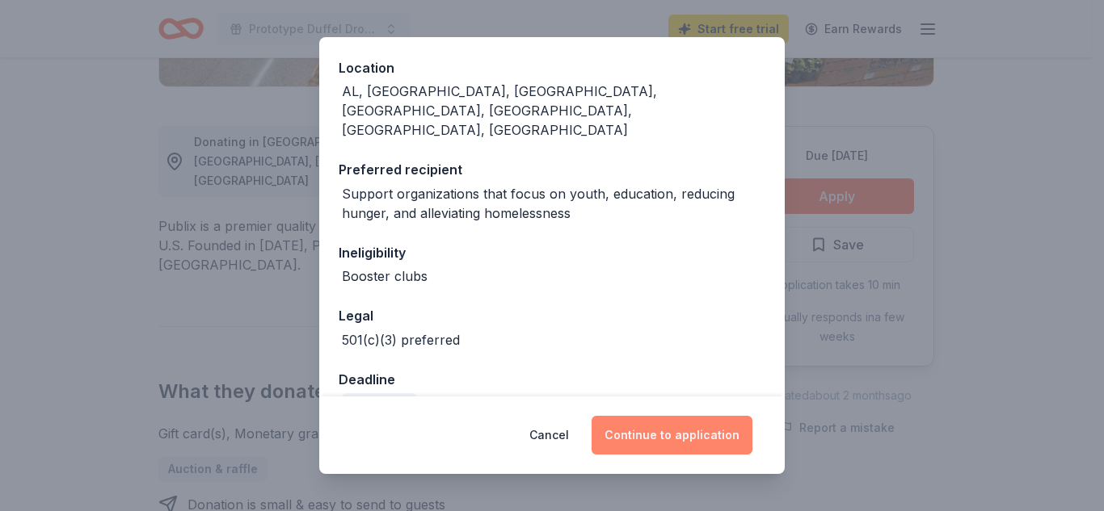
click at [669, 432] on button "Continue to application" at bounding box center [671, 435] width 161 height 39
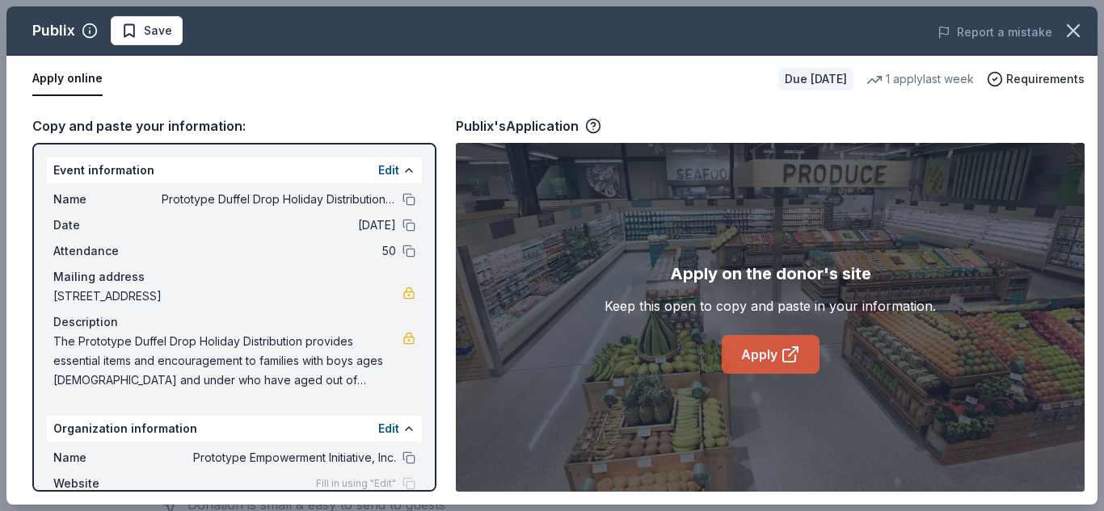
click at [766, 350] on link "Apply" at bounding box center [771, 354] width 98 height 39
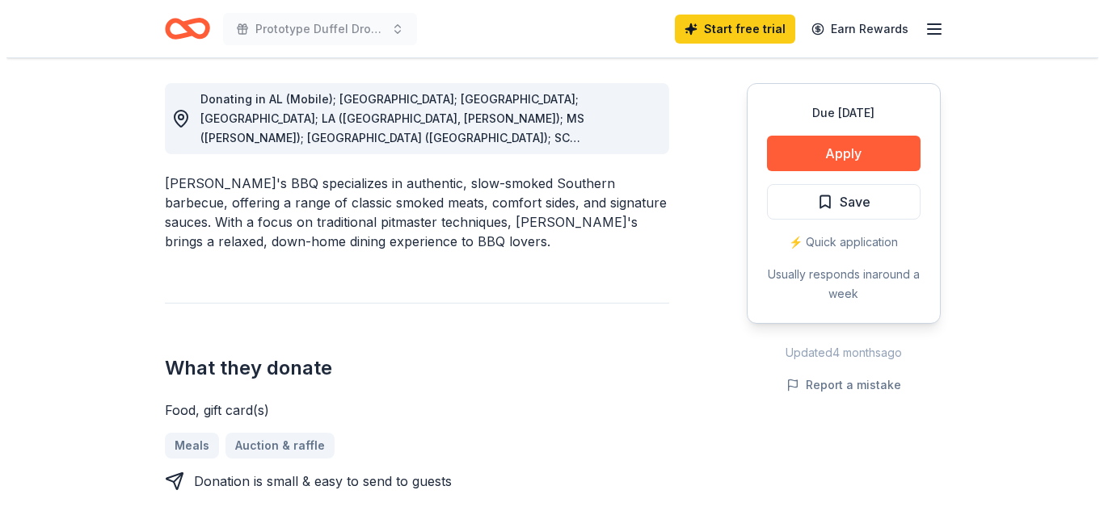
scroll to position [485, 0]
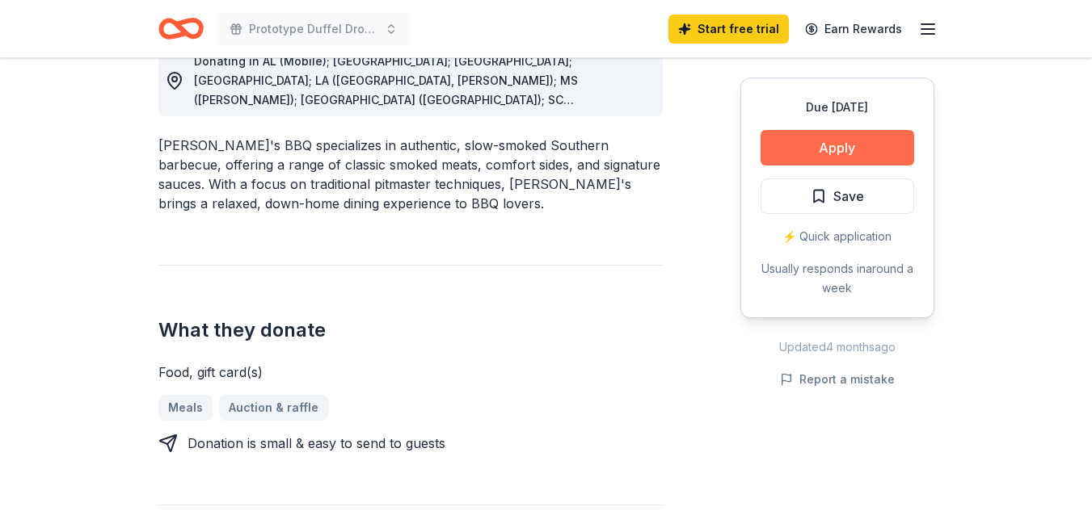
click at [833, 151] on button "Apply" at bounding box center [837, 148] width 154 height 36
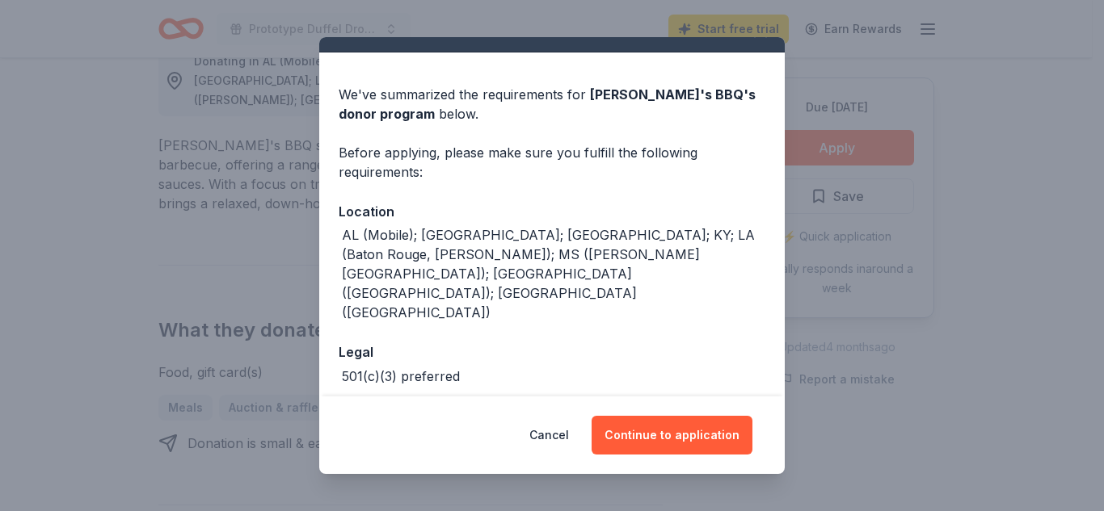
scroll to position [48, 0]
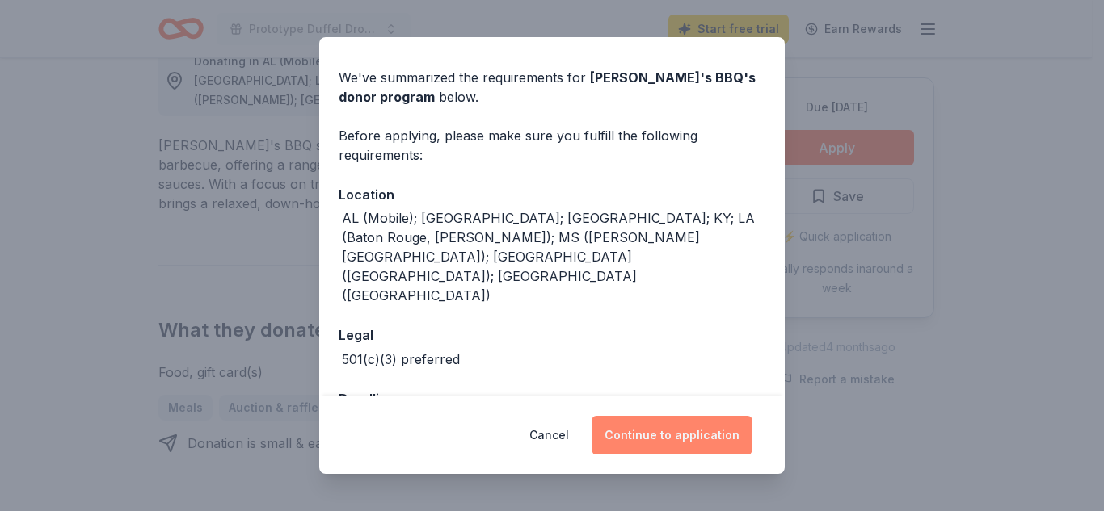
click at [721, 437] on button "Continue to application" at bounding box center [671, 435] width 161 height 39
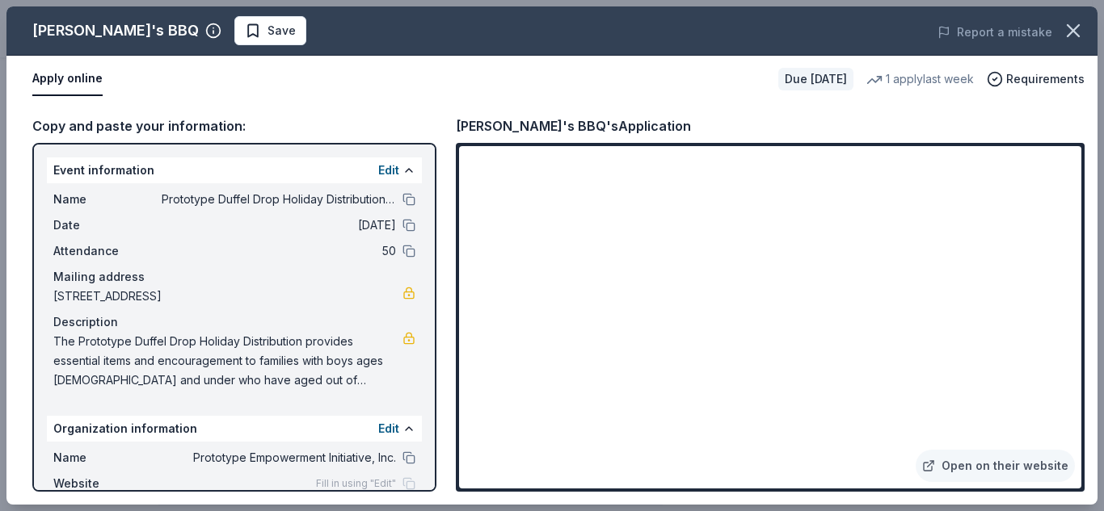
scroll to position [94, 0]
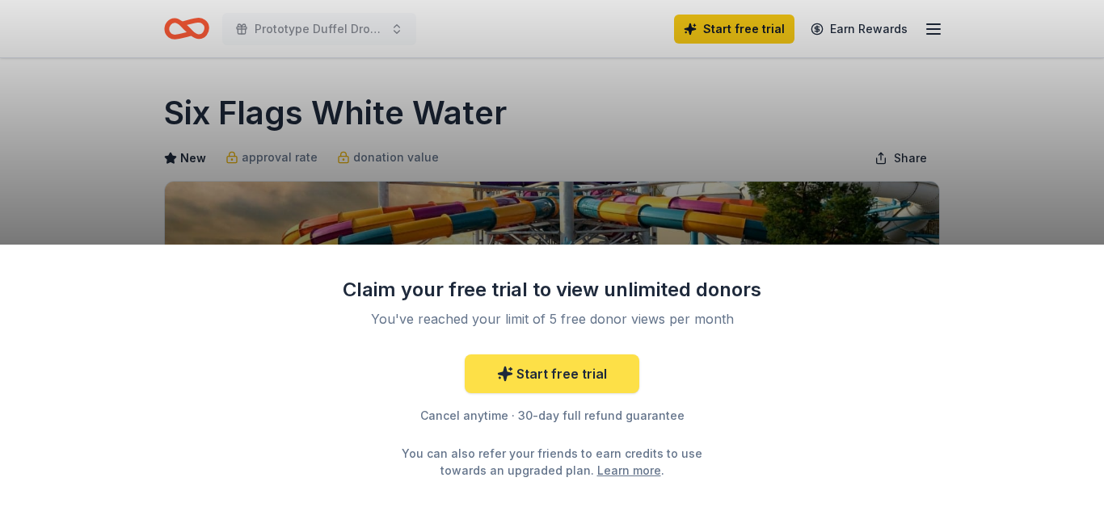
click at [575, 376] on link "Start free trial" at bounding box center [552, 374] width 175 height 39
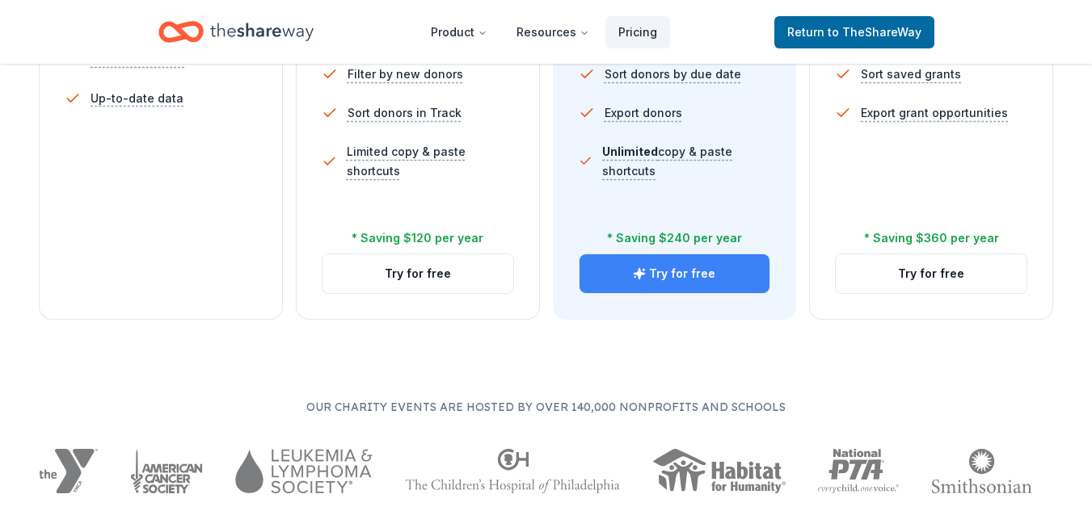
scroll to position [727, 0]
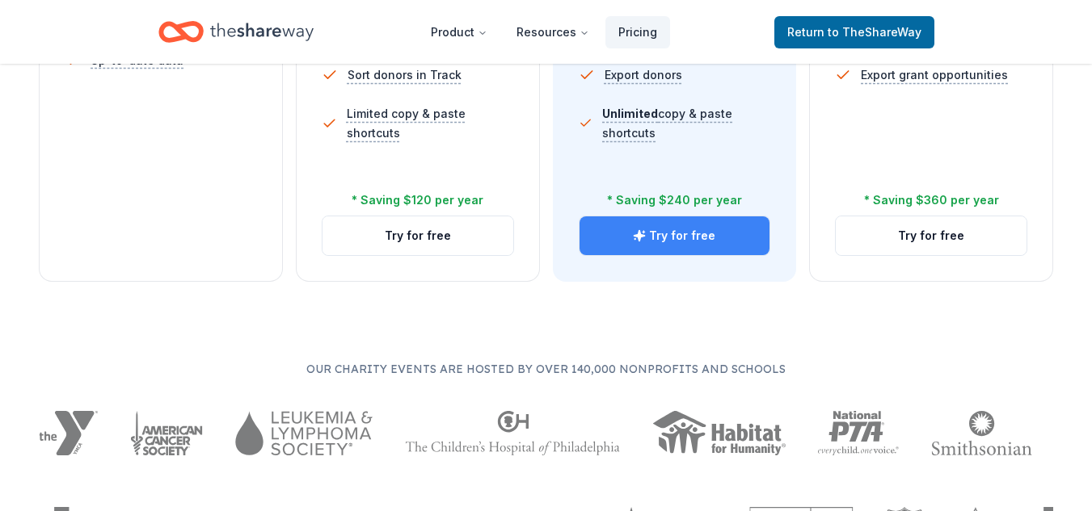
click at [724, 242] on button "Try for free" at bounding box center [674, 236] width 191 height 39
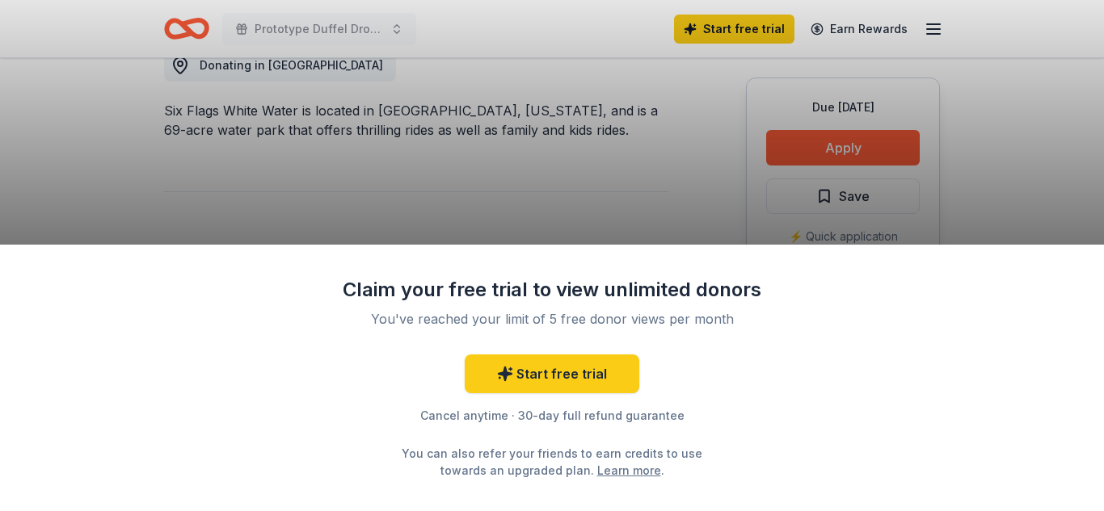
scroll to position [485, 0]
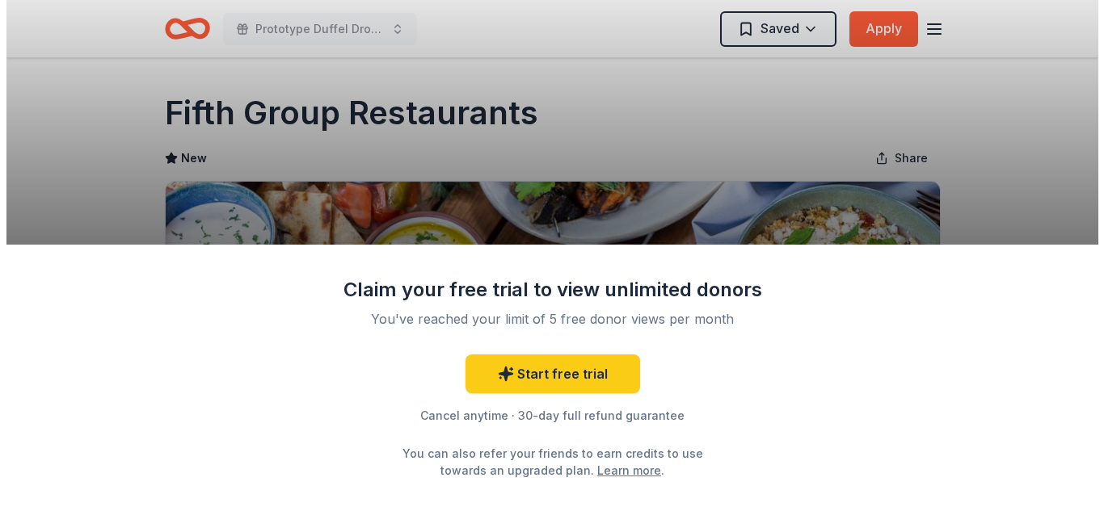
scroll to position [242, 0]
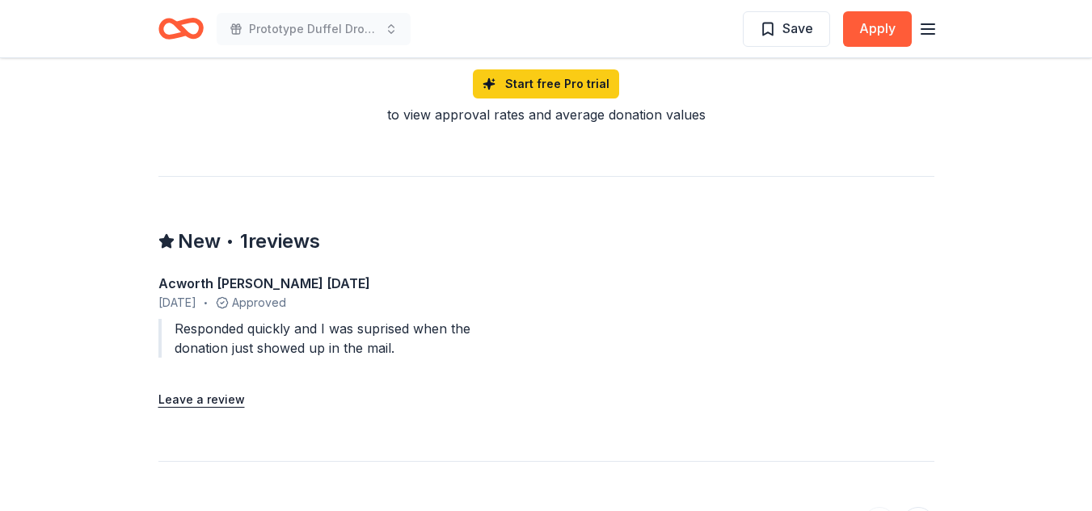
scroll to position [1535, 0]
